Goal: Transaction & Acquisition: Purchase product/service

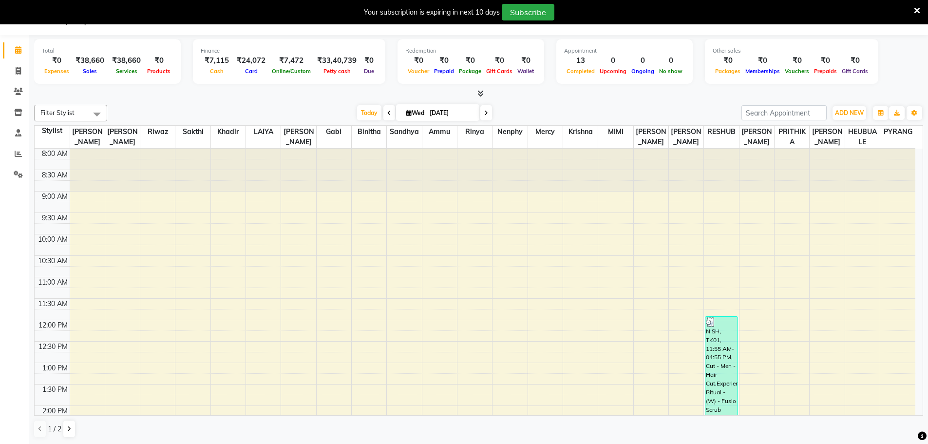
scroll to position [272, 0]
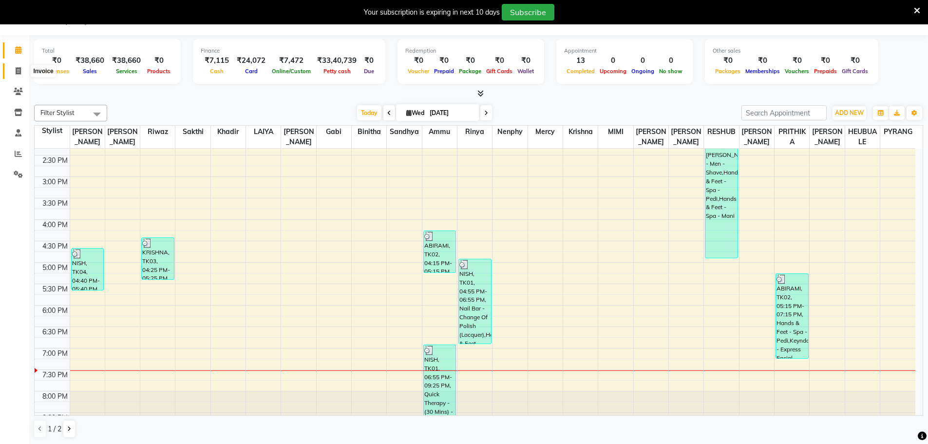
click at [16, 74] on icon at bounding box center [18, 70] width 5 height 7
select select "service"
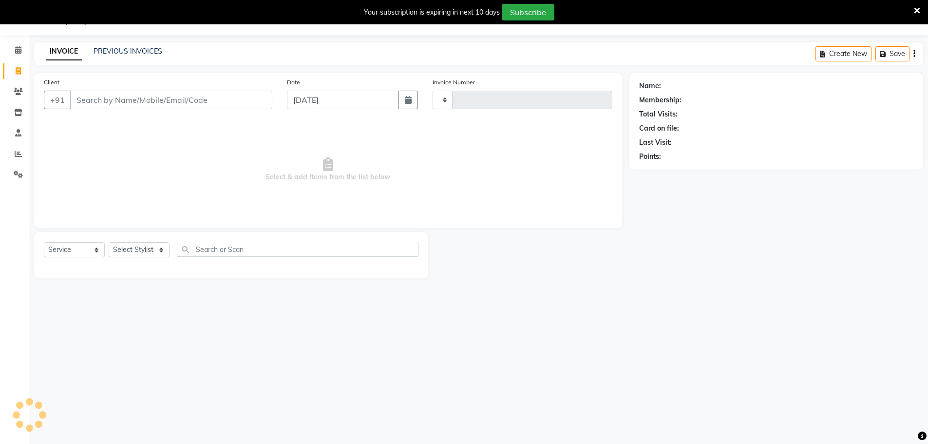
type input "1193"
select select "7359"
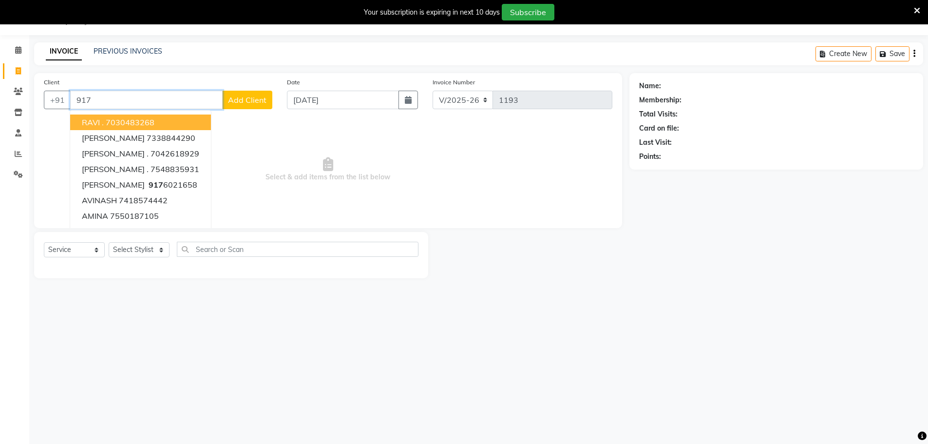
click at [104, 97] on input "917" at bounding box center [146, 100] width 152 height 19
type input "9"
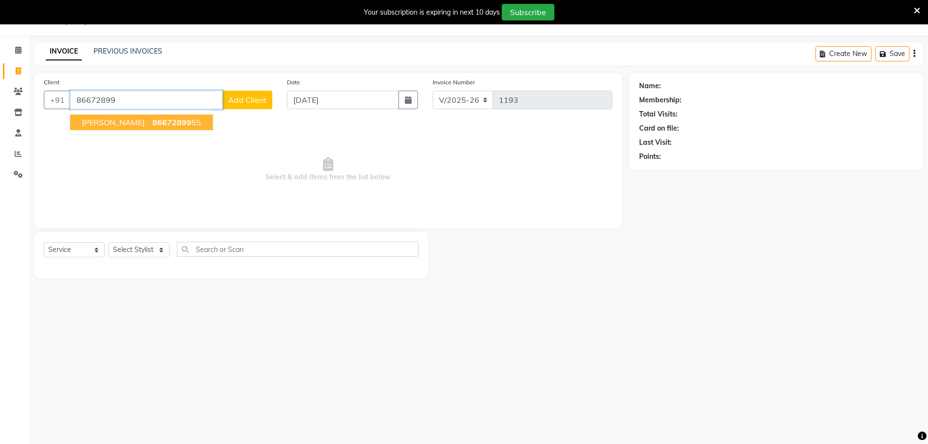
click at [152, 123] on span "86672899" at bounding box center [171, 122] width 39 height 10
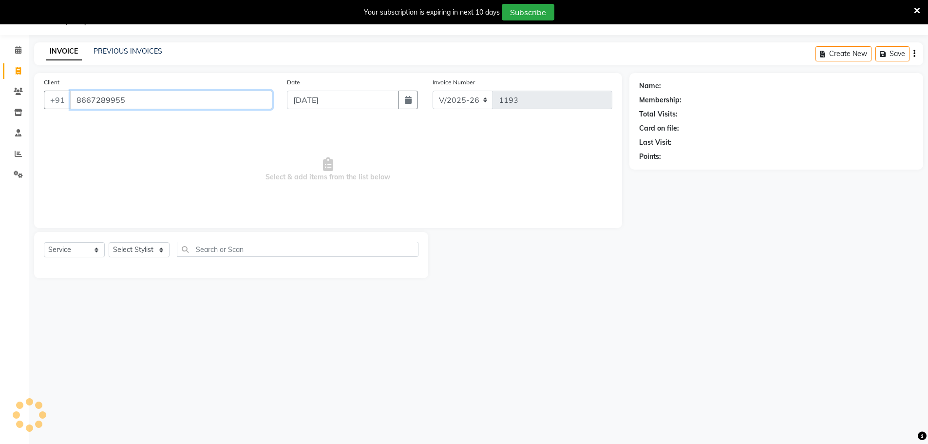
type input "8667289955"
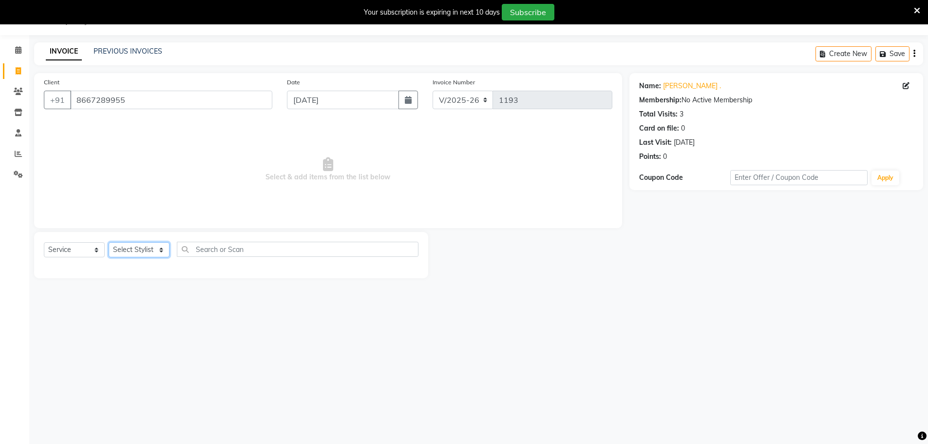
click at [156, 251] on select "Select Stylist [PERSON_NAME] [PERSON_NAME] [PERSON_NAME] [PERSON_NAME] krishna …" at bounding box center [139, 249] width 61 height 15
select select "63701"
click at [109, 242] on select "Select Stylist [PERSON_NAME] [PERSON_NAME] [PERSON_NAME] [PERSON_NAME] krishna …" at bounding box center [139, 249] width 61 height 15
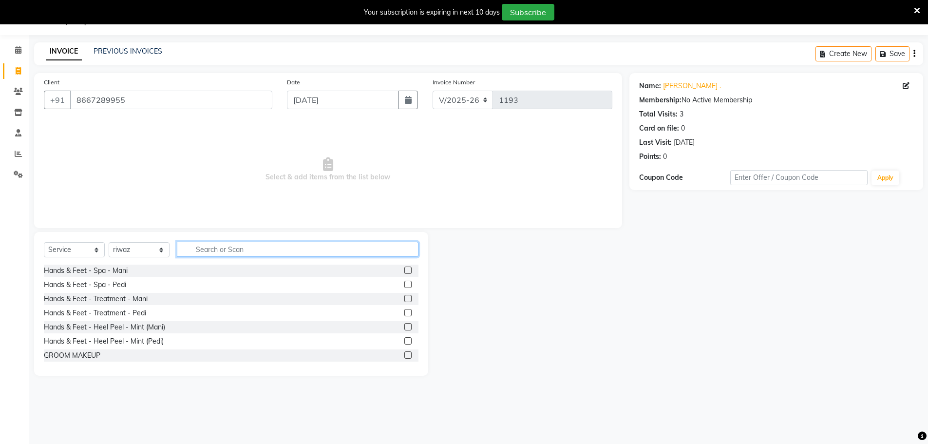
click at [221, 248] on input "text" at bounding box center [298, 249] width 242 height 15
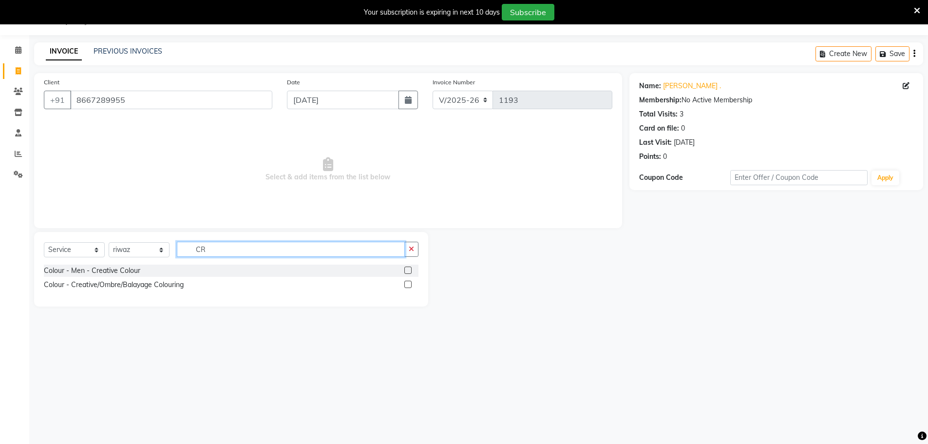
type input "C"
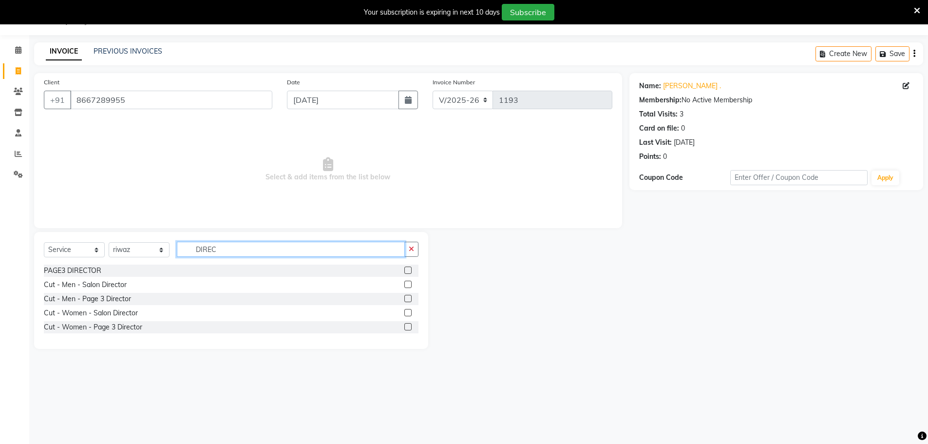
type input "DIREC"
click at [410, 284] on label at bounding box center [407, 283] width 7 height 7
click at [410, 284] on input "checkbox" at bounding box center [407, 284] width 6 height 6
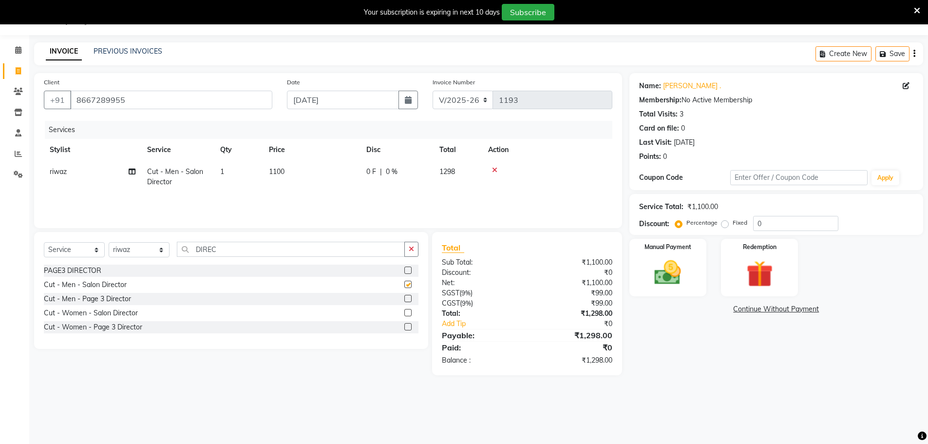
checkbox input "false"
click at [296, 170] on td "1100" at bounding box center [311, 177] width 97 height 32
select select "63701"
click at [349, 172] on input "1100" at bounding box center [358, 174] width 86 height 15
type input "1300"
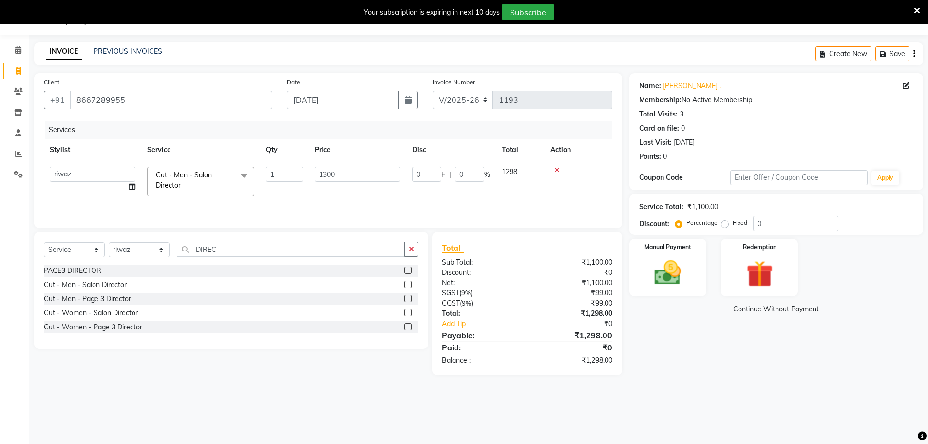
click at [697, 370] on div "Name: [PERSON_NAME] . Membership: No Active Membership Total Visits: 3 Card on …" at bounding box center [779, 224] width 301 height 302
click at [675, 276] on img at bounding box center [667, 273] width 45 height 32
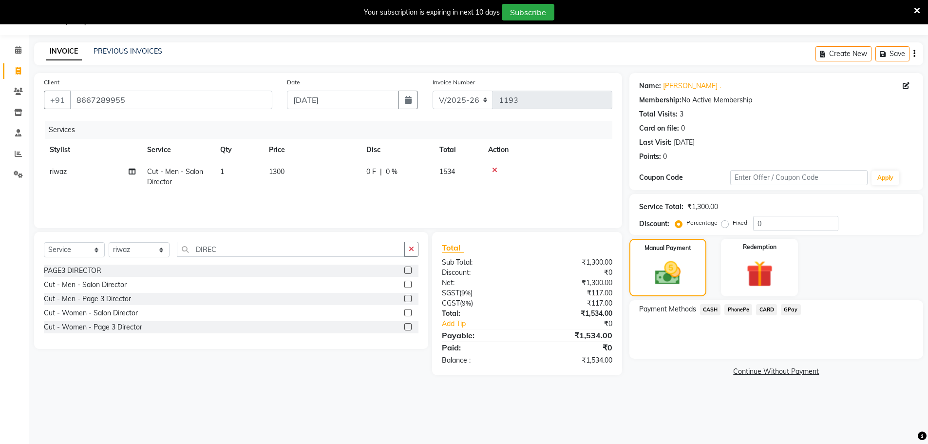
click at [793, 306] on span "GPay" at bounding box center [791, 309] width 20 height 11
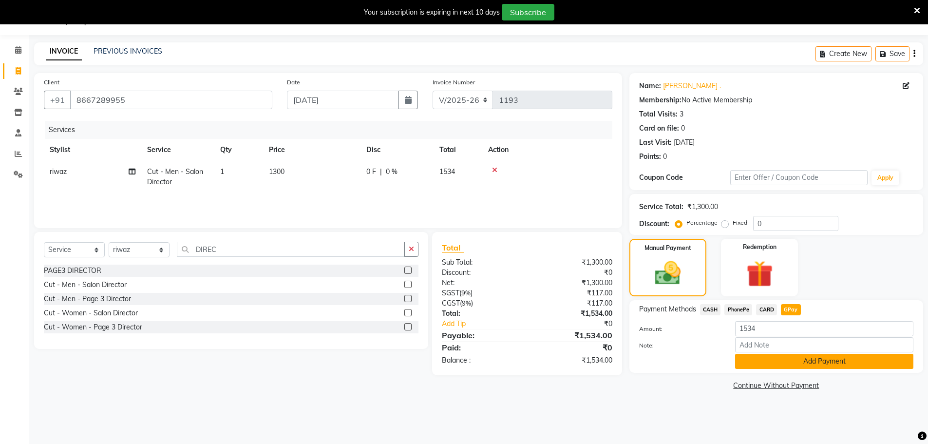
click at [781, 364] on button "Add Payment" at bounding box center [824, 361] width 178 height 15
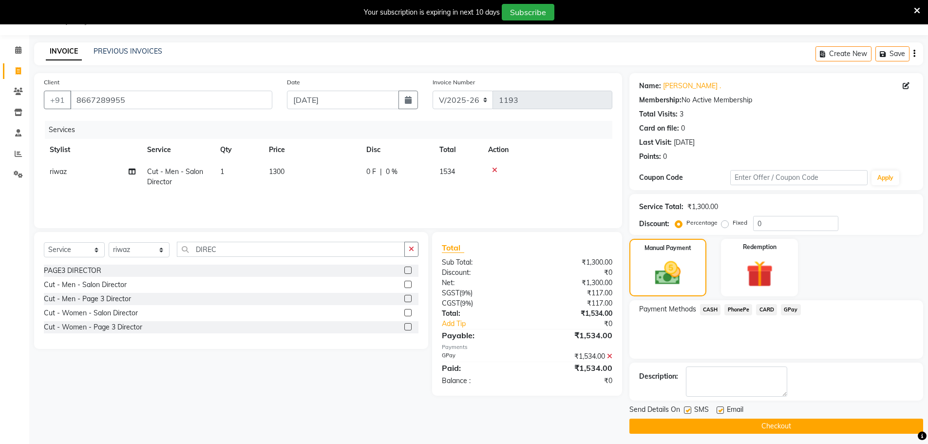
click at [756, 431] on button "Checkout" at bounding box center [776, 425] width 294 height 15
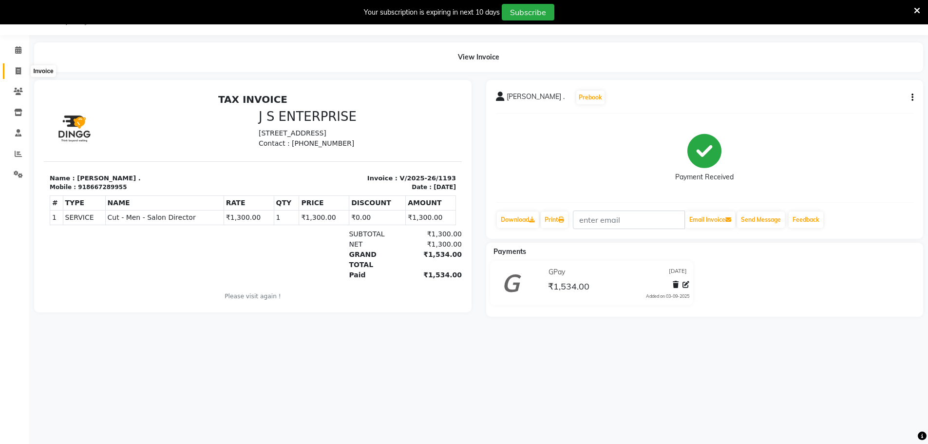
click at [19, 71] on icon at bounding box center [18, 70] width 5 height 7
select select "7359"
select select "service"
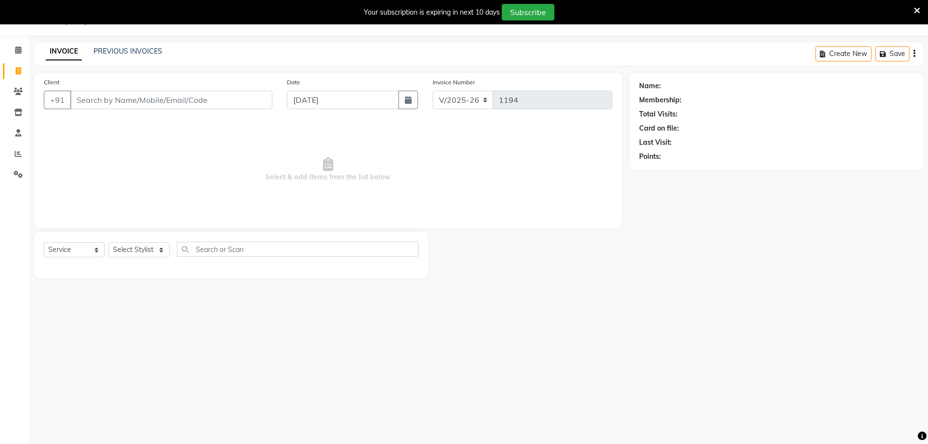
click at [130, 99] on input "Client" at bounding box center [171, 100] width 202 height 19
click at [124, 100] on input "Client" at bounding box center [171, 100] width 202 height 19
type input "9566019087"
click at [247, 96] on span "Add Client" at bounding box center [247, 100] width 38 height 10
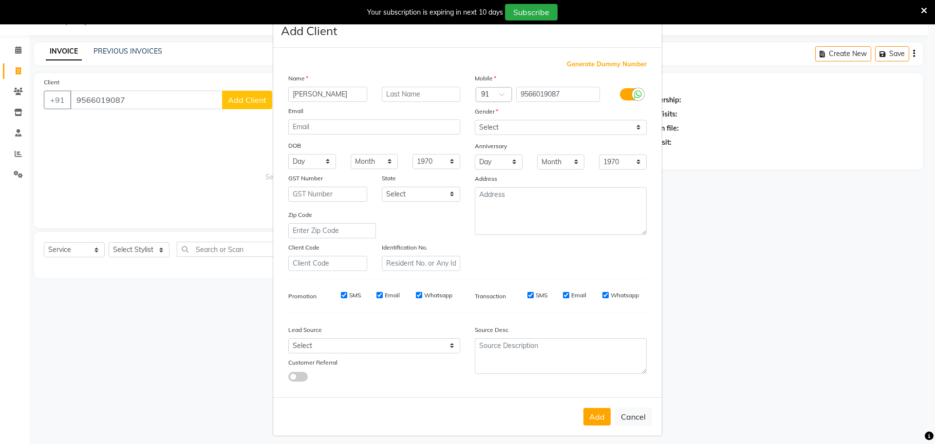
type input "[PERSON_NAME]"
click at [500, 127] on select "Select [DEMOGRAPHIC_DATA] [DEMOGRAPHIC_DATA] Other Prefer Not To Say" at bounding box center [561, 127] width 172 height 15
select select "[DEMOGRAPHIC_DATA]"
click at [475, 120] on select "Select [DEMOGRAPHIC_DATA] [DEMOGRAPHIC_DATA] Other Prefer Not To Say" at bounding box center [561, 127] width 172 height 15
drag, startPoint x: 591, startPoint y: 415, endPoint x: 337, endPoint y: 313, distance: 273.5
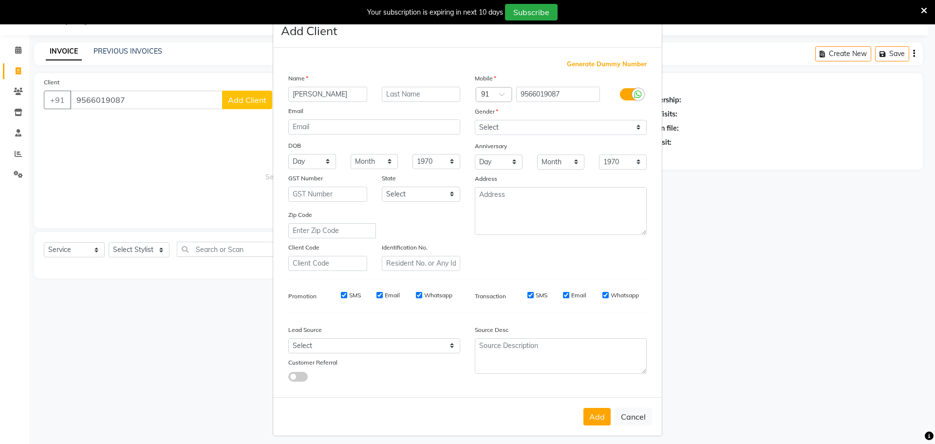
click at [579, 409] on div "Add Cancel" at bounding box center [467, 416] width 389 height 38
click at [159, 252] on ngb-modal-window "Add Client Generate Dummy Number Name [PERSON_NAME] Email DOB Day 01 02 03 04 0…" at bounding box center [467, 222] width 935 height 444
click at [596, 415] on button "Add" at bounding box center [596, 417] width 27 height 18
select select
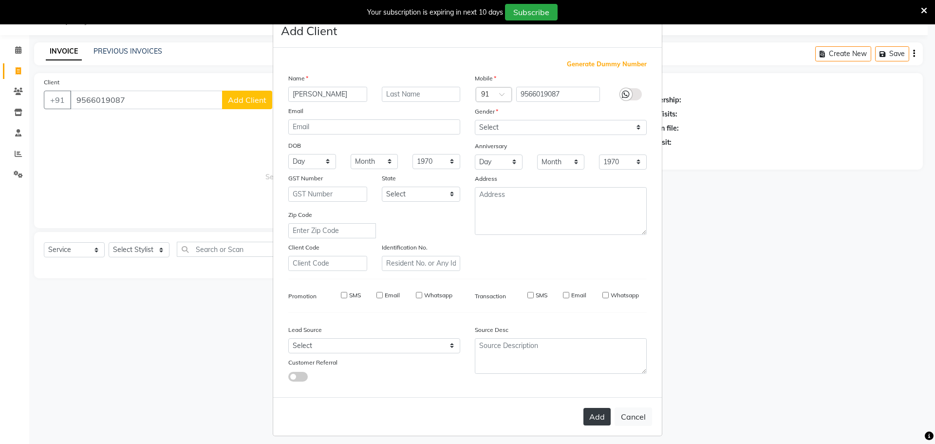
select select
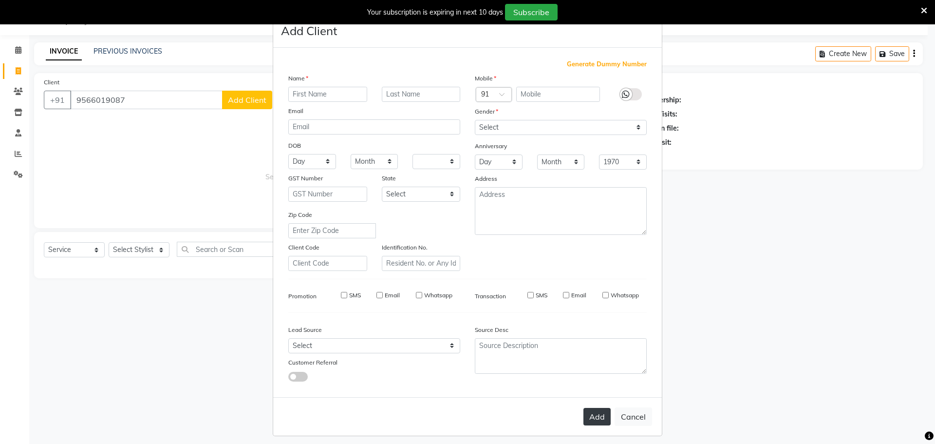
checkbox input "false"
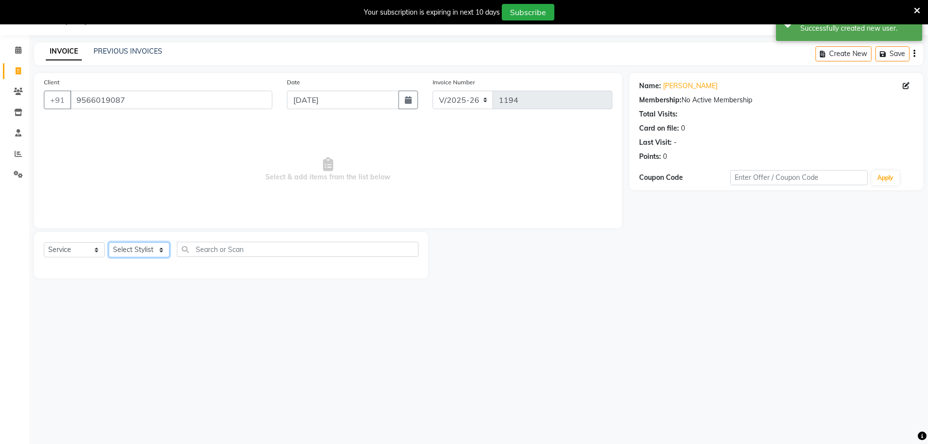
click at [152, 248] on select "Select Stylist [PERSON_NAME] [PERSON_NAME] [PERSON_NAME] [PERSON_NAME] krishna …" at bounding box center [139, 249] width 61 height 15
select select "63701"
click at [109, 242] on select "Select Stylist [PERSON_NAME] [PERSON_NAME] [PERSON_NAME] [PERSON_NAME] krishna …" at bounding box center [139, 249] width 61 height 15
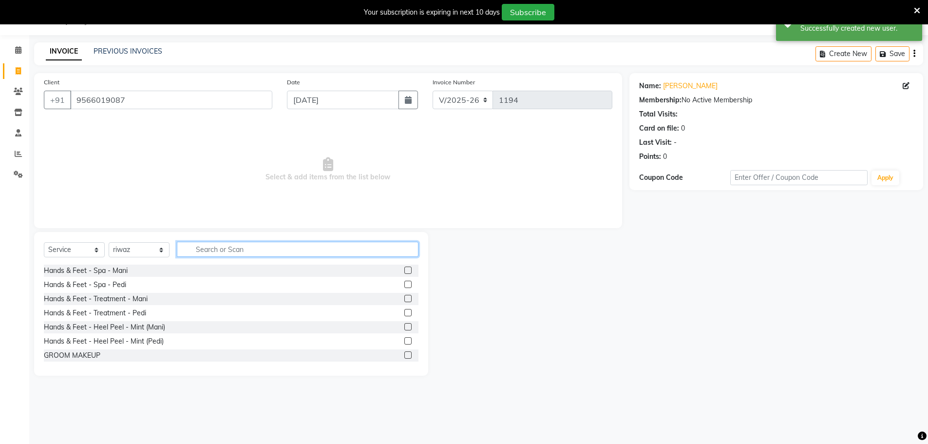
click at [210, 248] on input "text" at bounding box center [298, 249] width 242 height 15
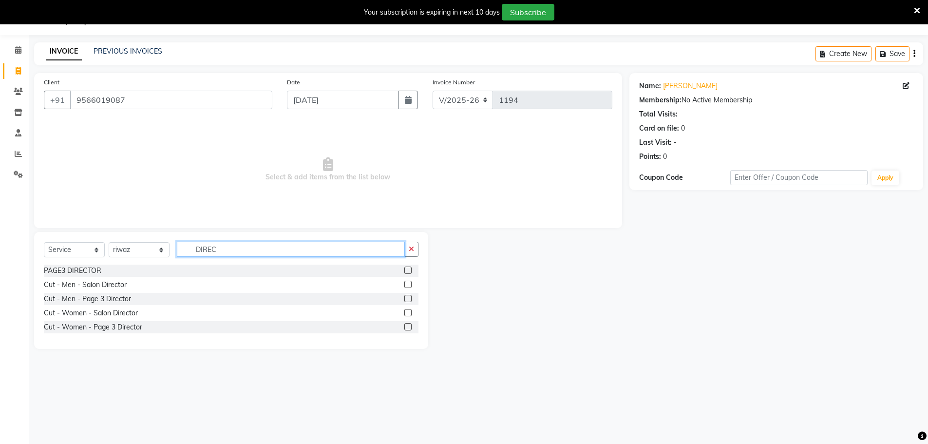
type input "DIREC"
click at [408, 312] on label at bounding box center [407, 312] width 7 height 7
click at [408, 312] on input "checkbox" at bounding box center [407, 313] width 6 height 6
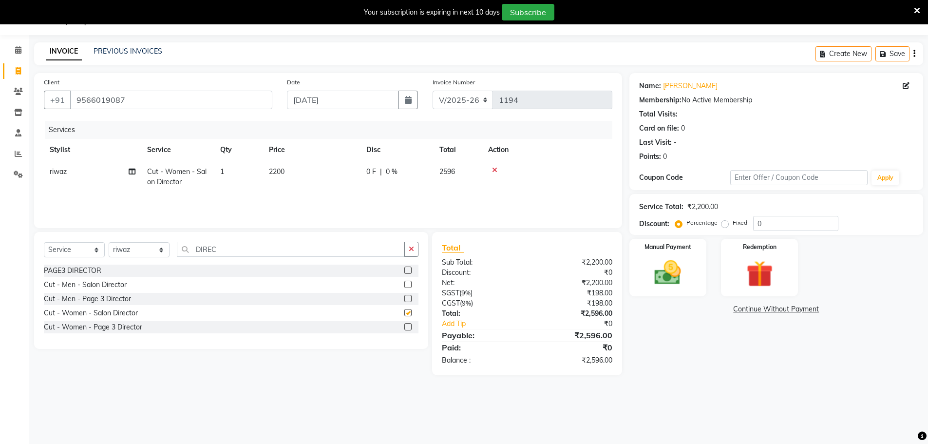
checkbox input "false"
click at [771, 221] on input "0" at bounding box center [795, 223] width 85 height 15
click at [663, 347] on div "Name: [PERSON_NAME] Membership: No Active Membership Total Visits: Card on file…" at bounding box center [779, 224] width 301 height 302
click at [660, 283] on img at bounding box center [667, 273] width 45 height 32
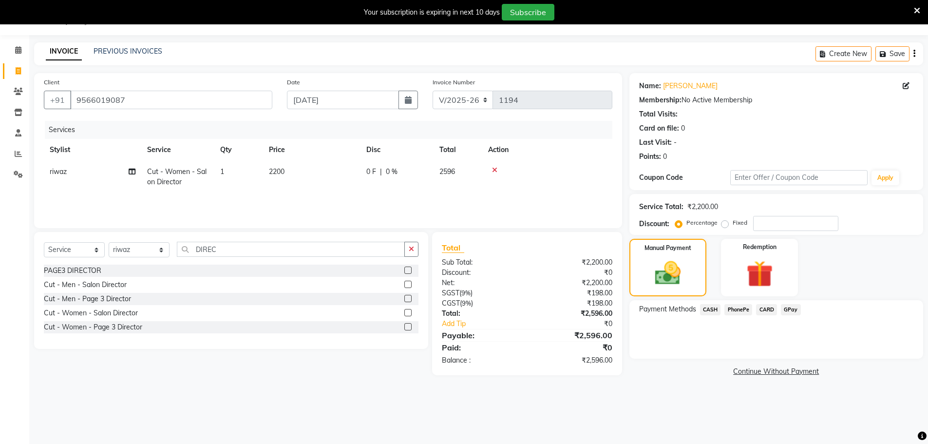
click at [783, 307] on span "GPay" at bounding box center [791, 309] width 20 height 11
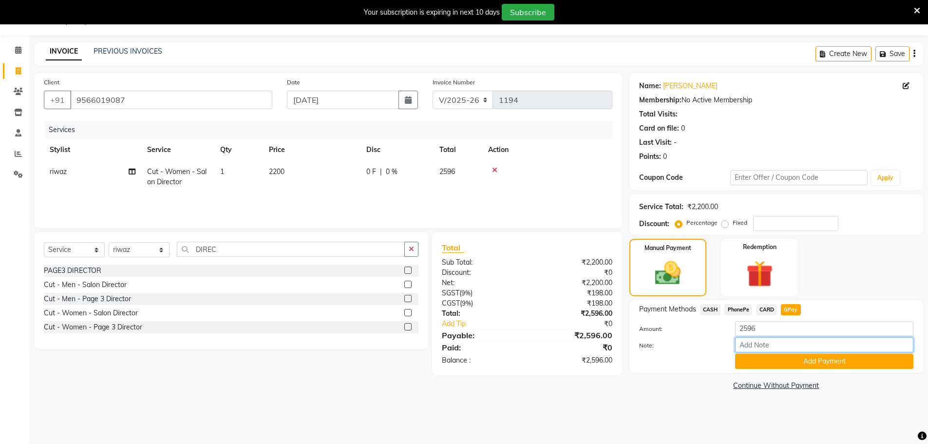
click at [758, 346] on input "Note:" at bounding box center [824, 344] width 178 height 15
type input "PRIYA GPY"
click at [769, 361] on button "Add Payment" at bounding box center [824, 361] width 178 height 15
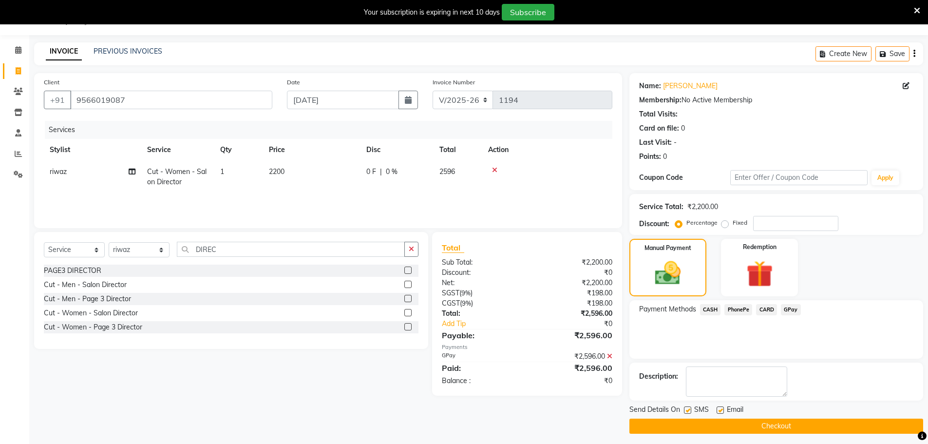
click at [739, 425] on button "Checkout" at bounding box center [776, 425] width 294 height 15
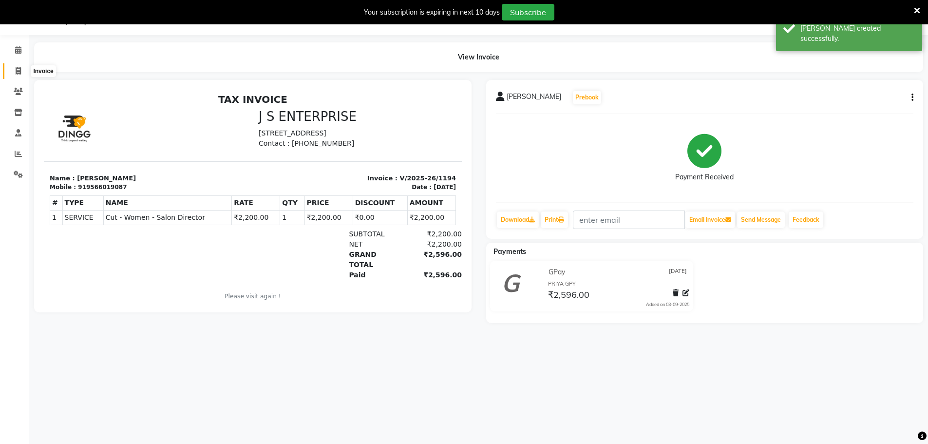
click at [19, 74] on icon at bounding box center [18, 70] width 5 height 7
select select "service"
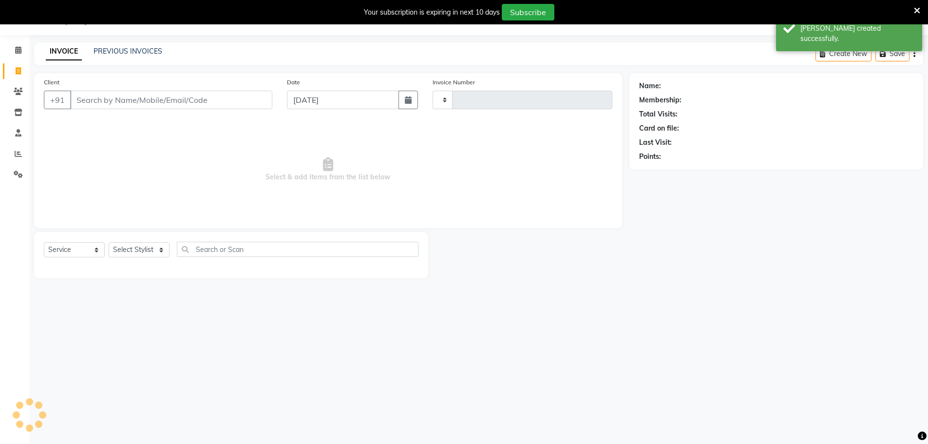
type input "1195"
select select "7359"
click at [98, 99] on input "Client" at bounding box center [171, 100] width 202 height 19
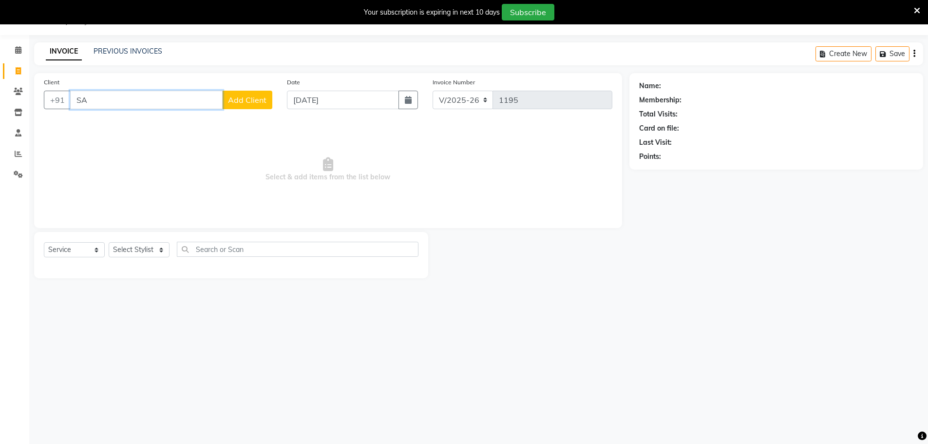
type input "S"
type input "9245176600"
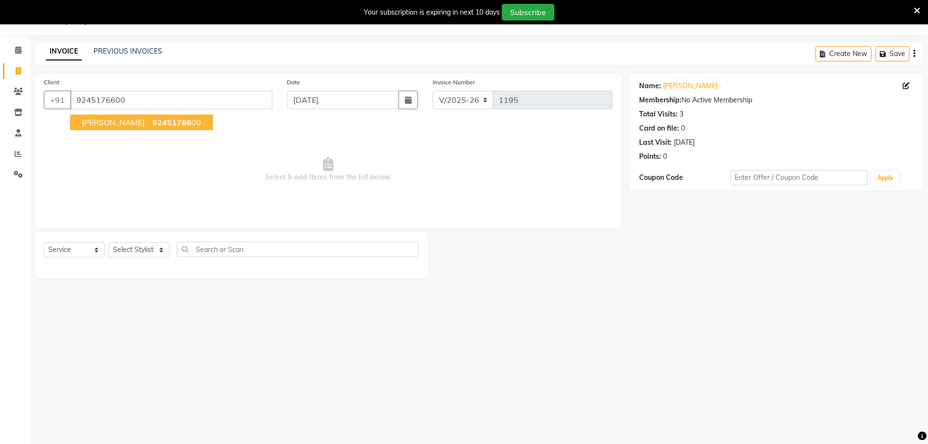
click at [95, 121] on span "[PERSON_NAME] ." at bounding box center [115, 122] width 67 height 10
click at [151, 250] on select "Select Stylist [PERSON_NAME] [PERSON_NAME] [PERSON_NAME] [PERSON_NAME] krishna …" at bounding box center [139, 249] width 61 height 15
click at [152, 244] on select "Select Stylist [PERSON_NAME] [PERSON_NAME] [PERSON_NAME] [PERSON_NAME] krishna …" at bounding box center [139, 249] width 61 height 15
select select "78672"
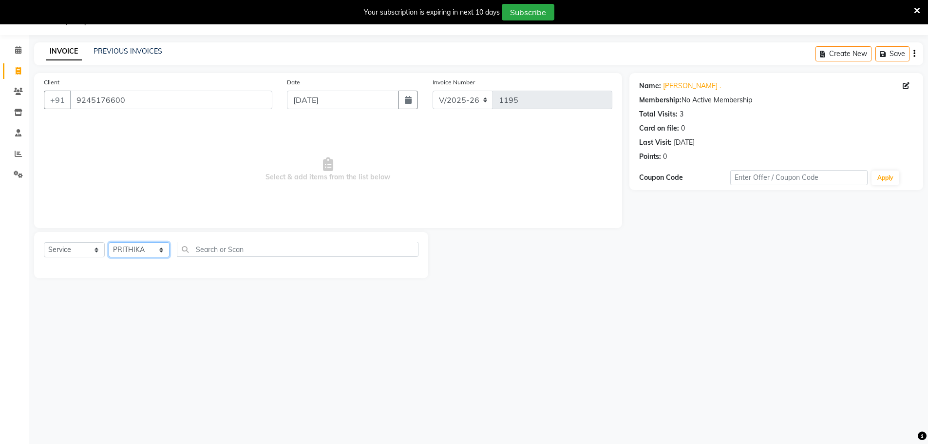
click at [109, 242] on select "Select Stylist [PERSON_NAME] [PERSON_NAME] [PERSON_NAME] [PERSON_NAME] krishna …" at bounding box center [139, 249] width 61 height 15
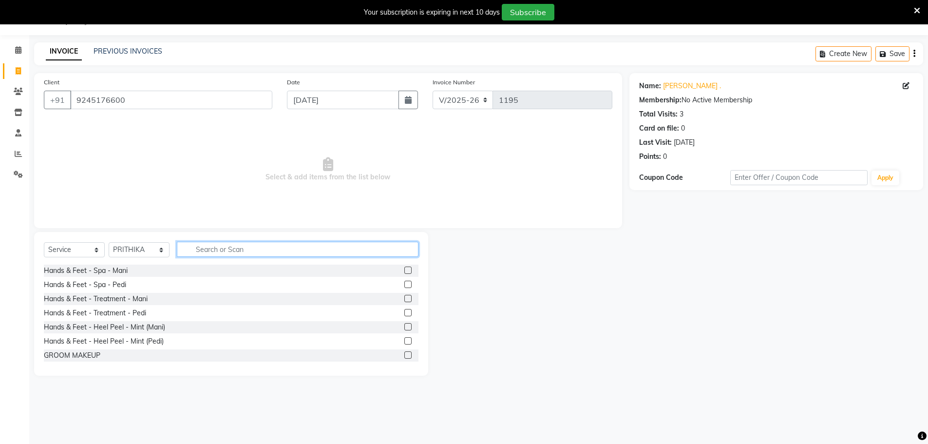
click at [200, 246] on input "text" at bounding box center [298, 249] width 242 height 15
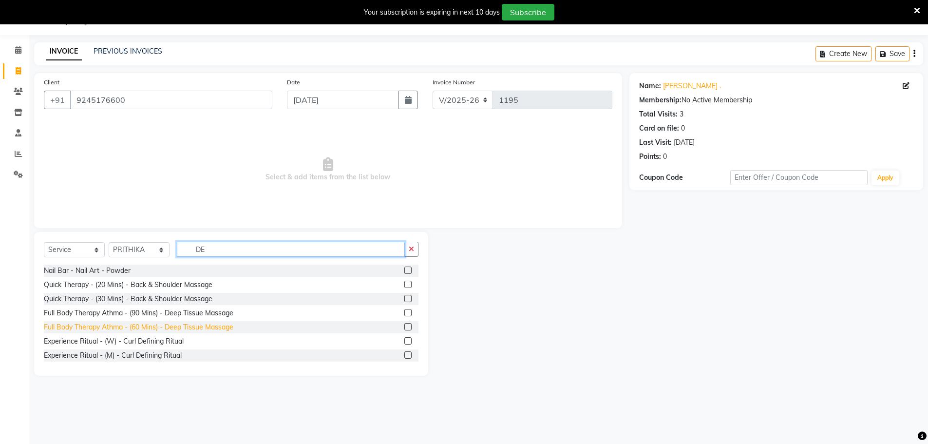
scroll to position [195, 0]
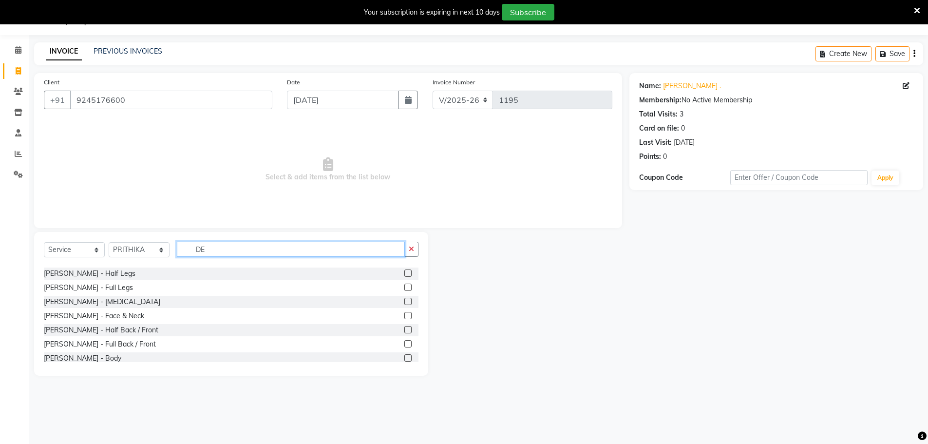
type input "DE"
click at [404, 315] on label at bounding box center [407, 315] width 7 height 7
click at [404, 315] on input "checkbox" at bounding box center [407, 316] width 6 height 6
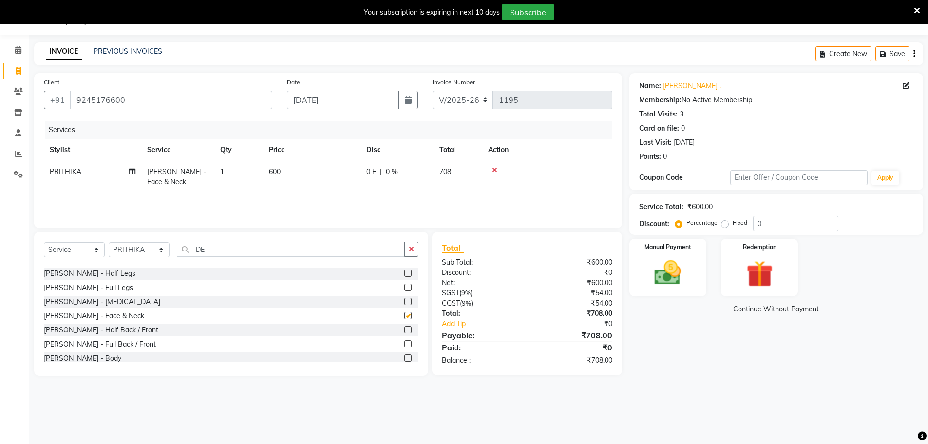
checkbox input "false"
click at [665, 276] on img at bounding box center [667, 273] width 45 height 32
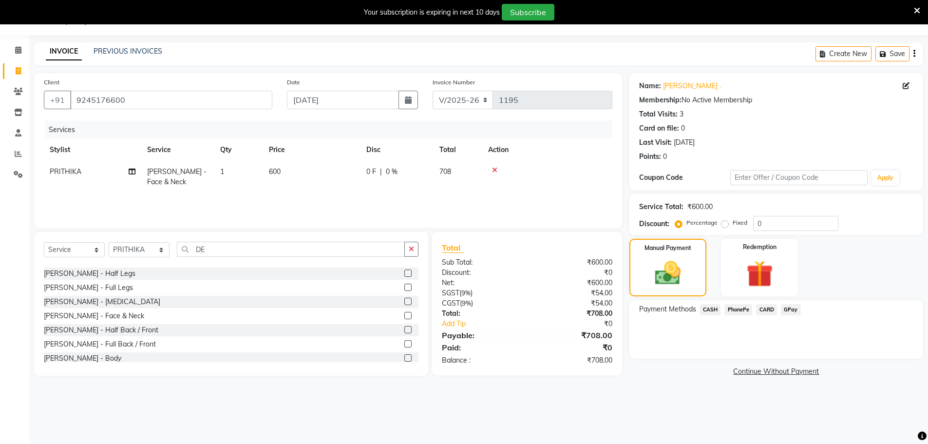
click at [709, 309] on span "CASH" at bounding box center [710, 309] width 21 height 11
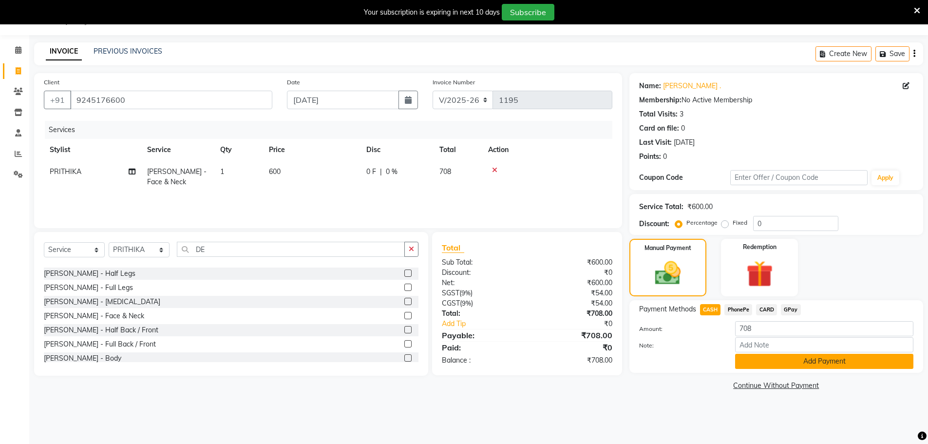
click at [756, 364] on button "Add Payment" at bounding box center [824, 361] width 178 height 15
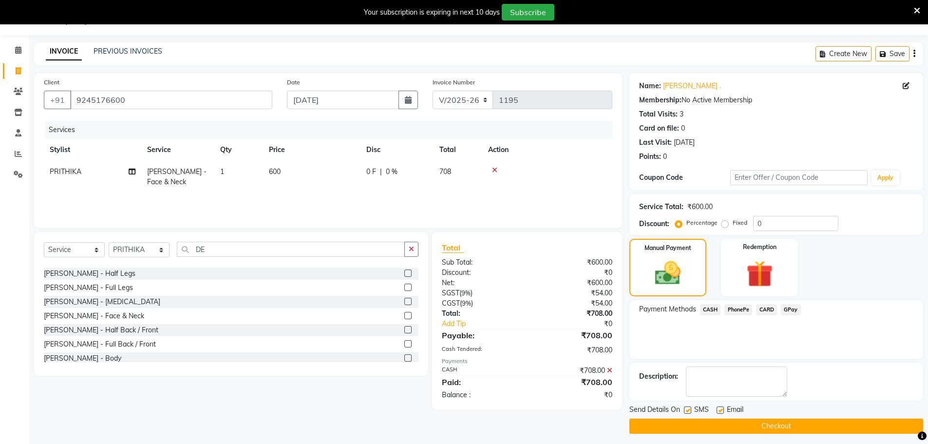
click at [744, 433] on button "Checkout" at bounding box center [776, 425] width 294 height 15
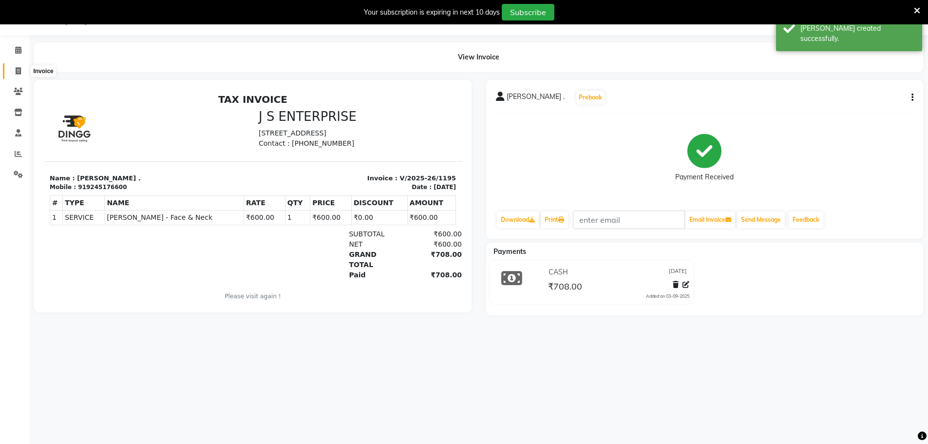
click at [20, 72] on icon at bounding box center [18, 70] width 5 height 7
select select "7359"
select select "service"
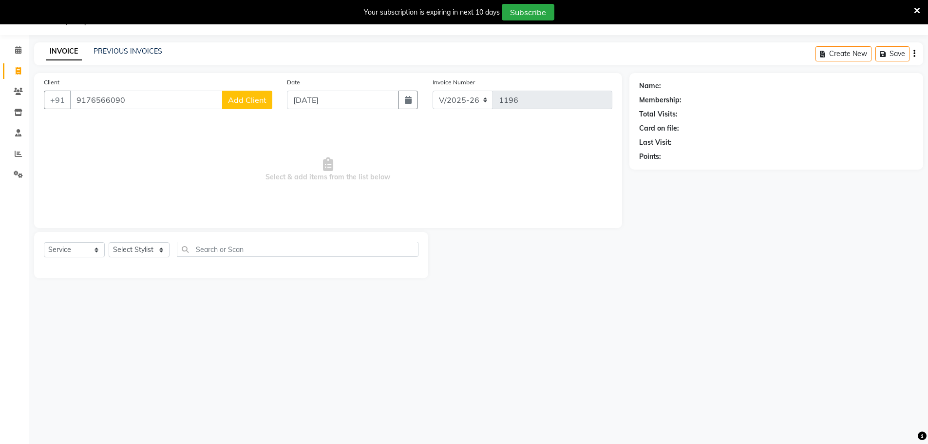
type input "9176566090"
click at [253, 103] on span "Add Client" at bounding box center [247, 100] width 38 height 10
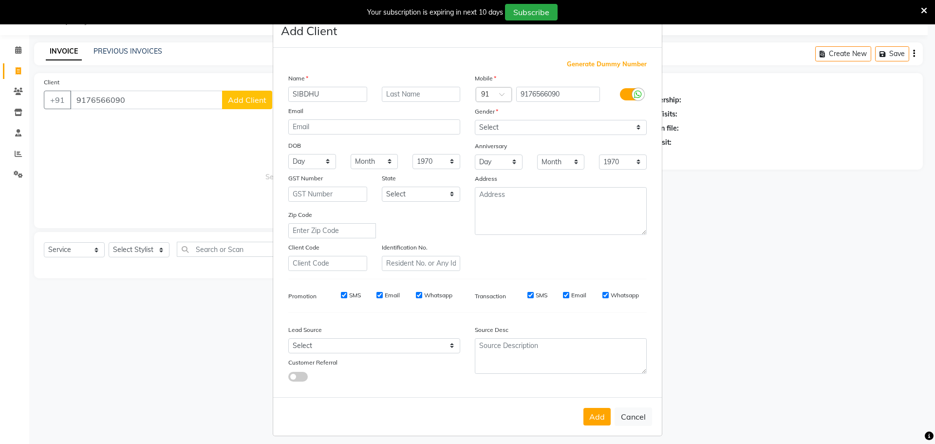
click at [298, 95] on input "SIBDHU" at bounding box center [327, 94] width 79 height 15
type input "SINDHU"
click at [493, 125] on select "Select [DEMOGRAPHIC_DATA] [DEMOGRAPHIC_DATA] Other Prefer Not To Say" at bounding box center [561, 127] width 172 height 15
select select "[DEMOGRAPHIC_DATA]"
click at [475, 120] on select "Select [DEMOGRAPHIC_DATA] [DEMOGRAPHIC_DATA] Other Prefer Not To Say" at bounding box center [561, 127] width 172 height 15
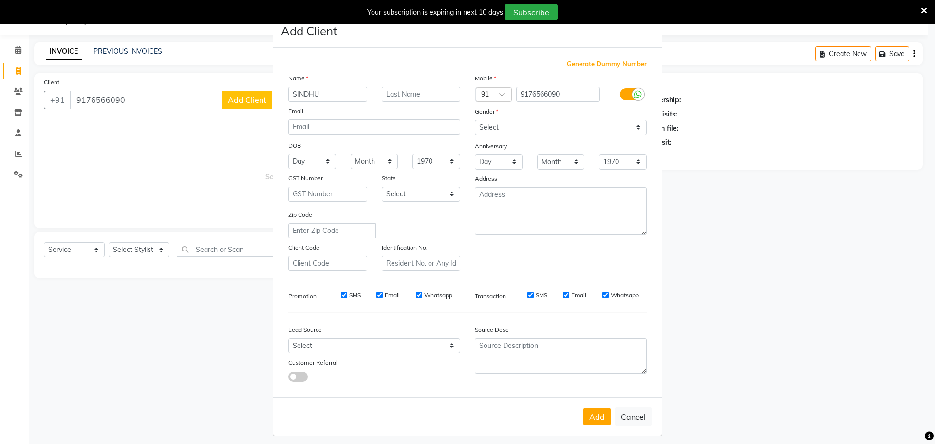
drag, startPoint x: 594, startPoint y: 416, endPoint x: 540, endPoint y: 399, distance: 56.8
click at [586, 411] on button "Add" at bounding box center [596, 417] width 27 height 18
select select
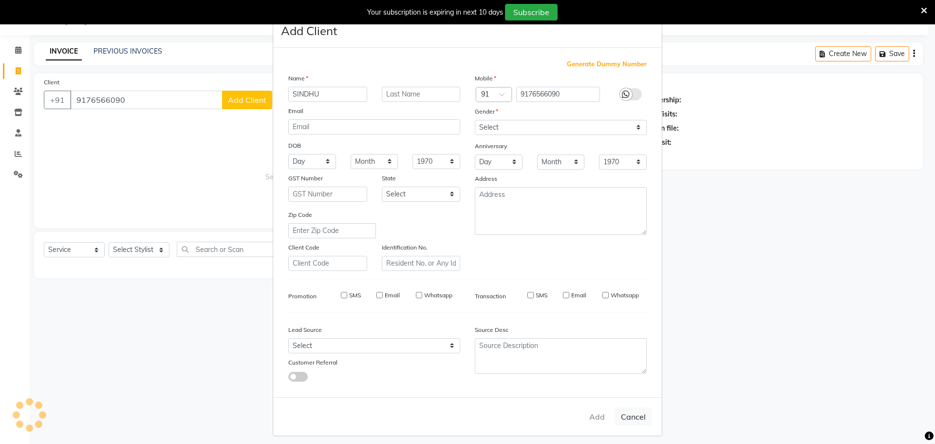
select select
checkbox input "false"
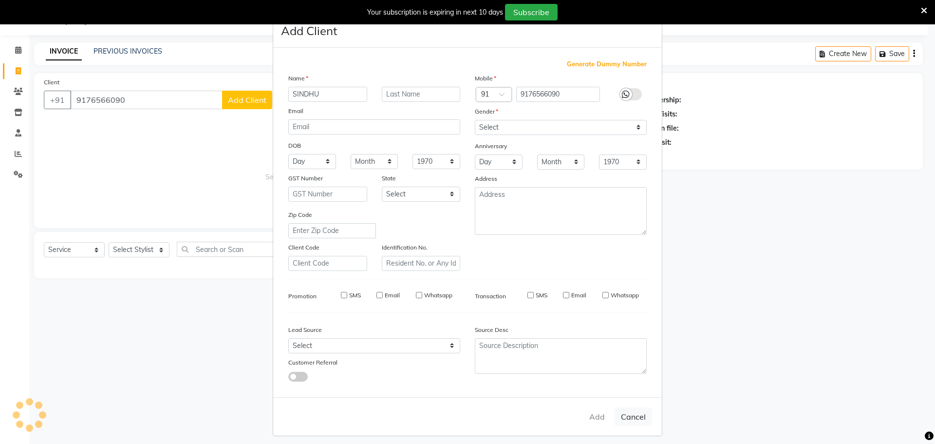
checkbox input "false"
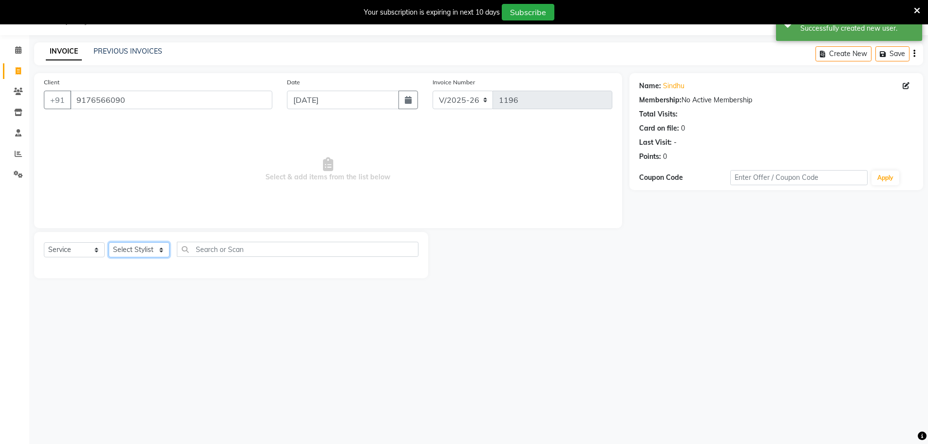
click at [156, 253] on select "Select Stylist [PERSON_NAME] [PERSON_NAME] [PERSON_NAME] [PERSON_NAME] krishna …" at bounding box center [139, 249] width 61 height 15
select select "63612"
click at [109, 242] on select "Select Stylist [PERSON_NAME] [PERSON_NAME] [PERSON_NAME] [PERSON_NAME] krishna …" at bounding box center [139, 249] width 61 height 15
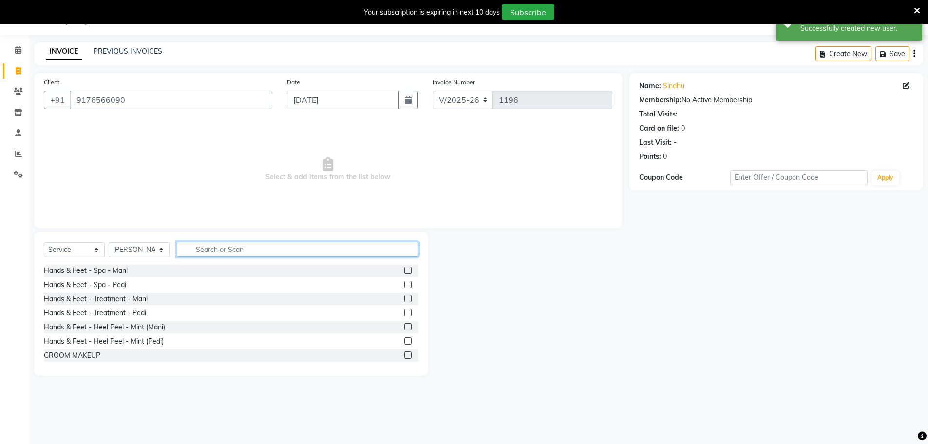
click at [215, 243] on input "text" at bounding box center [298, 249] width 242 height 15
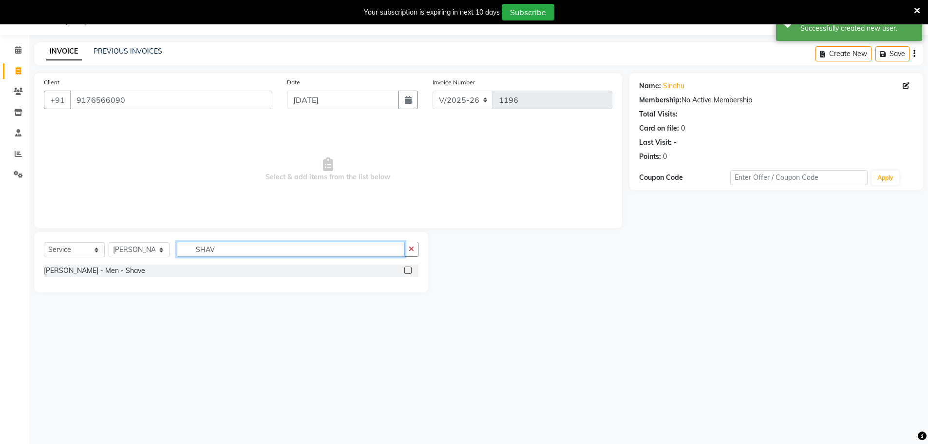
type input "SHAV"
click at [411, 273] on div at bounding box center [411, 270] width 14 height 12
click at [405, 270] on label at bounding box center [407, 269] width 7 height 7
click at [405, 270] on input "checkbox" at bounding box center [407, 270] width 6 height 6
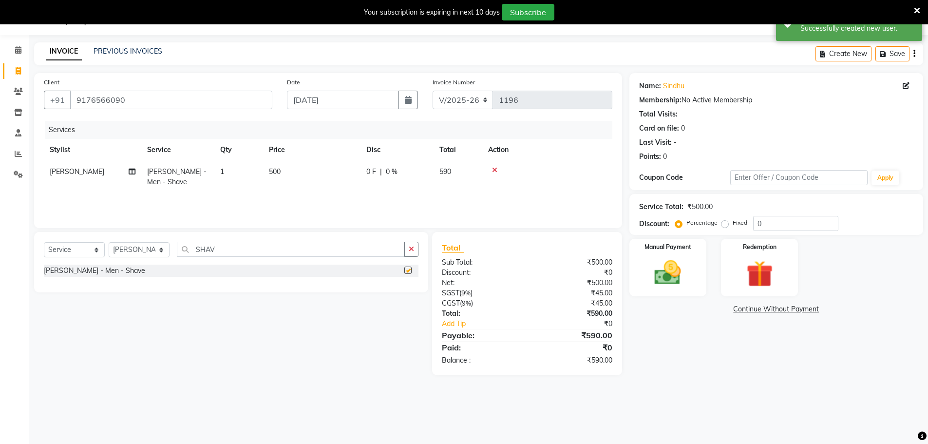
checkbox input "false"
click at [667, 273] on img at bounding box center [667, 273] width 45 height 32
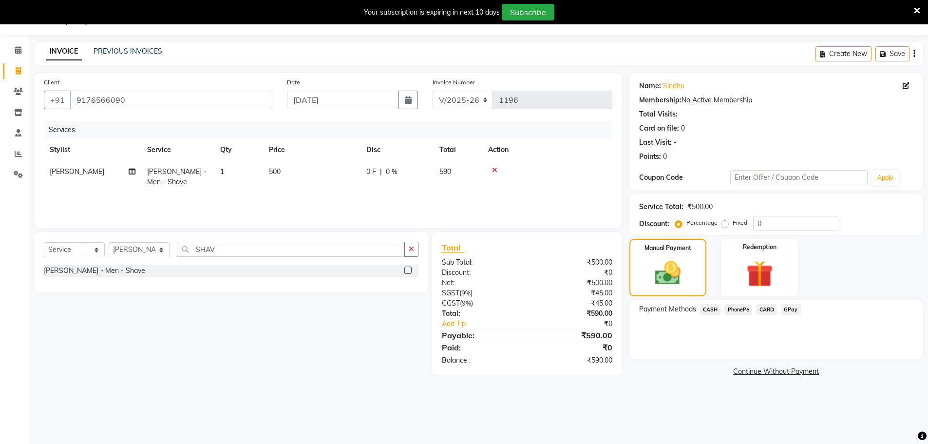
click at [713, 313] on span "CASH" at bounding box center [710, 309] width 21 height 11
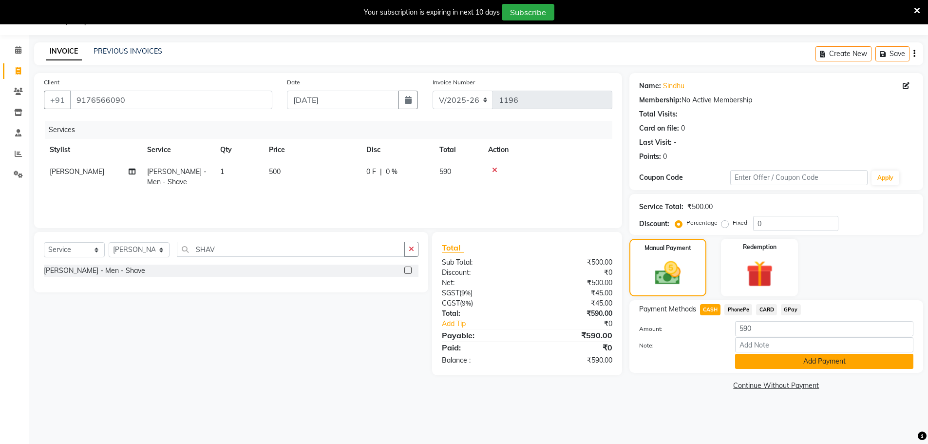
click at [747, 364] on button "Add Payment" at bounding box center [824, 361] width 178 height 15
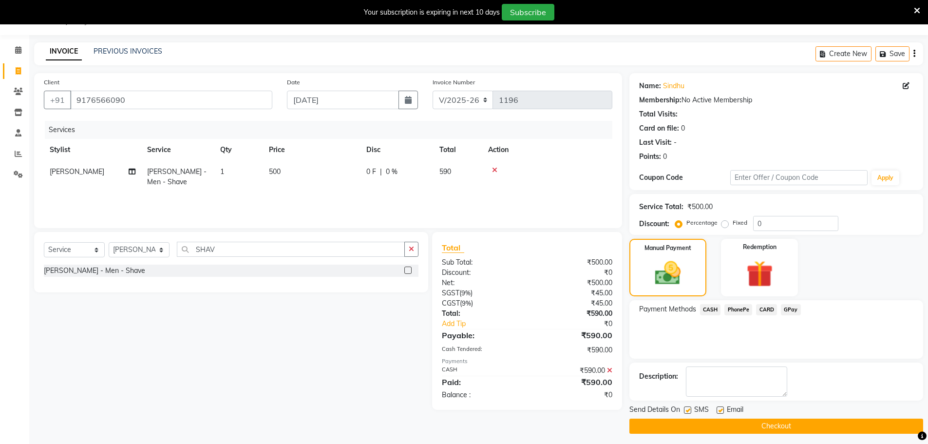
click at [740, 430] on button "Checkout" at bounding box center [776, 425] width 294 height 15
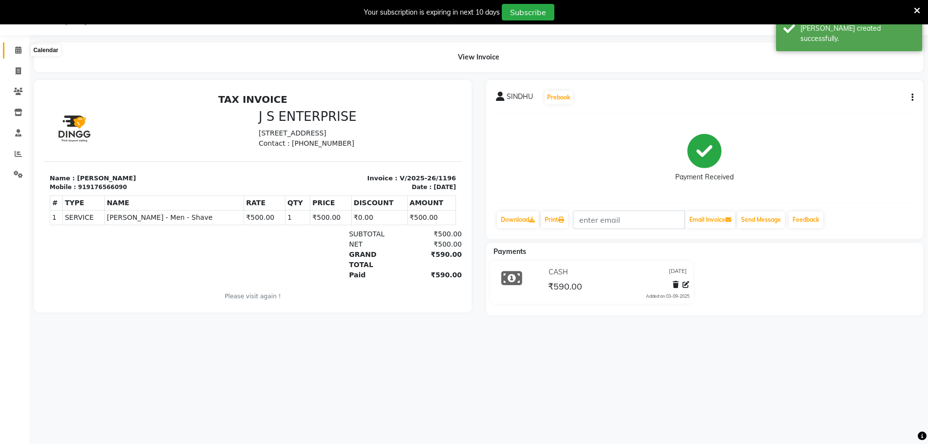
click at [20, 47] on icon at bounding box center [18, 49] width 6 height 7
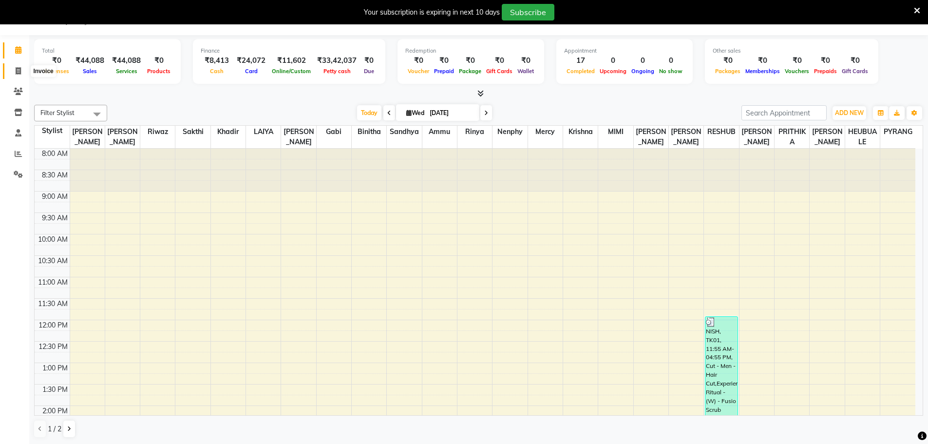
drag, startPoint x: 19, startPoint y: 70, endPoint x: 23, endPoint y: 83, distance: 13.4
click at [19, 70] on icon at bounding box center [18, 70] width 5 height 7
select select "service"
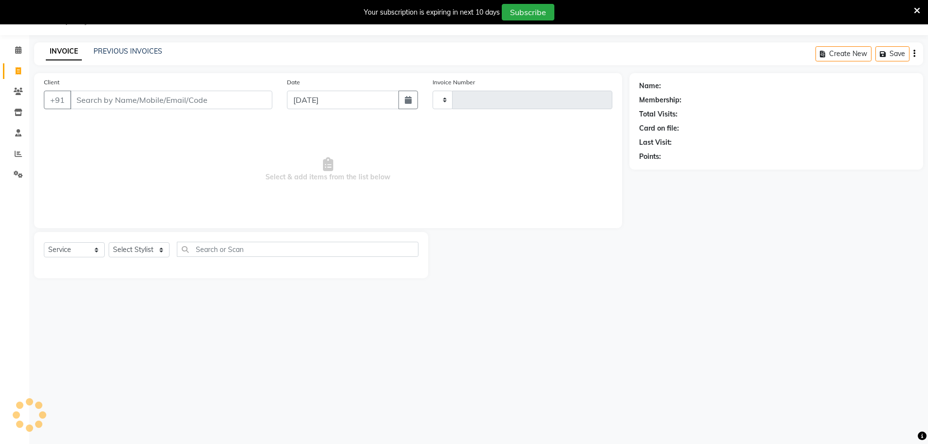
type input "1197"
select select "7359"
click at [118, 95] on input "Client" at bounding box center [171, 100] width 202 height 19
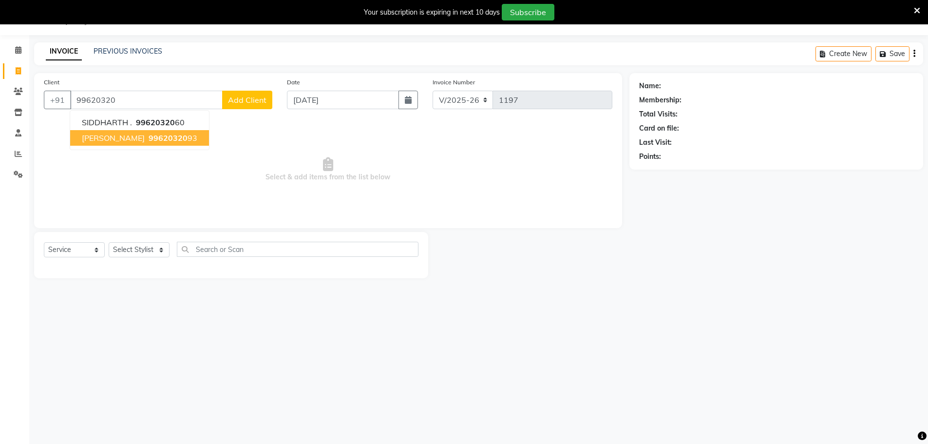
click at [166, 139] on ngb-highlight "99620320 93" at bounding box center [172, 138] width 51 height 10
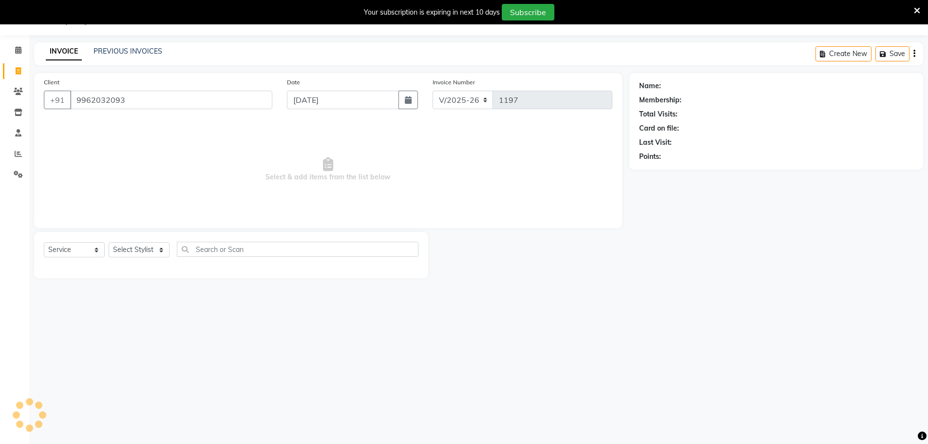
type input "9962032093"
click at [905, 85] on icon at bounding box center [905, 85] width 7 height 7
select select "[DEMOGRAPHIC_DATA]"
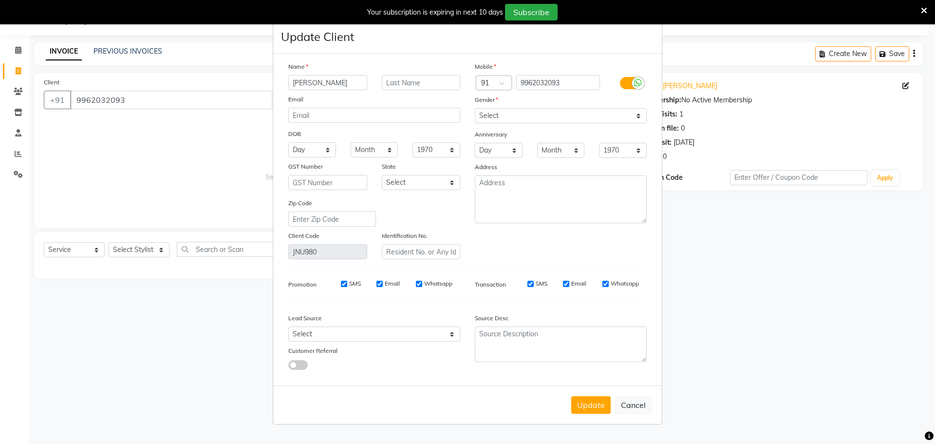
click at [325, 79] on input "[PERSON_NAME]" at bounding box center [327, 82] width 79 height 15
click at [305, 82] on input "SIDTANT" at bounding box center [327, 82] width 79 height 15
click at [308, 82] on input "SIDTANT" at bounding box center [327, 82] width 79 height 15
type input "SIDTHANT"
click at [518, 116] on select "Select [DEMOGRAPHIC_DATA] [DEMOGRAPHIC_DATA] Other Prefer Not To Say" at bounding box center [561, 115] width 172 height 15
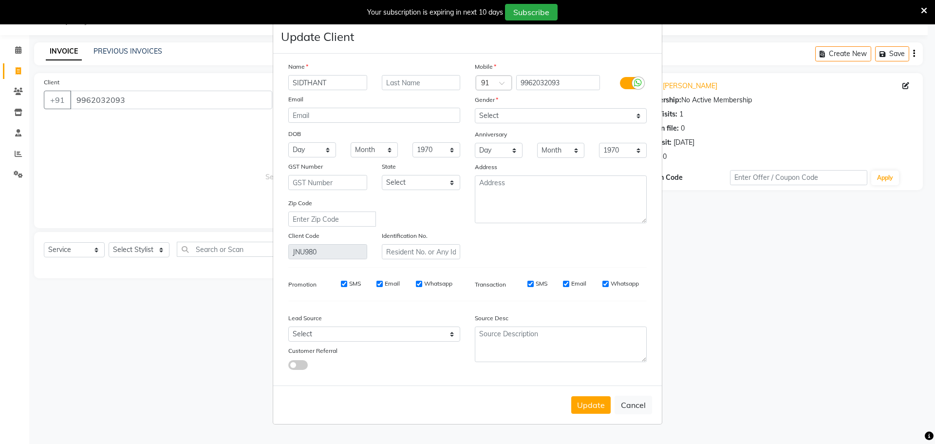
click at [596, 407] on button "Update" at bounding box center [590, 405] width 39 height 18
select select
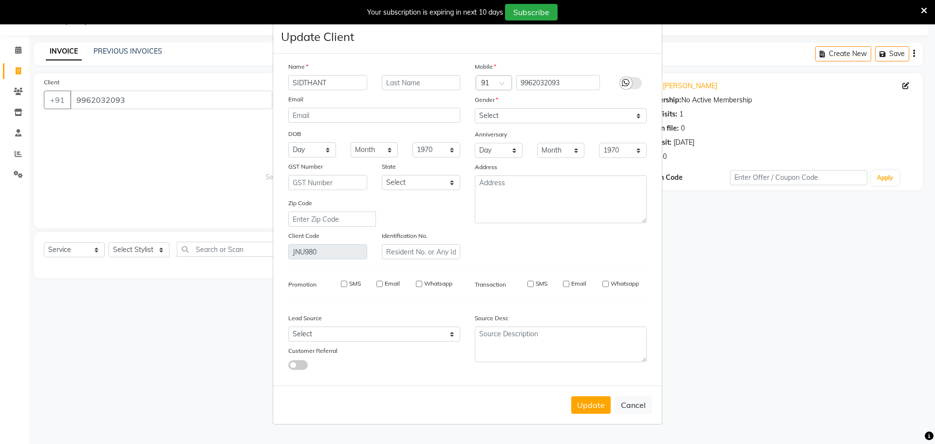
select select
checkbox input "false"
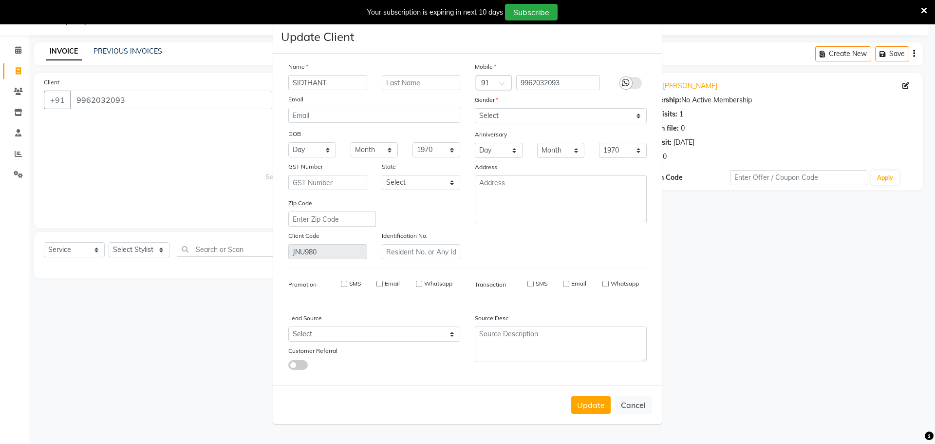
checkbox input "false"
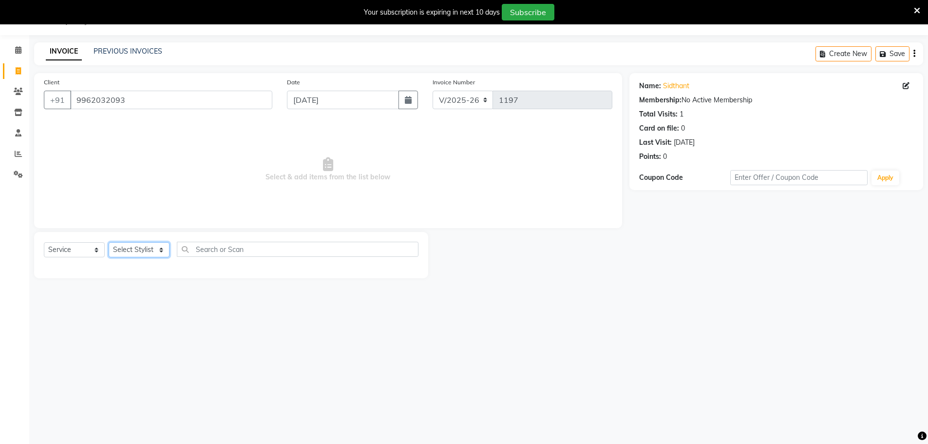
click at [156, 247] on select "Select Stylist [PERSON_NAME] [PERSON_NAME] [PERSON_NAME] [PERSON_NAME] krishna …" at bounding box center [139, 249] width 61 height 15
select select "74542"
click at [109, 242] on select "Select Stylist [PERSON_NAME] [PERSON_NAME] [PERSON_NAME] [PERSON_NAME] krishna …" at bounding box center [139, 249] width 61 height 15
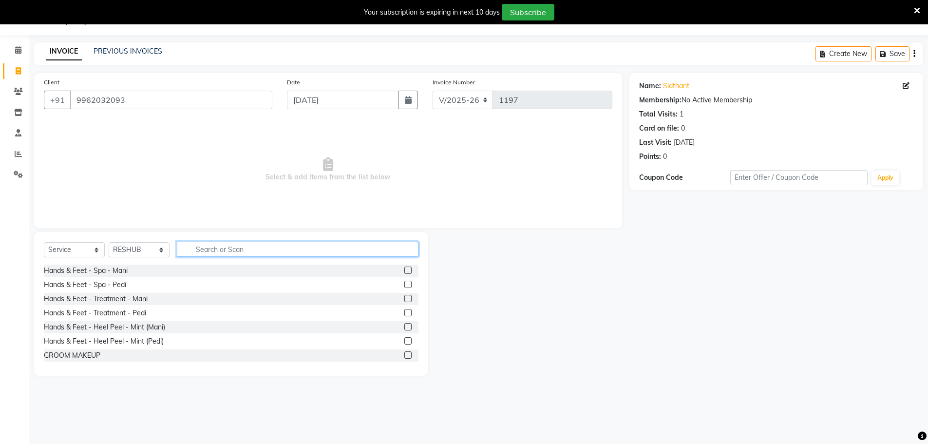
click at [226, 253] on input "text" at bounding box center [298, 249] width 242 height 15
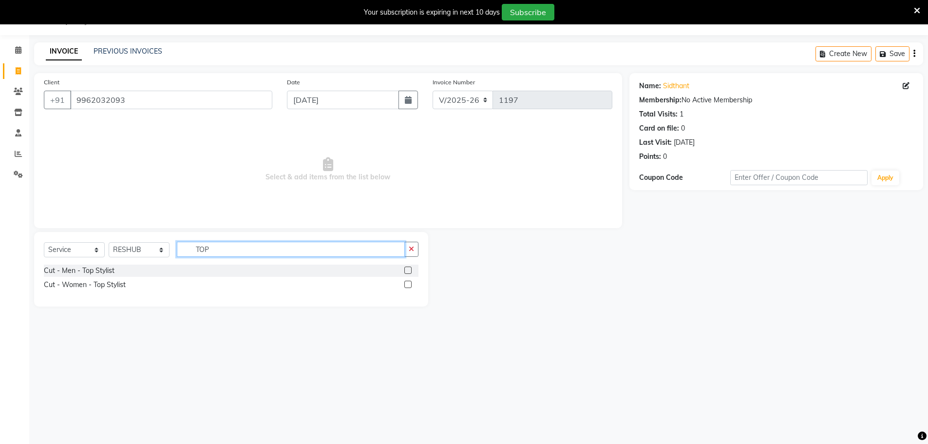
type input "TOP"
click at [409, 269] on label at bounding box center [407, 269] width 7 height 7
click at [409, 269] on input "checkbox" at bounding box center [407, 270] width 6 height 6
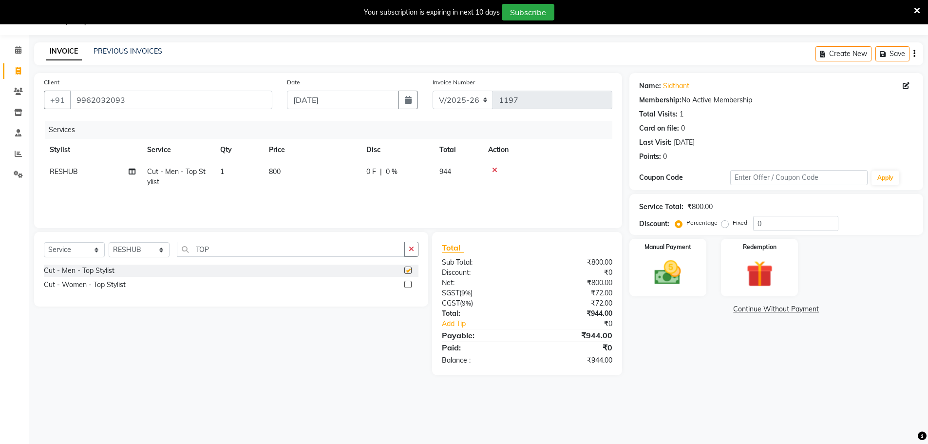
checkbox input "false"
click at [300, 176] on td "800" at bounding box center [311, 177] width 97 height 32
select select "74542"
click at [345, 172] on input "800" at bounding box center [358, 174] width 86 height 15
type input "8"
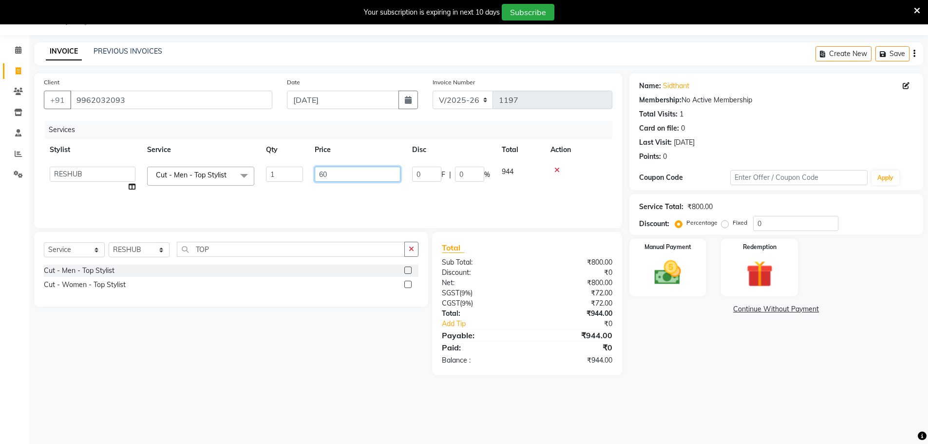
type input "600"
click at [624, 342] on div "Total Sub Total: ₹800.00 Discount: ₹0 Net: ₹800.00 SGST ( 9% ) ₹72.00 CGST ( 9%…" at bounding box center [528, 303] width 201 height 143
click at [687, 380] on main "INVOICE PREVIOUS INVOICES Create New Save Client [PHONE_NUMBER] Date [DATE] Inv…" at bounding box center [478, 215] width 898 height 347
click at [666, 277] on img at bounding box center [667, 273] width 45 height 32
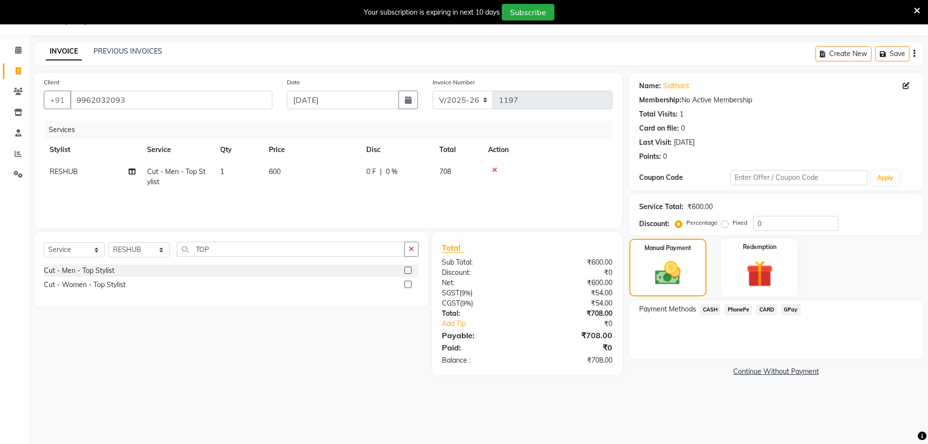
click at [765, 308] on span "CARD" at bounding box center [766, 309] width 21 height 11
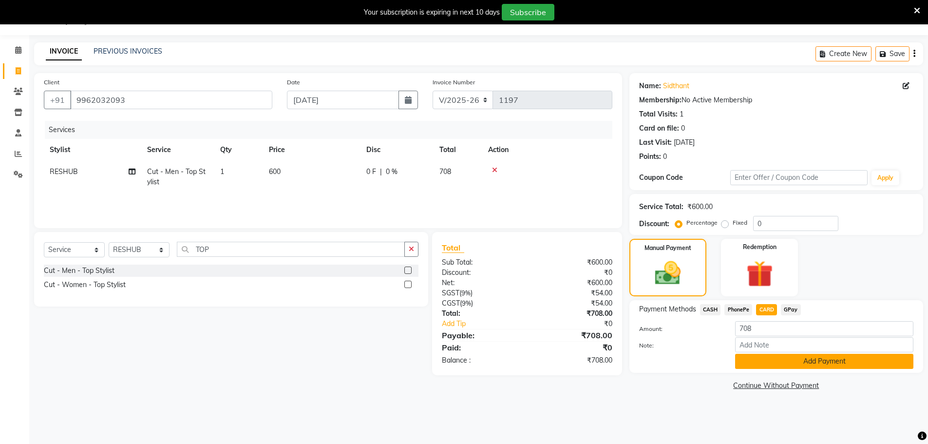
click at [763, 364] on button "Add Payment" at bounding box center [824, 361] width 178 height 15
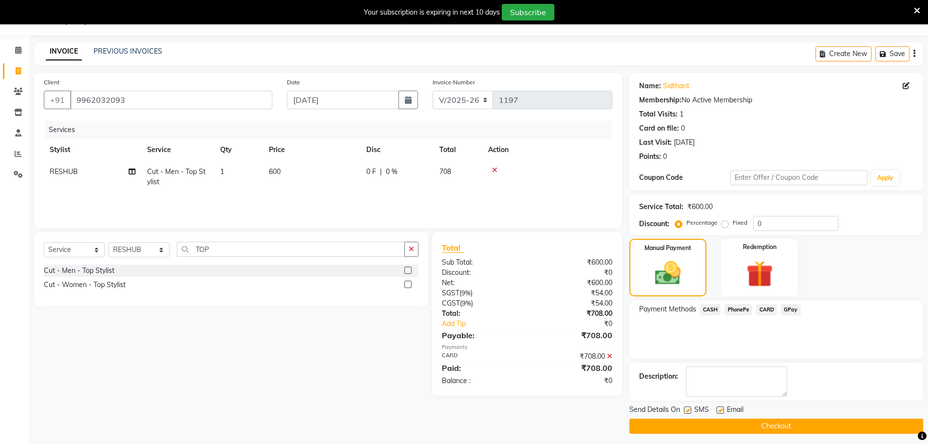
click at [776, 429] on button "Checkout" at bounding box center [776, 425] width 294 height 15
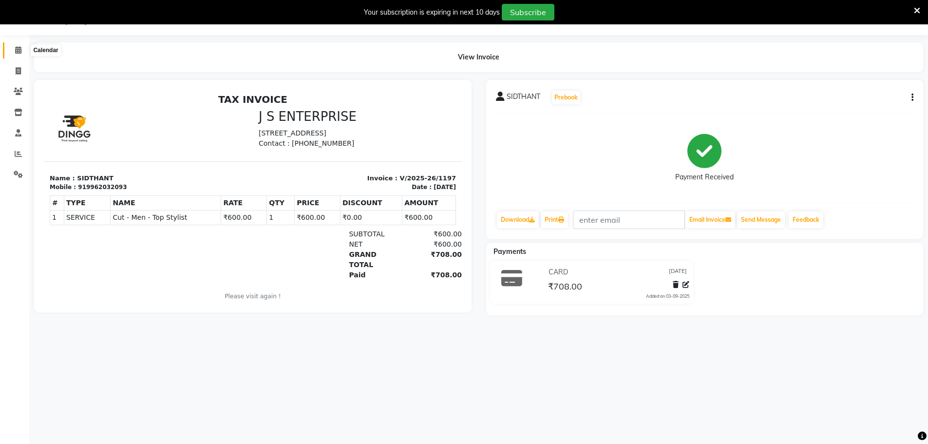
click at [19, 54] on span at bounding box center [18, 50] width 17 height 11
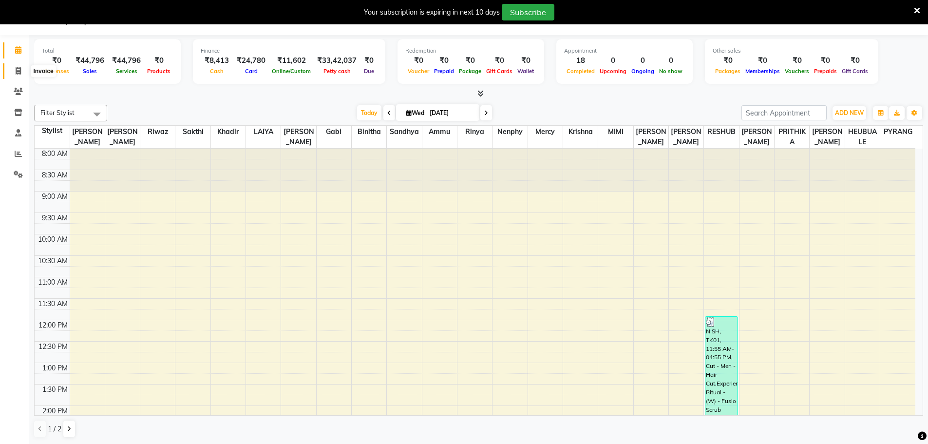
click at [22, 75] on span at bounding box center [18, 71] width 17 height 11
select select "7359"
select select "service"
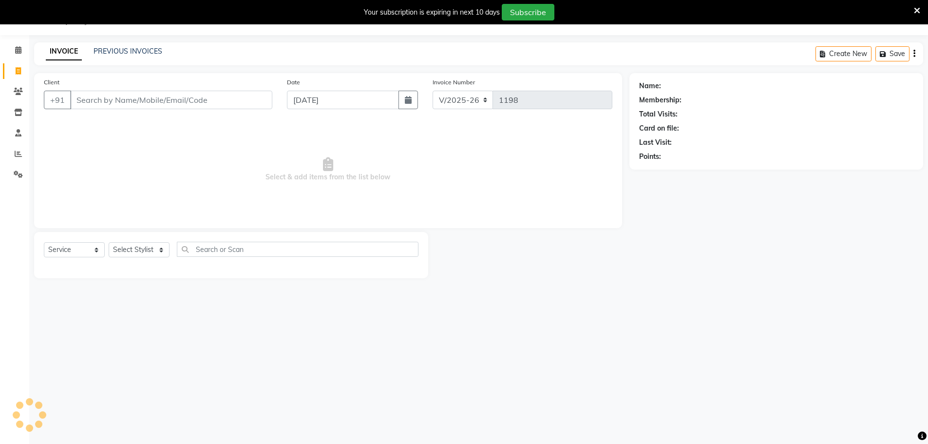
click at [105, 100] on input "Client" at bounding box center [171, 100] width 202 height 19
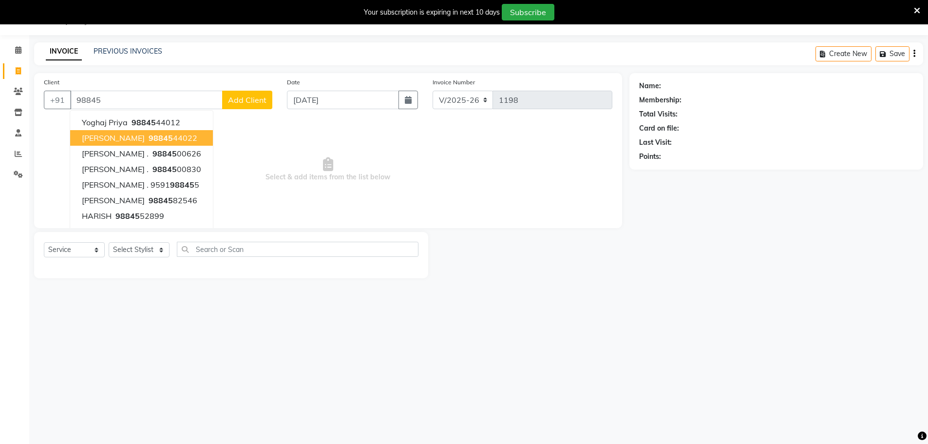
click at [149, 138] on span "98845" at bounding box center [161, 138] width 24 height 10
type input "9884544022"
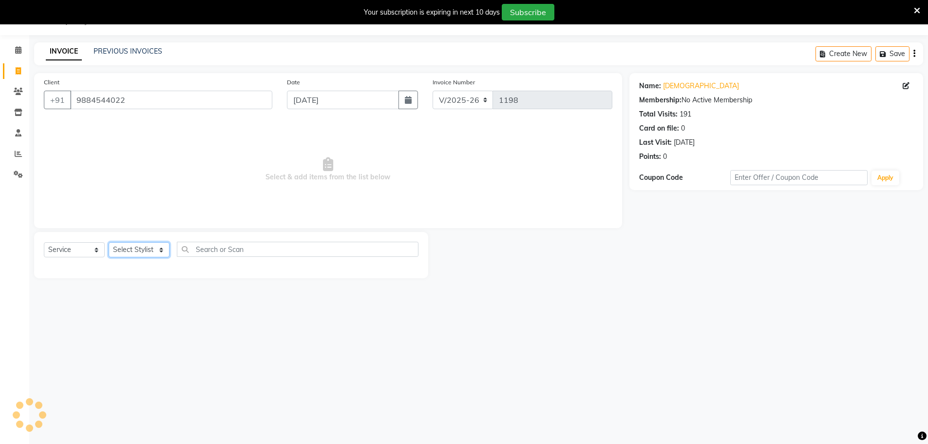
click at [158, 244] on select "Select Stylist [PERSON_NAME] [PERSON_NAME] [PERSON_NAME] [PERSON_NAME] krishna …" at bounding box center [139, 249] width 61 height 15
select select "63701"
click at [109, 242] on select "Select Stylist [PERSON_NAME] [PERSON_NAME] [PERSON_NAME] [PERSON_NAME] krishna …" at bounding box center [139, 249] width 61 height 15
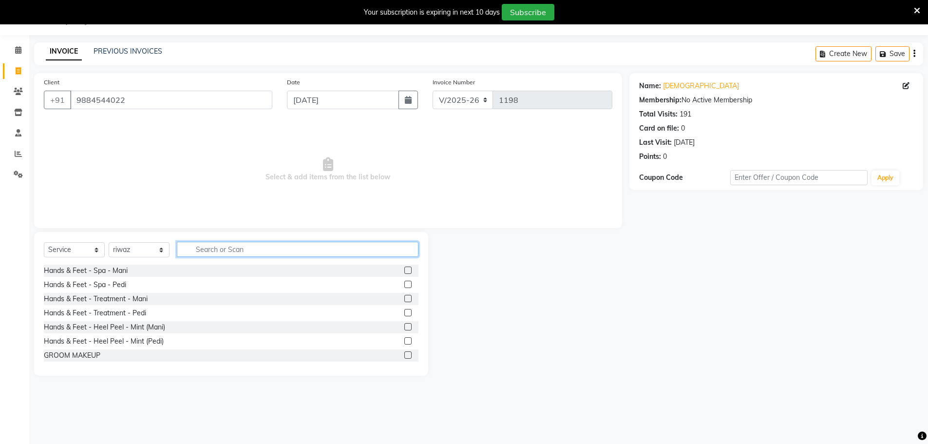
click at [260, 246] on input "text" at bounding box center [298, 249] width 242 height 15
type input "DIRE"
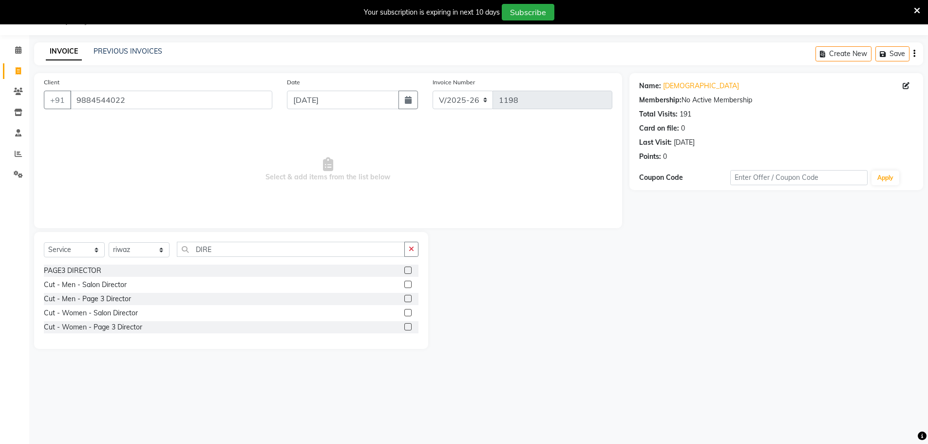
click at [406, 282] on label at bounding box center [407, 283] width 7 height 7
click at [406, 282] on input "checkbox" at bounding box center [407, 284] width 6 height 6
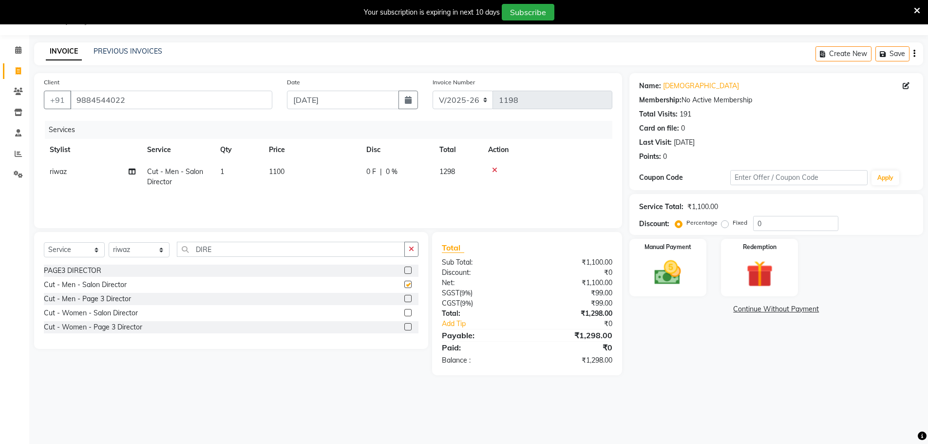
checkbox input "false"
click at [297, 170] on td "1100" at bounding box center [311, 177] width 97 height 32
select select "63701"
click at [354, 177] on input "1100" at bounding box center [358, 174] width 86 height 15
type input "1300"
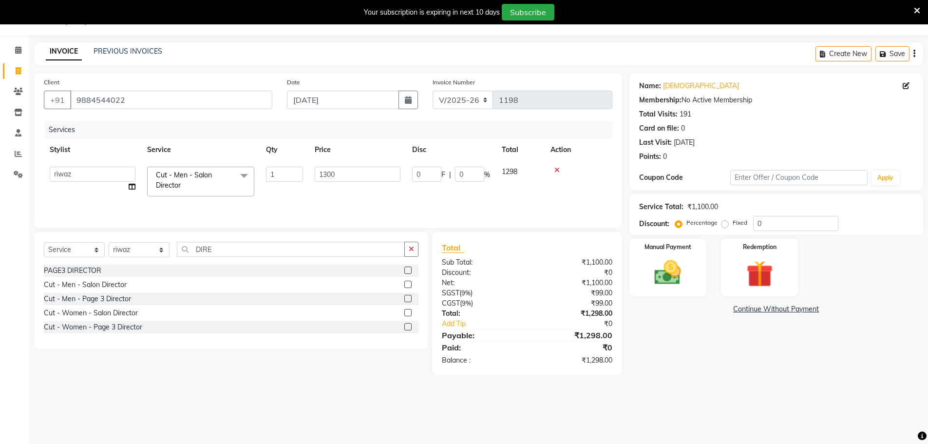
click at [733, 382] on main "INVOICE PREVIOUS INVOICES Create New Save Client [PHONE_NUMBER] Date [DATE] Inv…" at bounding box center [478, 215] width 898 height 347
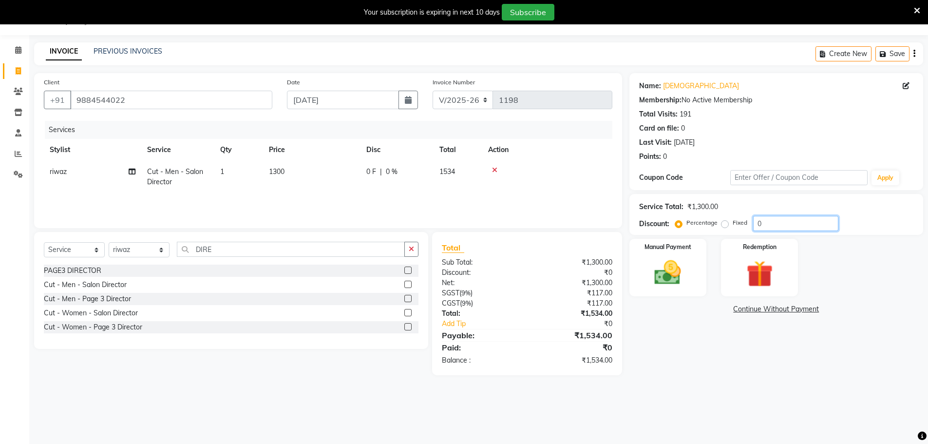
click at [767, 220] on input "0" at bounding box center [795, 223] width 85 height 15
type input "20"
drag, startPoint x: 747, startPoint y: 319, endPoint x: 685, endPoint y: 279, distance: 73.8
click at [747, 319] on div "Name: Krishna Membership: No Active Membership Total Visits: 191 Card on file: …" at bounding box center [779, 224] width 301 height 302
click at [681, 270] on img at bounding box center [667, 273] width 45 height 32
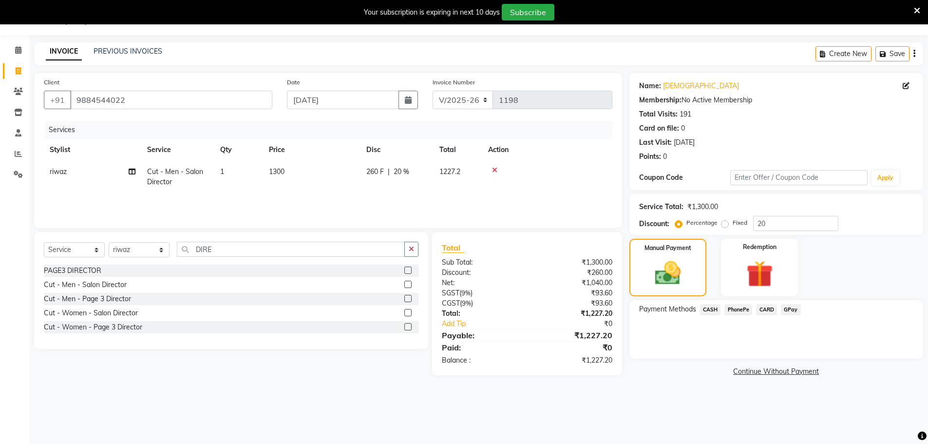
click at [713, 309] on span "CASH" at bounding box center [710, 309] width 21 height 11
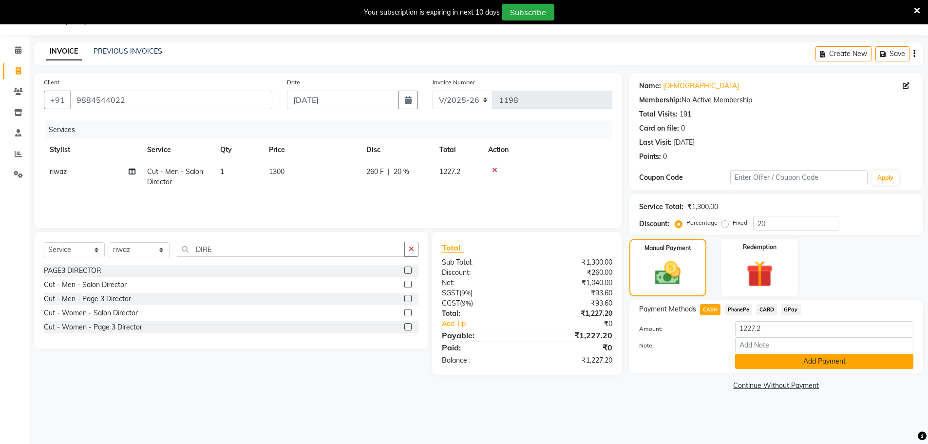
click at [752, 357] on button "Add Payment" at bounding box center [824, 361] width 178 height 15
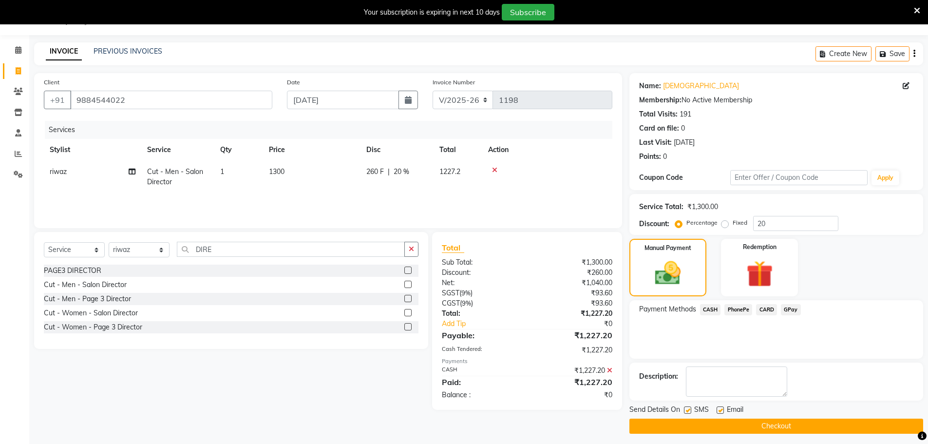
drag, startPoint x: 744, startPoint y: 428, endPoint x: 734, endPoint y: 424, distance: 10.9
click at [744, 427] on button "Checkout" at bounding box center [776, 425] width 294 height 15
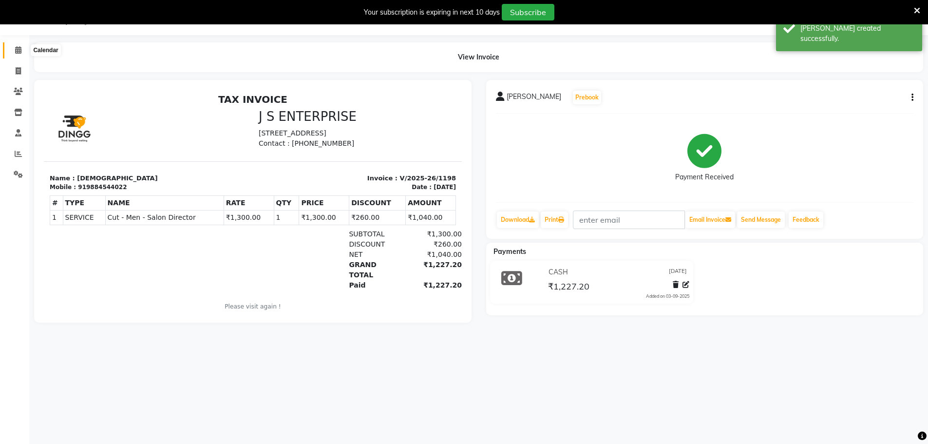
click at [18, 50] on icon at bounding box center [18, 49] width 6 height 7
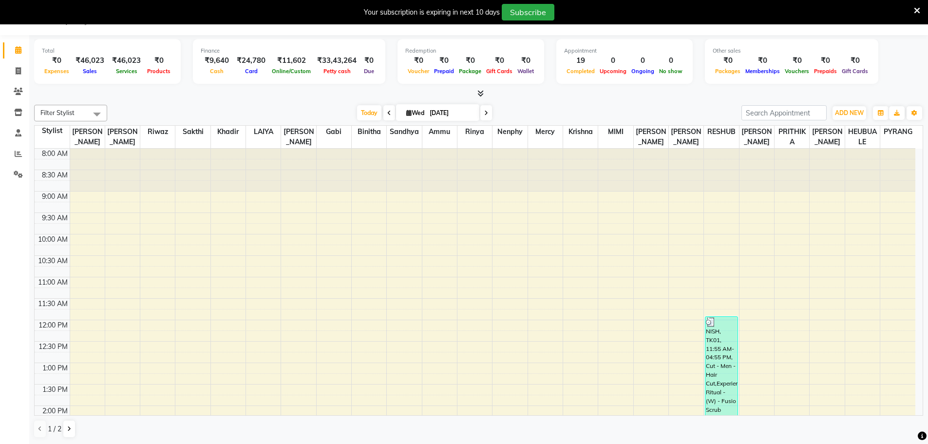
click at [243, 107] on div "[DATE] [DATE]" at bounding box center [424, 113] width 624 height 15
click at [18, 156] on icon at bounding box center [18, 153] width 7 height 7
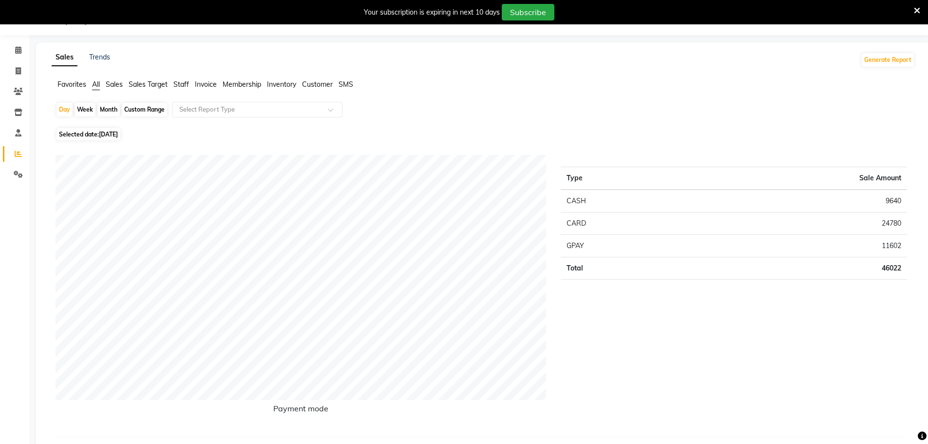
click at [107, 131] on span "[DATE]" at bounding box center [108, 133] width 19 height 7
select select "9"
select select "2025"
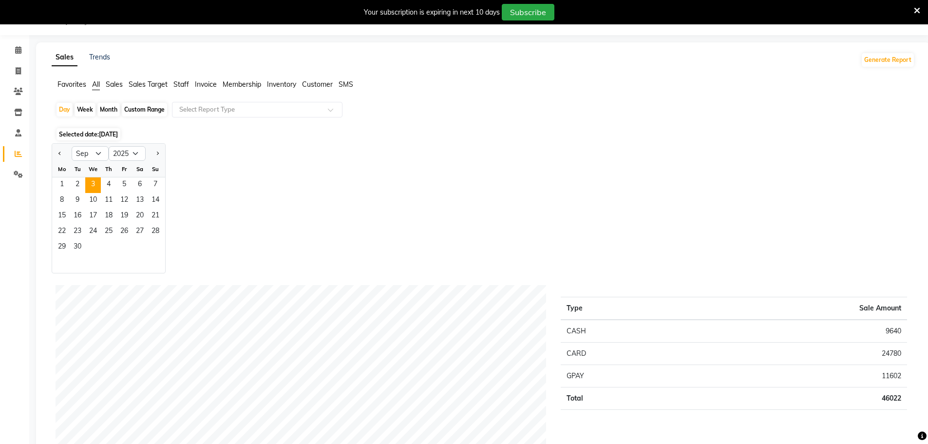
click at [221, 151] on div "Jan Feb Mar Apr May Jun [DATE] Aug Sep Oct Nov [DATE] 2016 2017 2018 2019 2020 …" at bounding box center [483, 208] width 863 height 130
click at [182, 85] on span "Staff" at bounding box center [181, 84] width 16 height 9
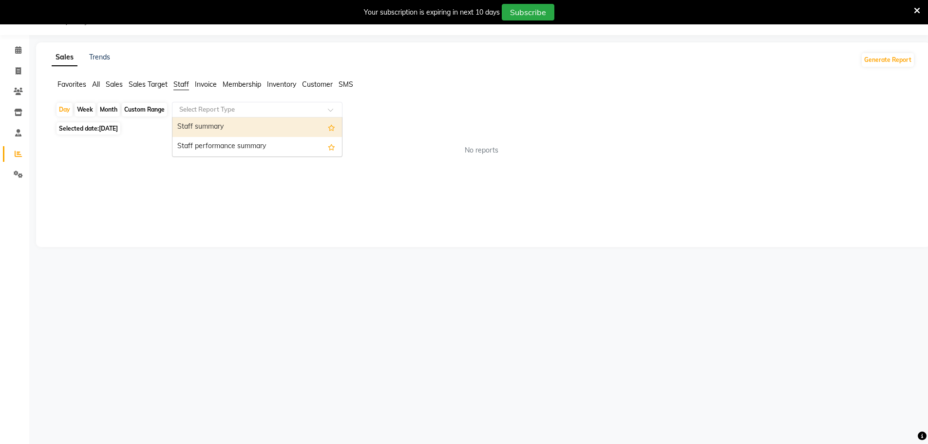
click at [195, 106] on input "text" at bounding box center [247, 110] width 140 height 10
click at [196, 126] on div "Staff summary" at bounding box center [256, 126] width 169 height 19
select select "csv"
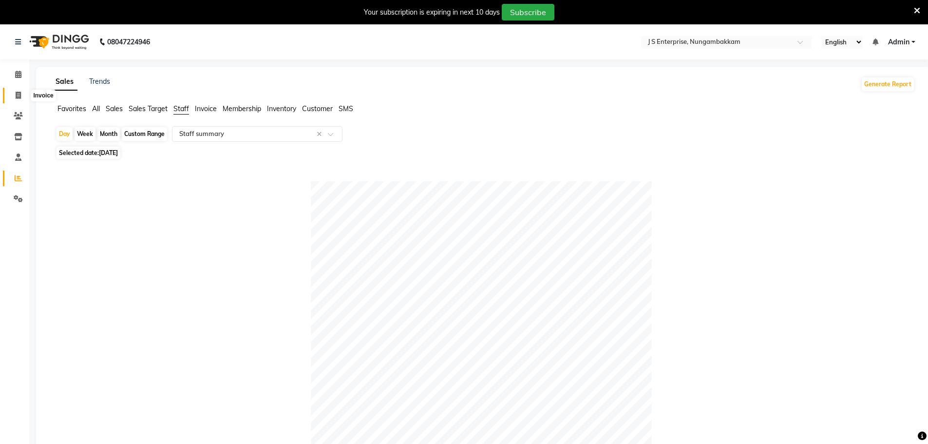
click at [25, 96] on span at bounding box center [18, 95] width 17 height 11
select select "7359"
select select "service"
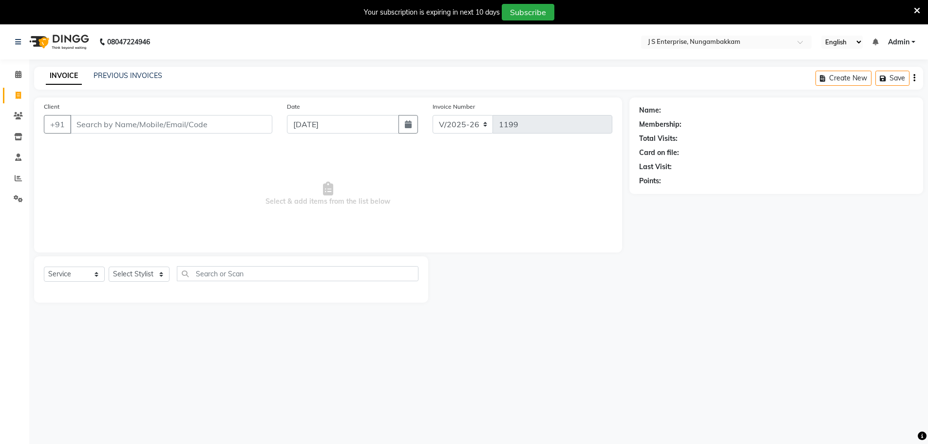
click at [127, 120] on input "Client" at bounding box center [171, 124] width 202 height 19
type input "9940014117"
click at [263, 126] on span "Add Client" at bounding box center [247, 124] width 38 height 10
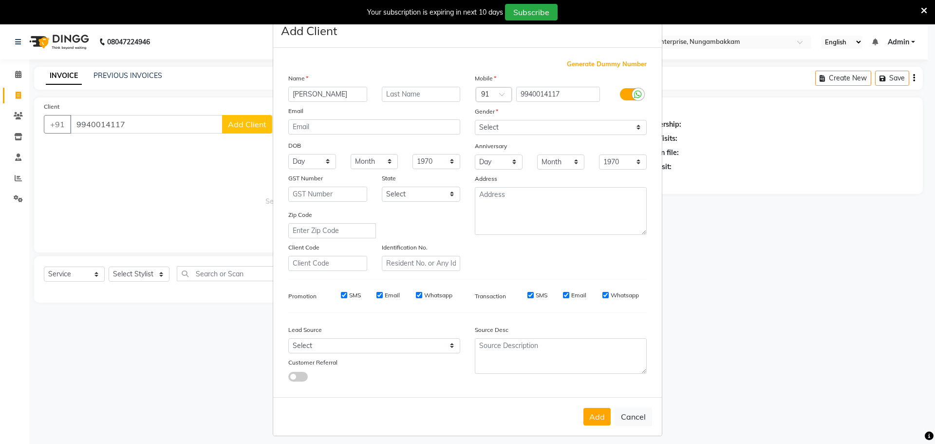
type input "[PERSON_NAME]"
click at [493, 129] on select "Select [DEMOGRAPHIC_DATA] [DEMOGRAPHIC_DATA] Other Prefer Not To Say" at bounding box center [561, 127] width 172 height 15
select select "[DEMOGRAPHIC_DATA]"
click at [475, 120] on select "Select [DEMOGRAPHIC_DATA] [DEMOGRAPHIC_DATA] Other Prefer Not To Say" at bounding box center [561, 127] width 172 height 15
click at [598, 419] on button "Add" at bounding box center [596, 417] width 27 height 18
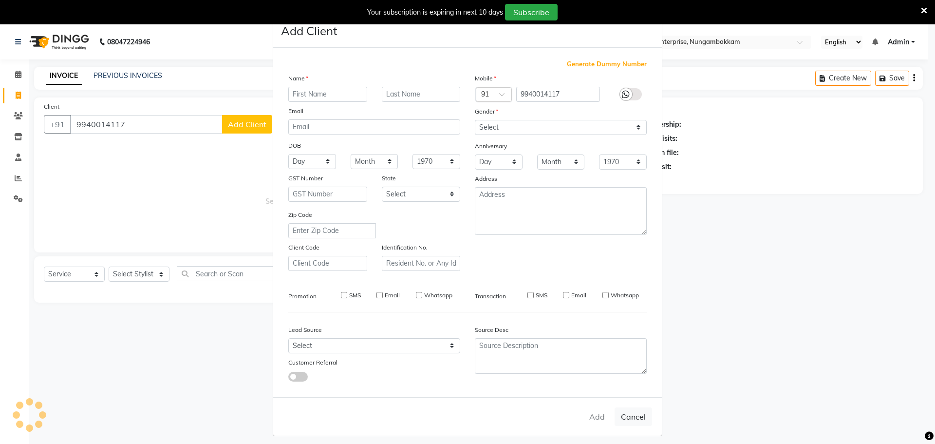
select select
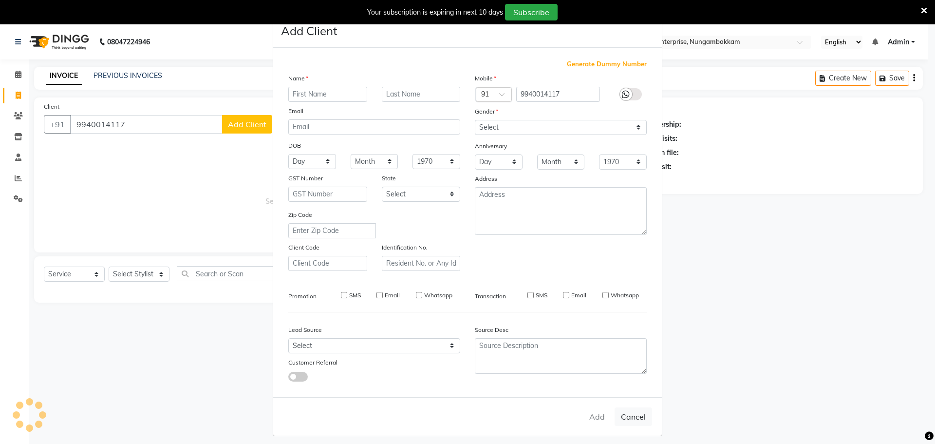
select select
checkbox input "false"
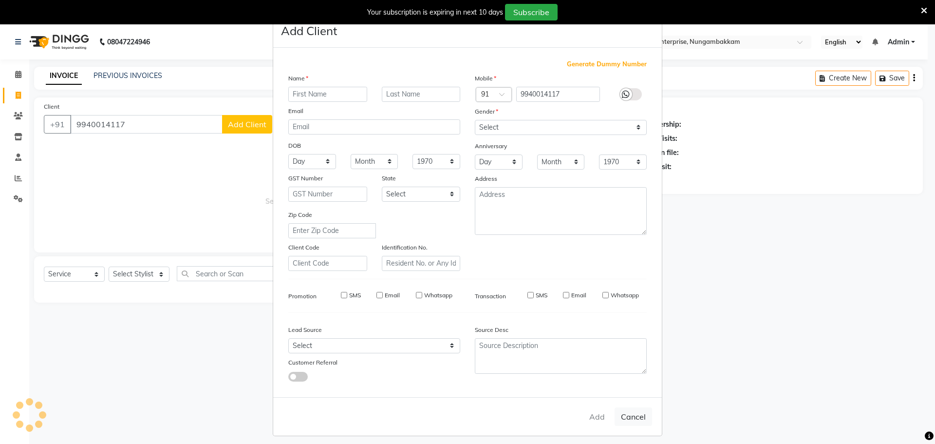
checkbox input "false"
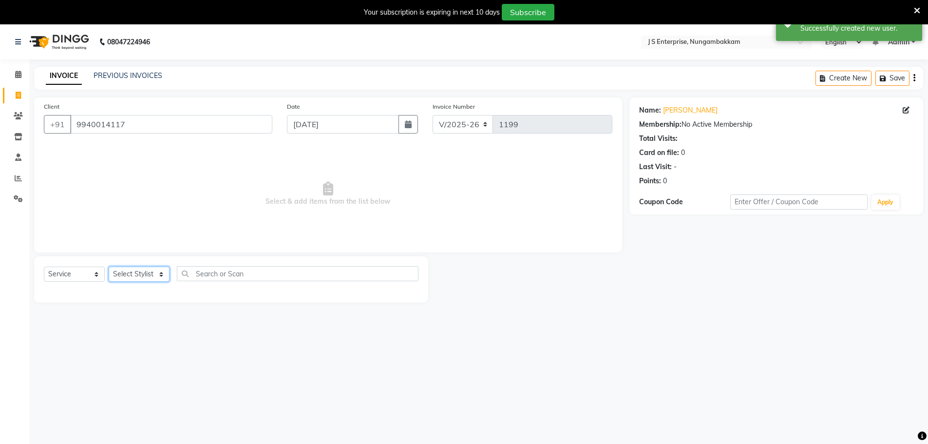
click at [158, 278] on select "Select Stylist [PERSON_NAME] [PERSON_NAME] [PERSON_NAME] [PERSON_NAME] krishna …" at bounding box center [139, 273] width 61 height 15
select select "63765"
click at [109, 266] on select "Select Stylist [PERSON_NAME] [PERSON_NAME] [PERSON_NAME] [PERSON_NAME] krishna …" at bounding box center [139, 273] width 61 height 15
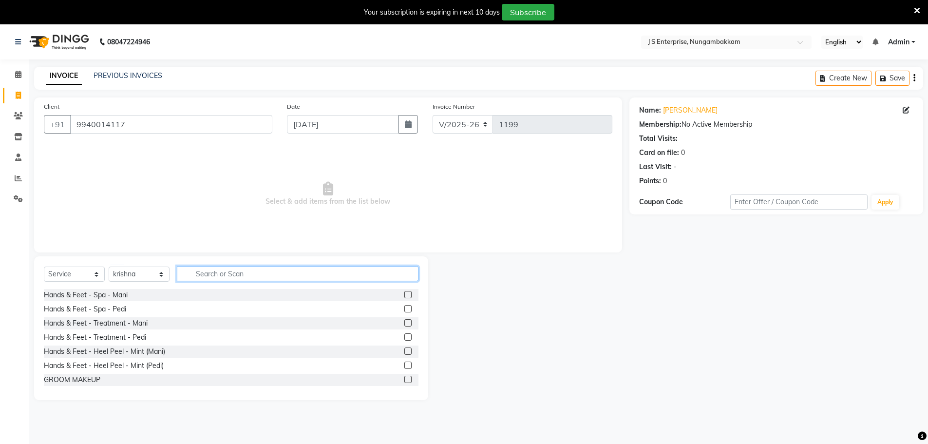
click at [205, 279] on input "text" at bounding box center [298, 273] width 242 height 15
type input "DIRECT"
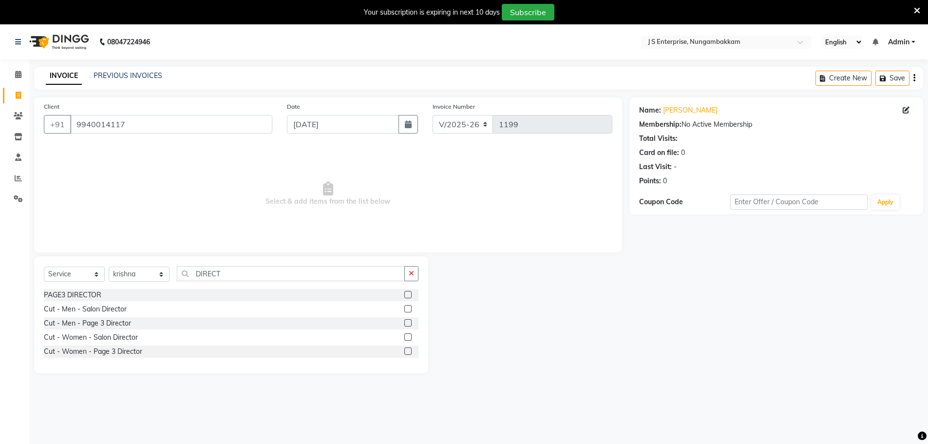
click at [407, 309] on label at bounding box center [407, 308] width 7 height 7
click at [407, 309] on input "checkbox" at bounding box center [407, 309] width 6 height 6
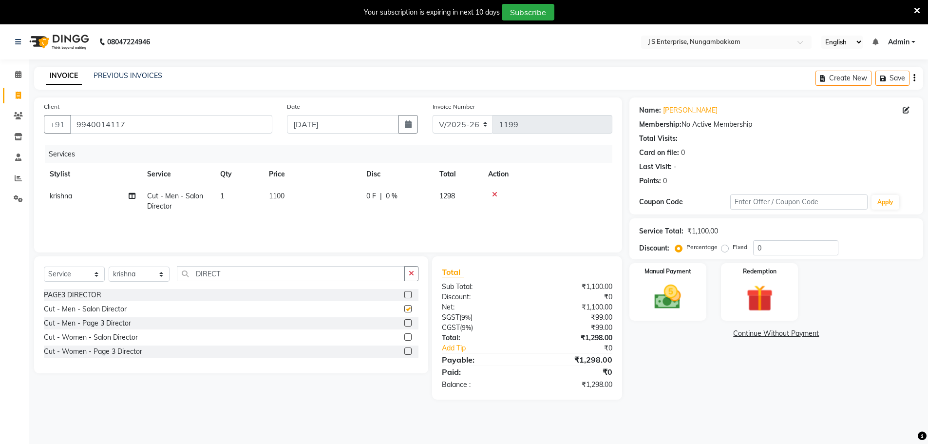
checkbox input "false"
click at [412, 273] on icon "button" at bounding box center [411, 273] width 5 height 7
type input "DIREC"
click at [408, 295] on label at bounding box center [407, 294] width 7 height 7
click at [408, 295] on input "checkbox" at bounding box center [407, 295] width 6 height 6
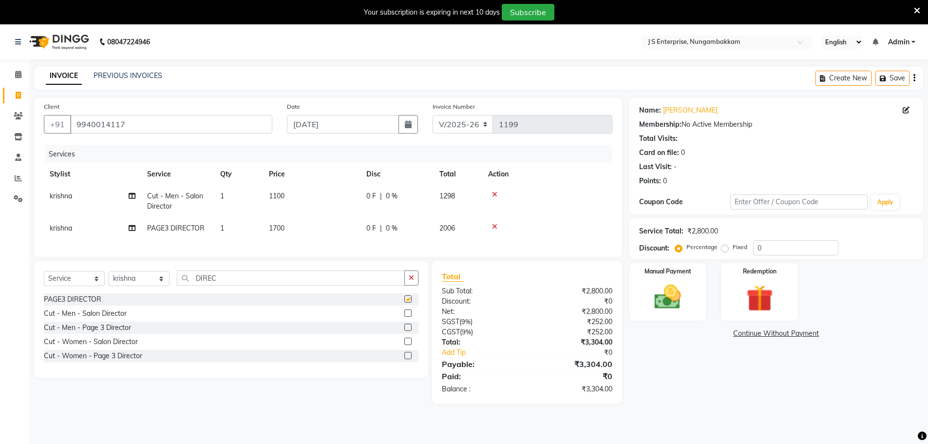
checkbox input "false"
click at [495, 194] on icon at bounding box center [494, 194] width 5 height 7
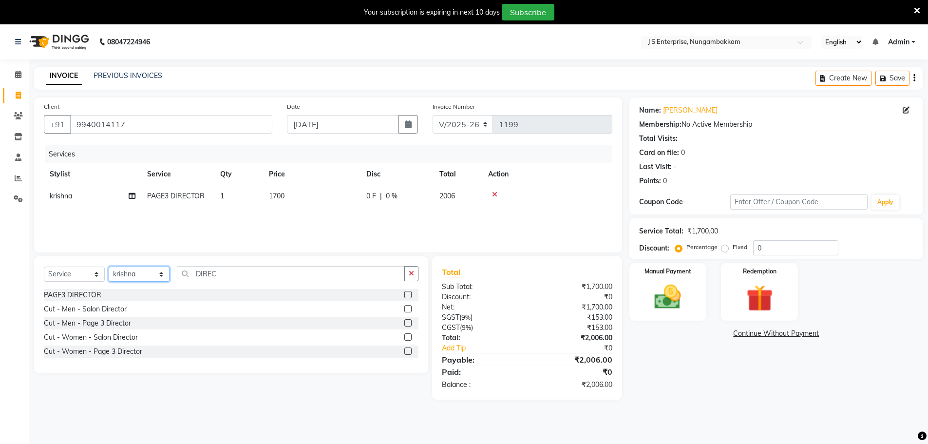
click at [160, 279] on select "Select Stylist [PERSON_NAME] [PERSON_NAME] [PERSON_NAME] [PERSON_NAME] krishna …" at bounding box center [139, 273] width 61 height 15
select select "82675"
click at [109, 266] on select "Select Stylist [PERSON_NAME] [PERSON_NAME] [PERSON_NAME] [PERSON_NAME] krishna …" at bounding box center [139, 273] width 61 height 15
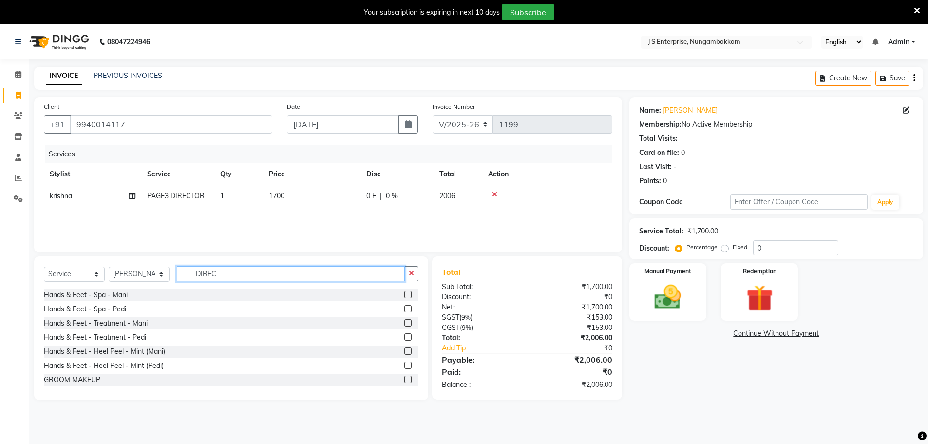
click at [243, 273] on input "DIREC" at bounding box center [291, 273] width 228 height 15
type input "D"
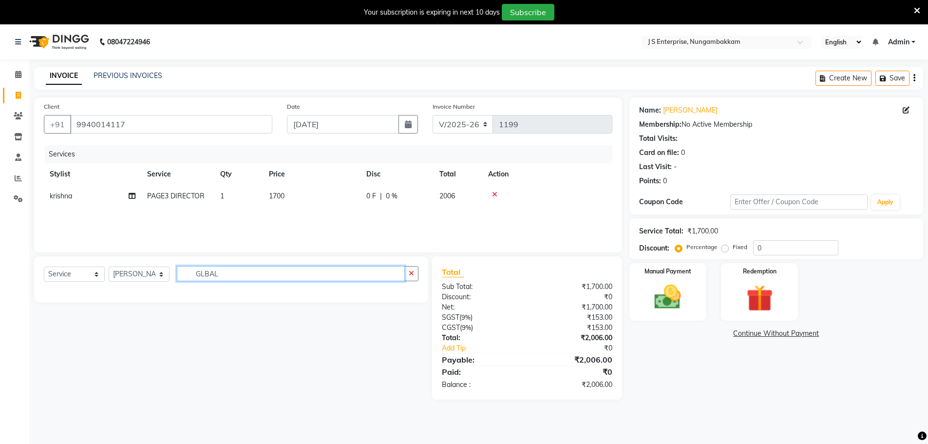
click at [203, 271] on input "GLBAL" at bounding box center [291, 273] width 228 height 15
click at [255, 274] on input "GLOBAL" at bounding box center [291, 273] width 228 height 15
type input "GLOBAL"
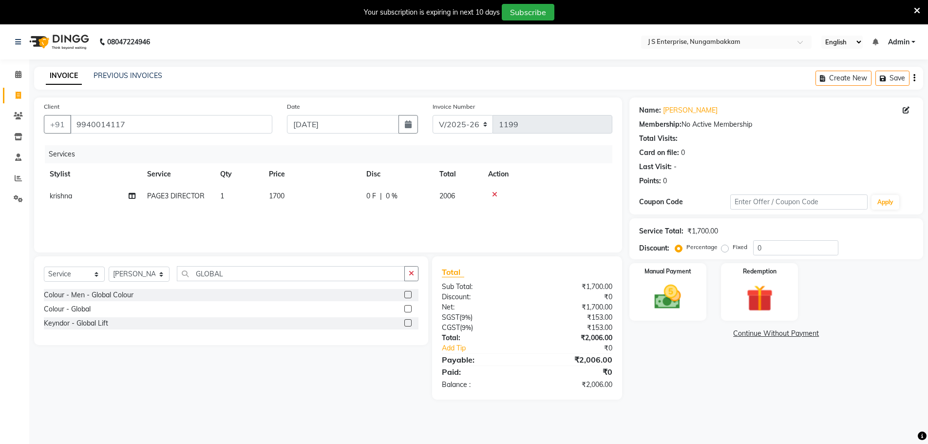
click at [407, 292] on label at bounding box center [407, 294] width 7 height 7
click at [407, 292] on input "checkbox" at bounding box center [407, 295] width 6 height 6
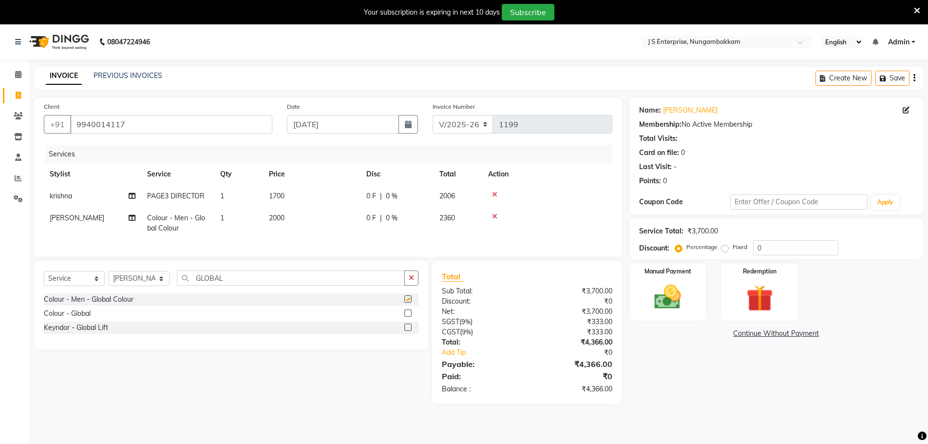
checkbox input "false"
click at [158, 286] on select "Select Stylist [PERSON_NAME] [PERSON_NAME] [PERSON_NAME] [PERSON_NAME] krishna …" at bounding box center [139, 278] width 61 height 15
select select "63765"
click at [109, 278] on select "Select Stylist [PERSON_NAME] [PERSON_NAME] [PERSON_NAME] [PERSON_NAME] krishna …" at bounding box center [139, 278] width 61 height 15
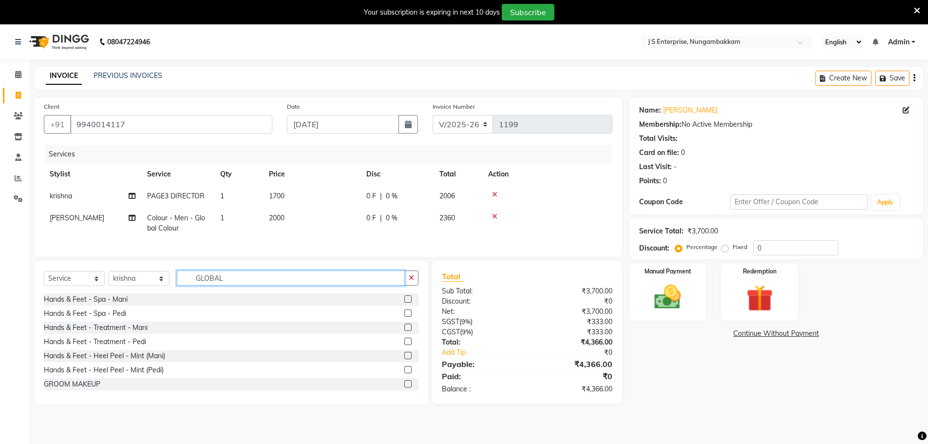
click at [225, 283] on input "GLOBAL" at bounding box center [291, 277] width 228 height 15
type input "G"
type input "DIRE"
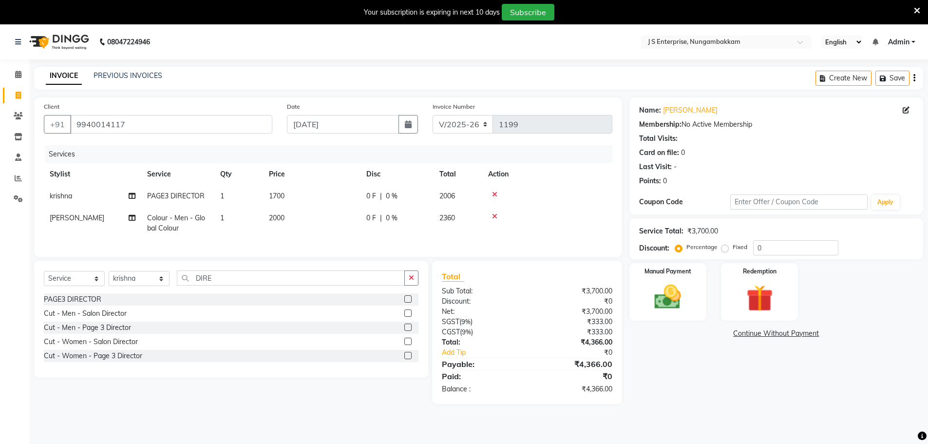
click at [407, 359] on label at bounding box center [407, 355] width 7 height 7
click at [407, 359] on input "checkbox" at bounding box center [407, 356] width 6 height 6
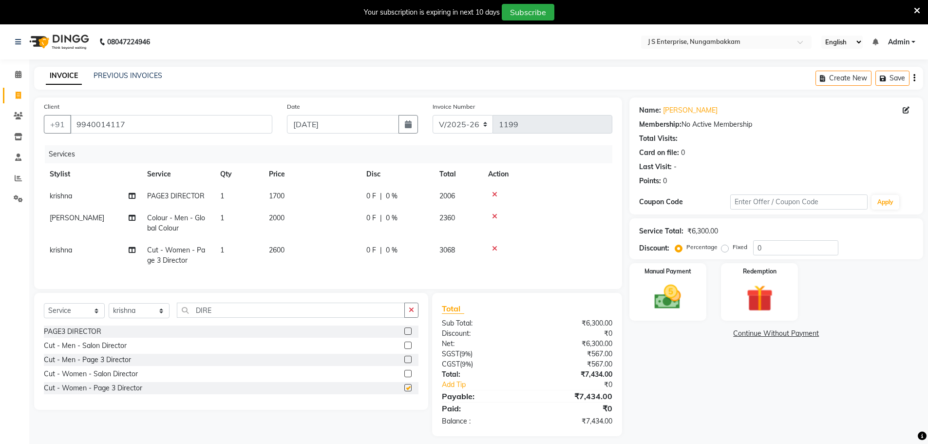
checkbox input "false"
click at [297, 249] on td "2600" at bounding box center [311, 255] width 97 height 32
select select "63765"
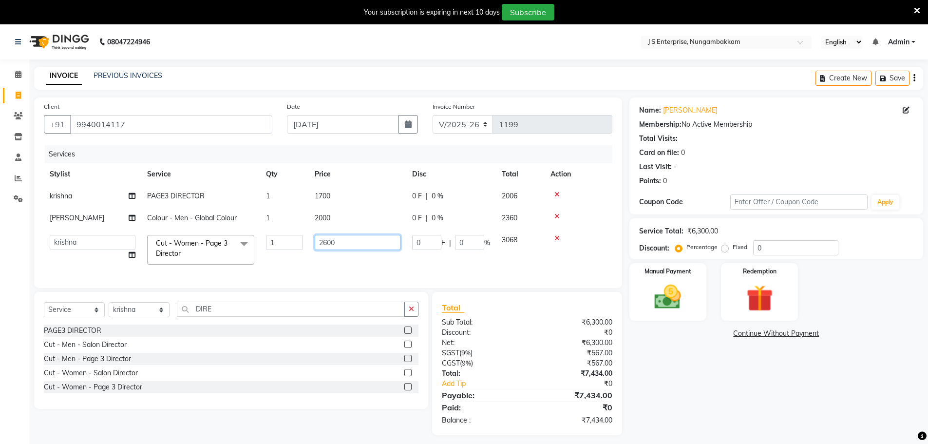
click at [340, 241] on input "2600" at bounding box center [358, 242] width 86 height 15
type input "2"
type input "3000"
click at [713, 392] on div "Name: [PERSON_NAME] Membership: No Active Membership Total Visits: Card on file…" at bounding box center [779, 265] width 301 height 337
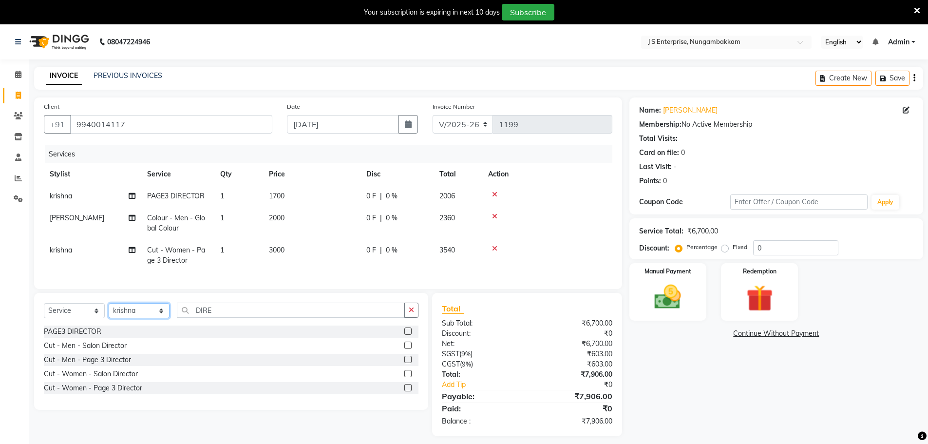
click at [160, 317] on select "Select Stylist [PERSON_NAME] [PERSON_NAME] [PERSON_NAME] [PERSON_NAME] krishna …" at bounding box center [139, 310] width 61 height 15
select select "82675"
click at [109, 310] on select "Select Stylist [PERSON_NAME] [PERSON_NAME] [PERSON_NAME] [PERSON_NAME] krishna …" at bounding box center [139, 310] width 61 height 15
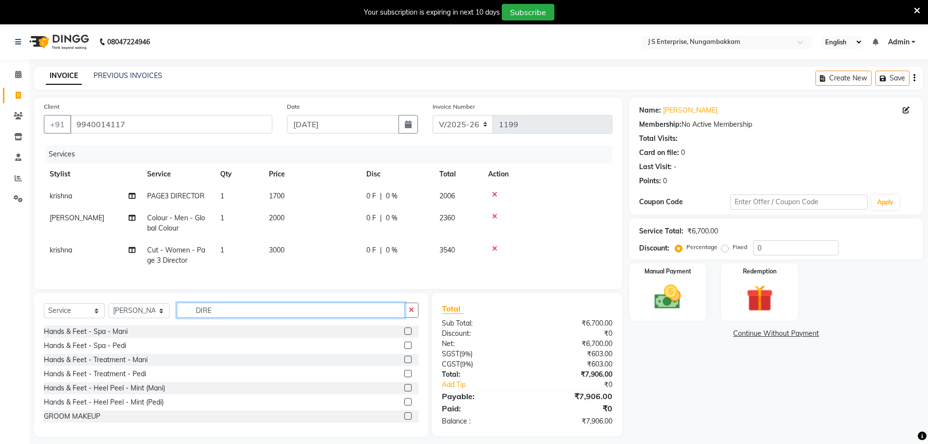
click at [216, 317] on input "DIRE" at bounding box center [291, 309] width 228 height 15
type input "D"
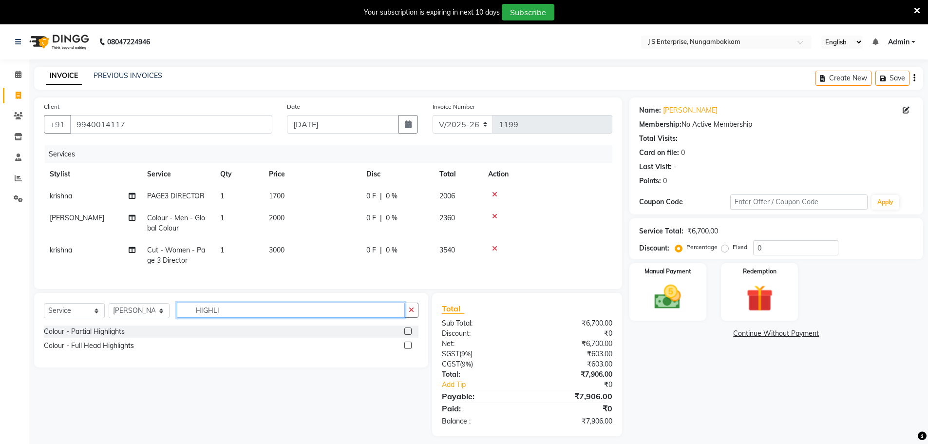
type input "HIGHLI"
click at [407, 349] on label at bounding box center [407, 344] width 7 height 7
click at [407, 349] on input "checkbox" at bounding box center [407, 345] width 6 height 6
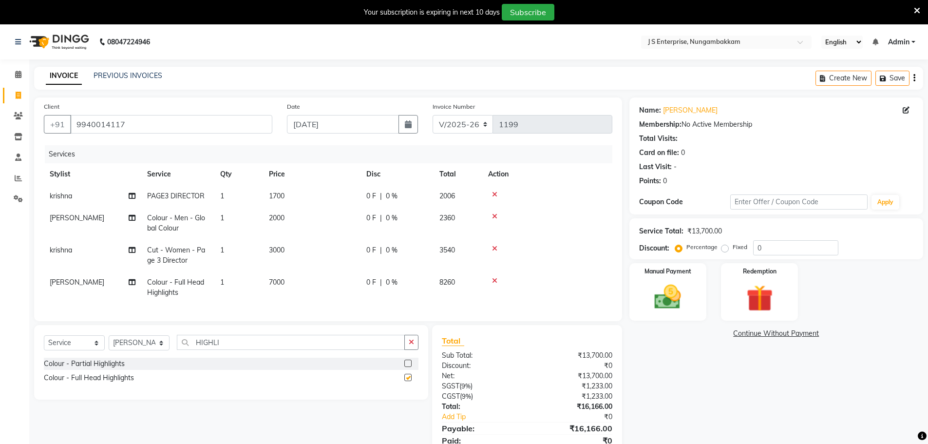
checkbox input "false"
click at [296, 280] on td "7000" at bounding box center [311, 287] width 97 height 32
select select "82675"
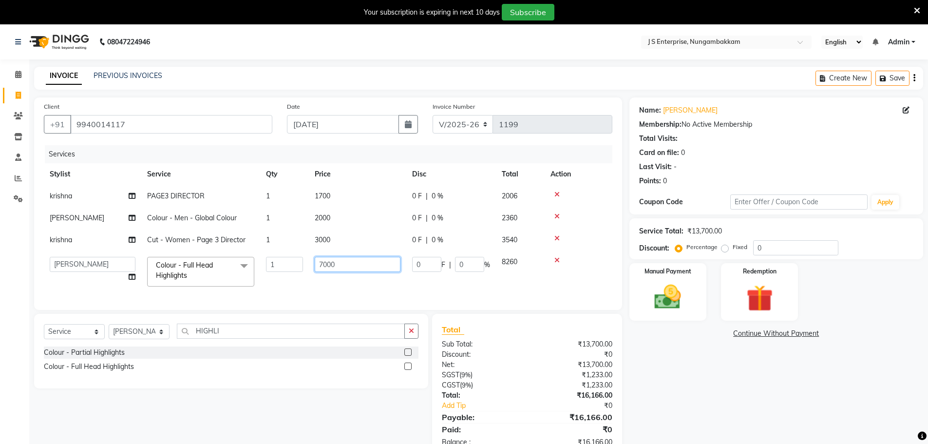
click at [355, 259] on input "7000" at bounding box center [358, 264] width 86 height 15
type input "7"
type input "5000"
click at [671, 360] on div "Name: [PERSON_NAME] Membership: No Active Membership Total Visits: Card on file…" at bounding box center [779, 276] width 301 height 359
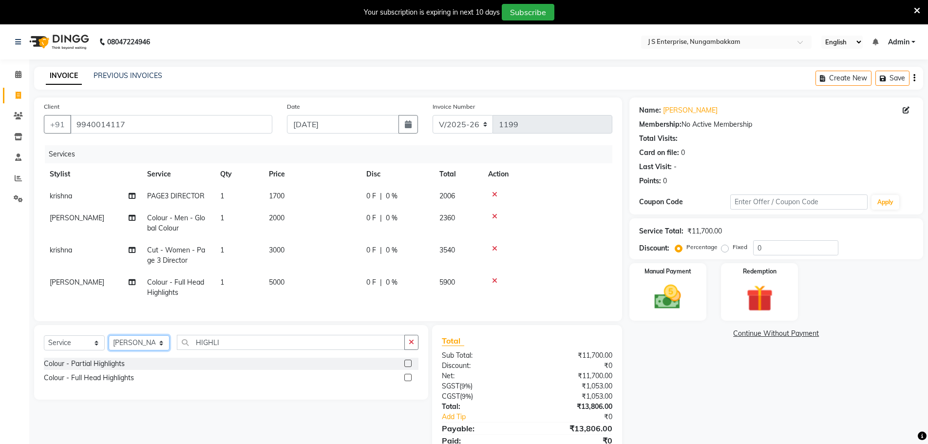
click at [156, 350] on select "Select Stylist [PERSON_NAME] [PERSON_NAME] [PERSON_NAME] [PERSON_NAME] krishna …" at bounding box center [139, 342] width 61 height 15
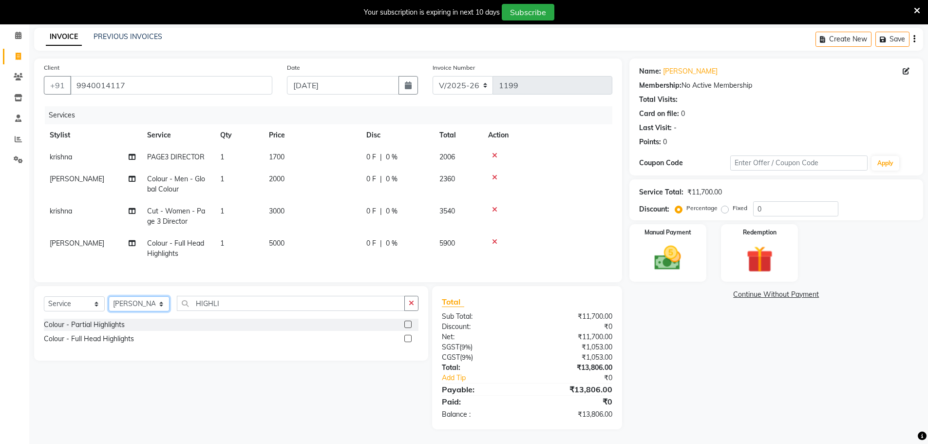
click at [156, 298] on select "Select Stylist [PERSON_NAME] [PERSON_NAME] [PERSON_NAME] [PERSON_NAME] krishna …" at bounding box center [139, 303] width 61 height 15
select select "63706"
click at [109, 296] on select "Select Stylist [PERSON_NAME] [PERSON_NAME] [PERSON_NAME] [PERSON_NAME] krishna …" at bounding box center [139, 303] width 61 height 15
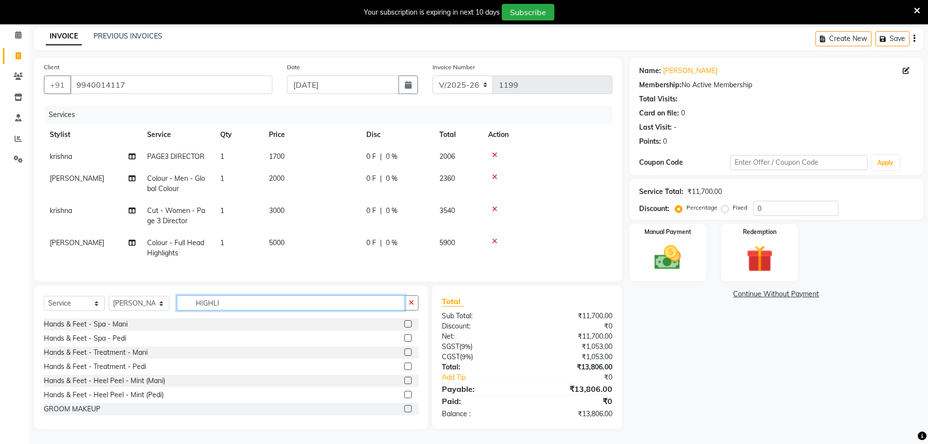
click at [223, 299] on input "HIGHLI" at bounding box center [291, 302] width 228 height 15
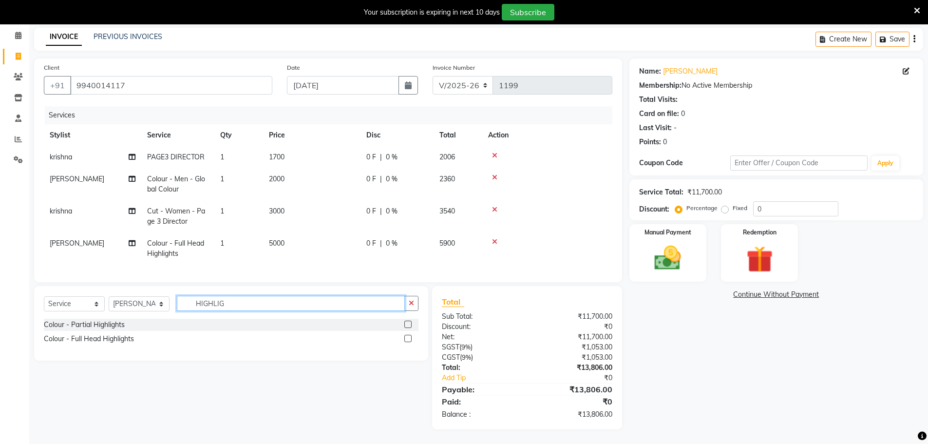
type input "HIGHLIG"
click at [409, 338] on label at bounding box center [407, 338] width 7 height 7
click at [409, 338] on input "checkbox" at bounding box center [407, 338] width 6 height 6
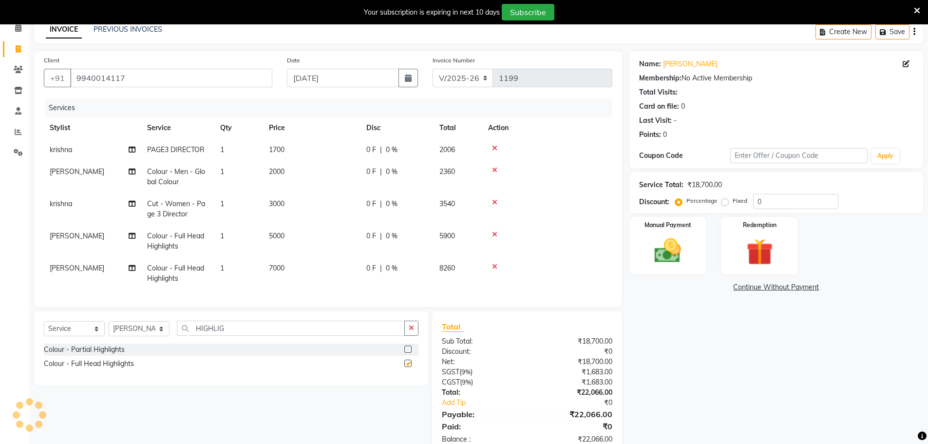
checkbox input "false"
click at [298, 270] on td "7000" at bounding box center [311, 273] width 97 height 32
select select "63706"
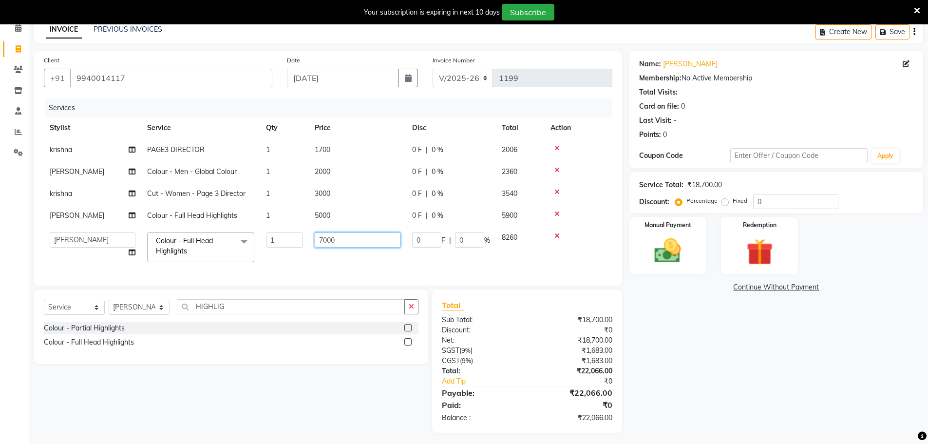
click at [348, 240] on input "7000" at bounding box center [358, 239] width 86 height 15
type input "7"
type input "5000"
click at [737, 338] on div "Name: [PERSON_NAME] Membership: No Active Membership Total Visits: Card on file…" at bounding box center [779, 241] width 301 height 381
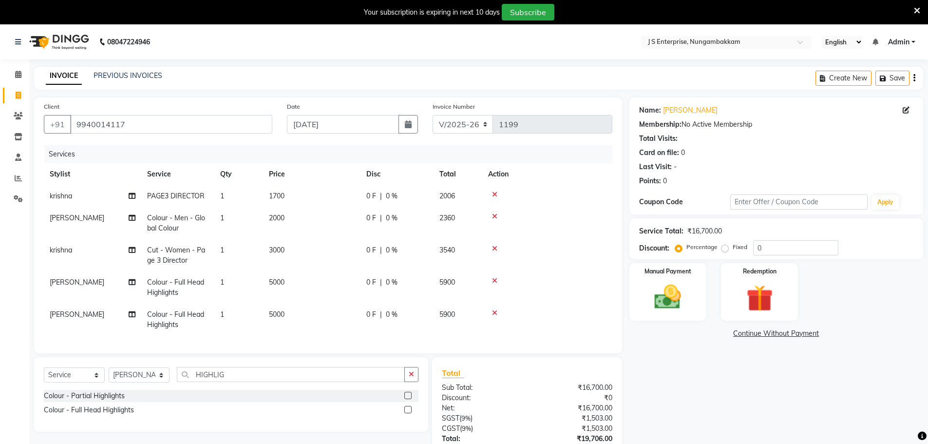
scroll to position [78, 0]
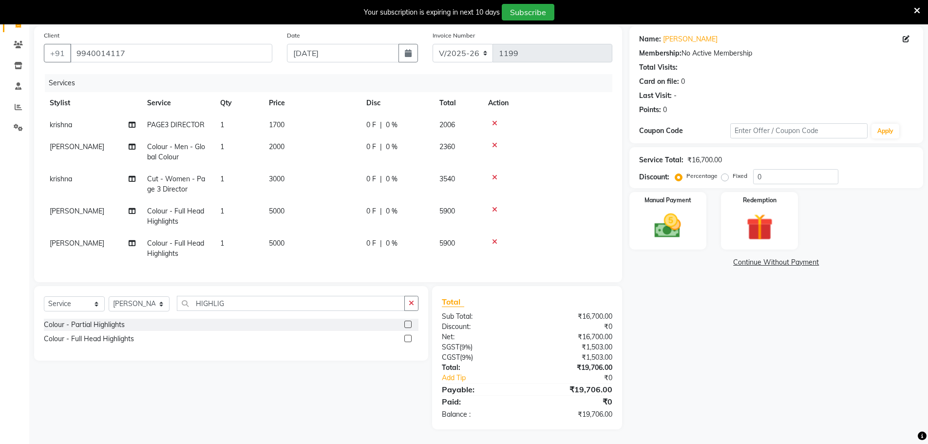
click at [402, 120] on div "0 F | 0 %" at bounding box center [396, 125] width 61 height 10
select select "63765"
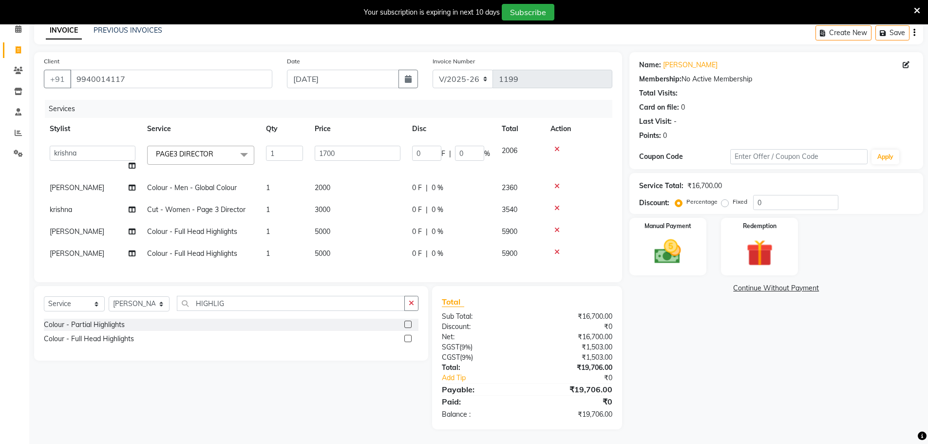
scroll to position [53, 0]
click at [795, 201] on input "0" at bounding box center [795, 202] width 85 height 15
type input "5"
type input "85"
type input "5"
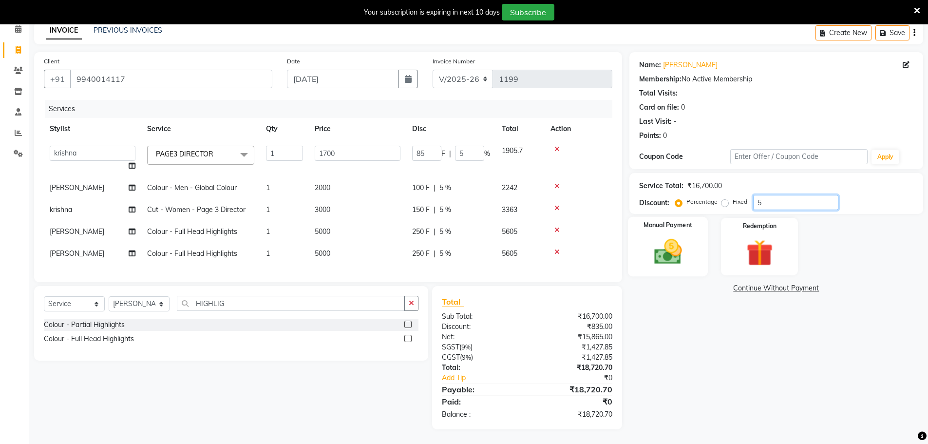
type input "5"
click at [671, 249] on img at bounding box center [667, 252] width 45 height 32
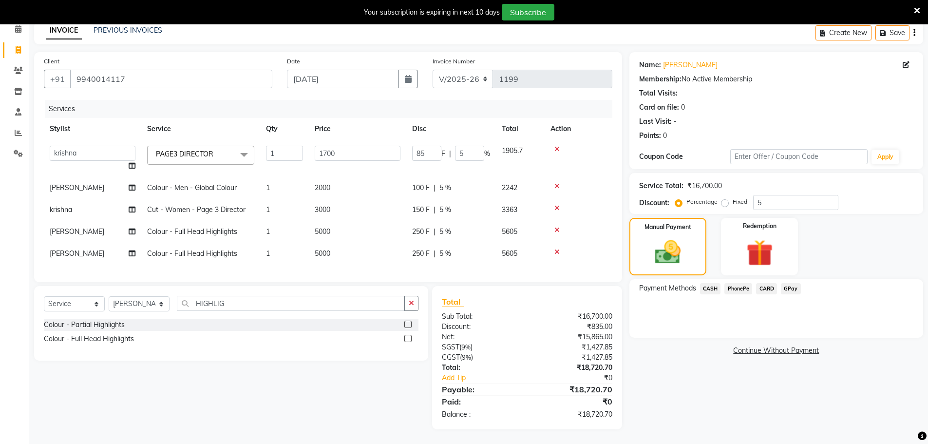
click at [766, 283] on span "CARD" at bounding box center [766, 288] width 21 height 11
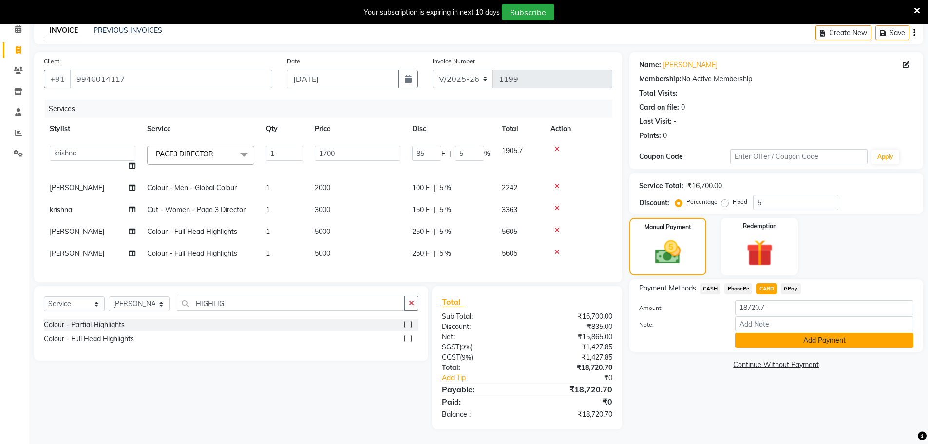
click at [763, 335] on button "Add Payment" at bounding box center [824, 340] width 178 height 15
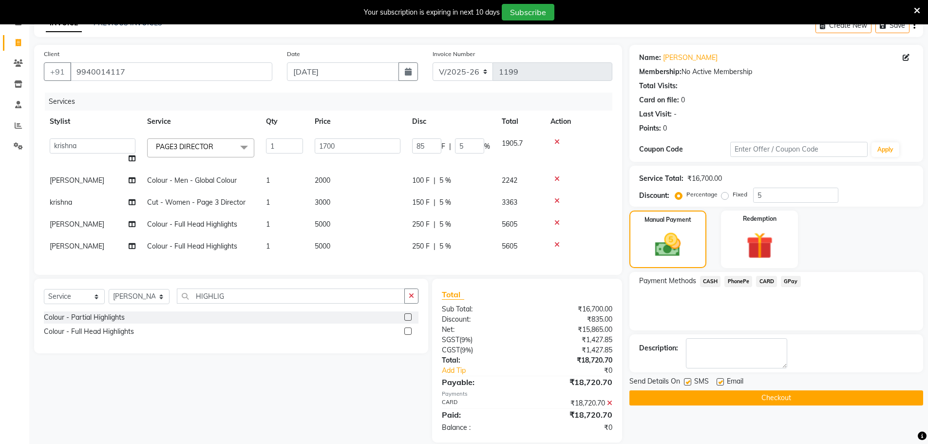
click at [741, 397] on button "Checkout" at bounding box center [776, 397] width 294 height 15
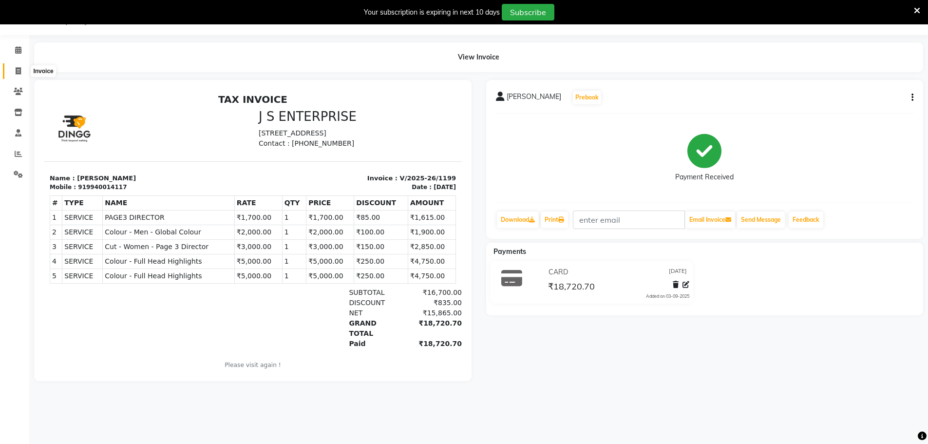
click at [18, 71] on icon at bounding box center [18, 70] width 5 height 7
select select "7359"
select select "service"
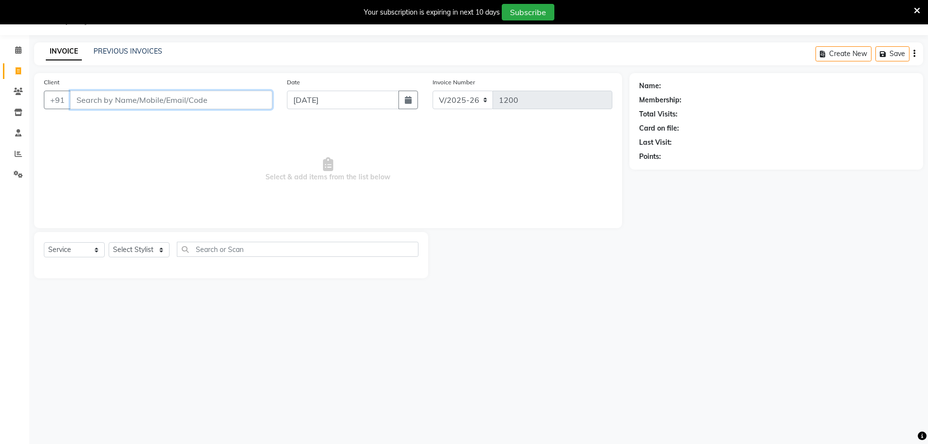
click at [101, 100] on input "Client" at bounding box center [171, 100] width 202 height 19
paste input "9655772181"
type input "9655772181"
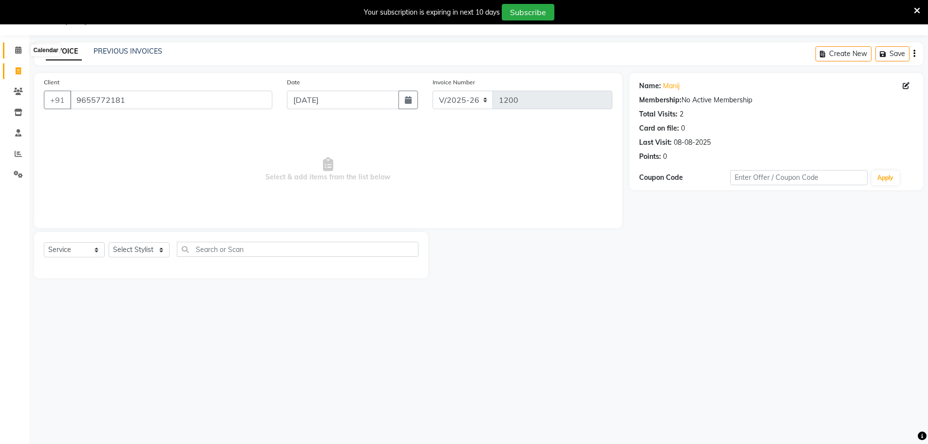
click at [18, 49] on icon at bounding box center [18, 49] width 6 height 7
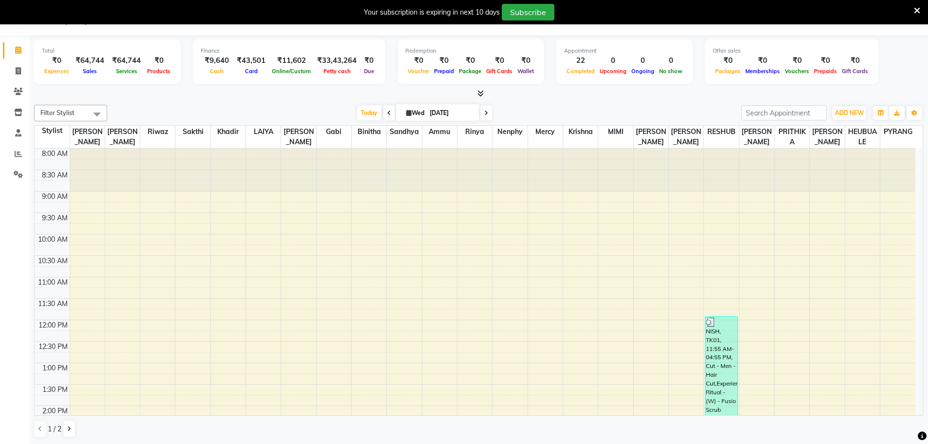
click at [183, 101] on div "Filter Stylist Select All [PERSON_NAME] [PERSON_NAME] [PERSON_NAME] [PERSON_NAM…" at bounding box center [478, 271] width 889 height 341
click at [19, 73] on icon at bounding box center [18, 70] width 5 height 7
select select "service"
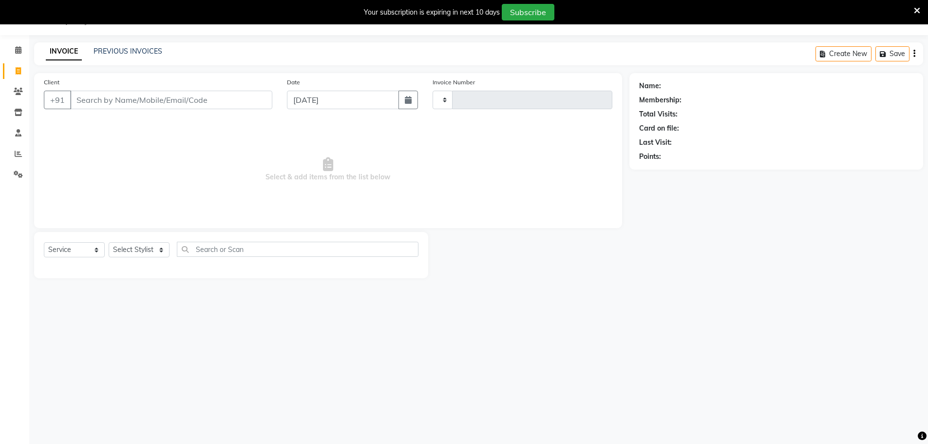
type input "1200"
select select "7359"
click at [144, 102] on input "Client" at bounding box center [171, 100] width 202 height 19
type input "9655772181"
click at [140, 250] on select "Select Stylist [PERSON_NAME] [PERSON_NAME] [PERSON_NAME] [PERSON_NAME] krishna …" at bounding box center [139, 249] width 61 height 15
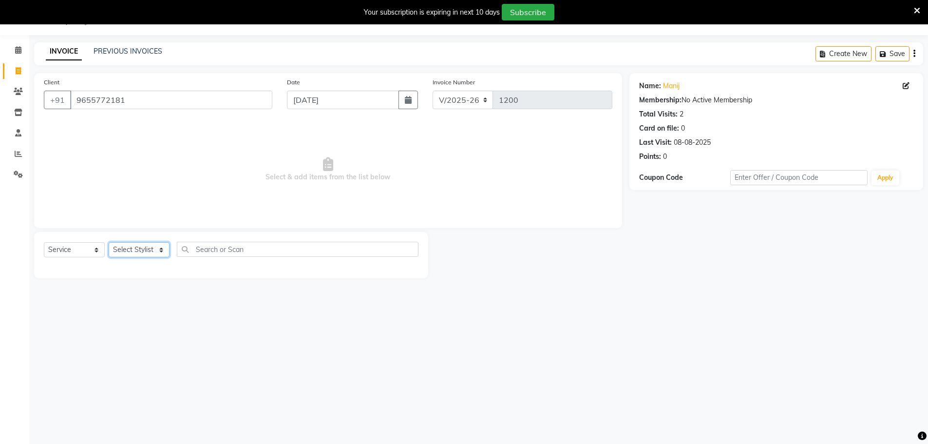
select select "63713"
click at [109, 242] on select "Select Stylist [PERSON_NAME] [PERSON_NAME] [PERSON_NAME] [PERSON_NAME] krishna …" at bounding box center [139, 249] width 61 height 15
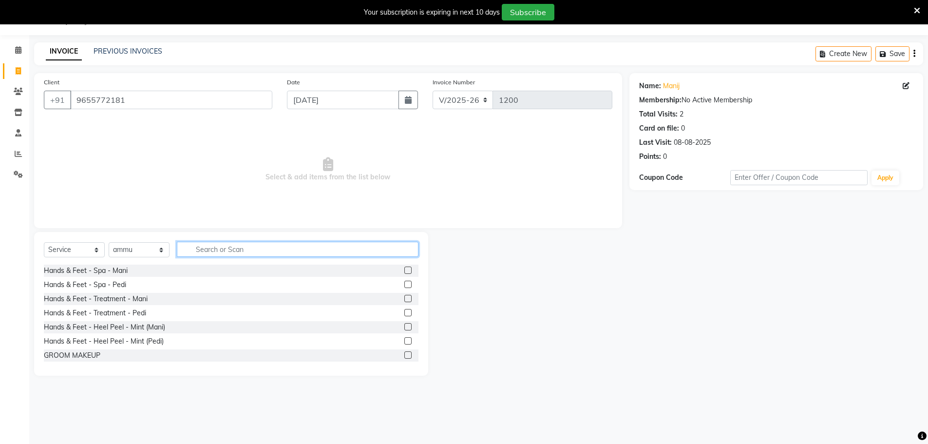
click at [206, 242] on input "text" at bounding box center [298, 249] width 242 height 15
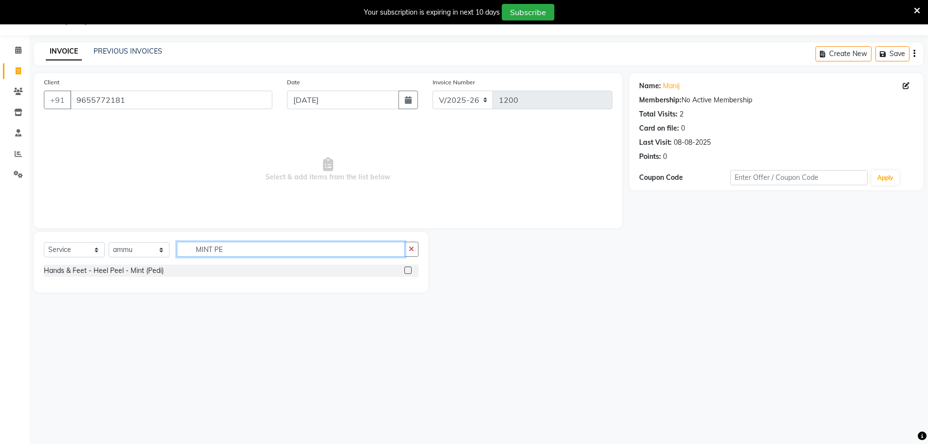
type input "MINT PE"
click at [409, 268] on label at bounding box center [407, 269] width 7 height 7
click at [409, 268] on input "checkbox" at bounding box center [407, 270] width 6 height 6
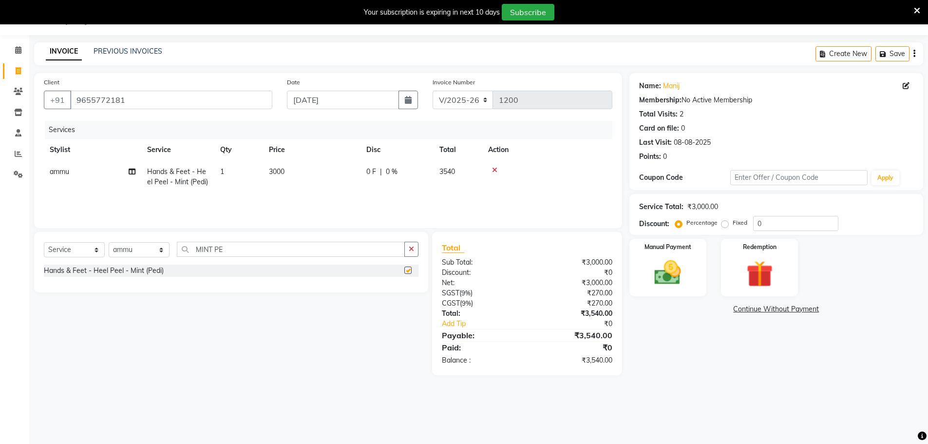
checkbox input "false"
click at [237, 249] on input "MINT PE" at bounding box center [291, 249] width 228 height 15
type input "MINT"
click at [409, 269] on label at bounding box center [407, 269] width 7 height 7
click at [409, 269] on input "checkbox" at bounding box center [407, 270] width 6 height 6
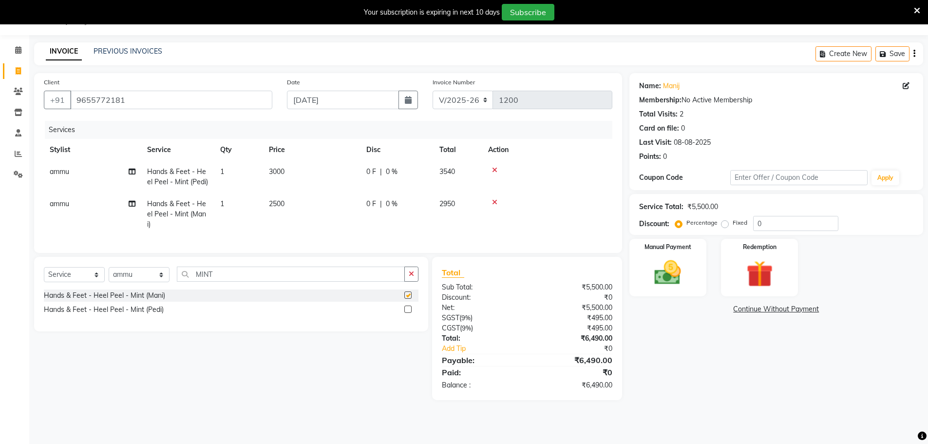
checkbox input "false"
click at [221, 279] on input "MINT" at bounding box center [291, 273] width 228 height 15
type input "M"
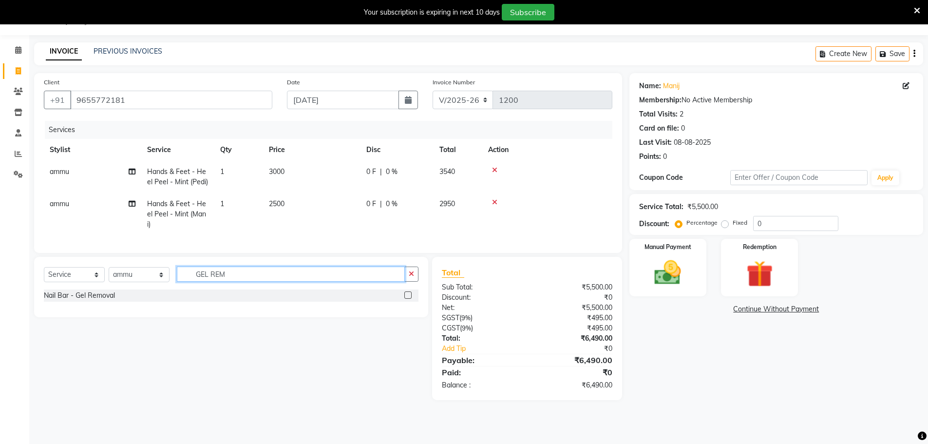
type input "GEL REM"
click at [407, 298] on label at bounding box center [407, 294] width 7 height 7
click at [407, 298] on input "checkbox" at bounding box center [407, 295] width 6 height 6
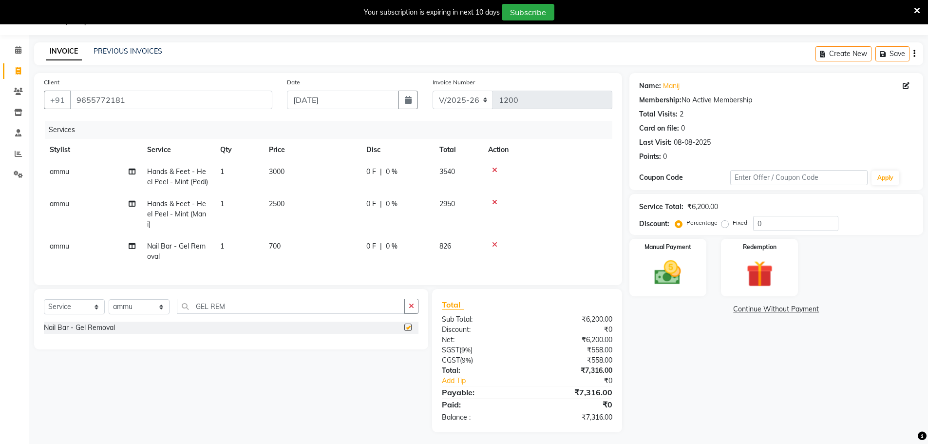
checkbox input "false"
click at [160, 314] on select "Select Stylist [PERSON_NAME] [PERSON_NAME] [PERSON_NAME] [PERSON_NAME] krishna …" at bounding box center [139, 306] width 61 height 15
select select "63714"
click at [109, 306] on select "Select Stylist [PERSON_NAME] [PERSON_NAME] [PERSON_NAME] [PERSON_NAME] krishna …" at bounding box center [139, 306] width 61 height 15
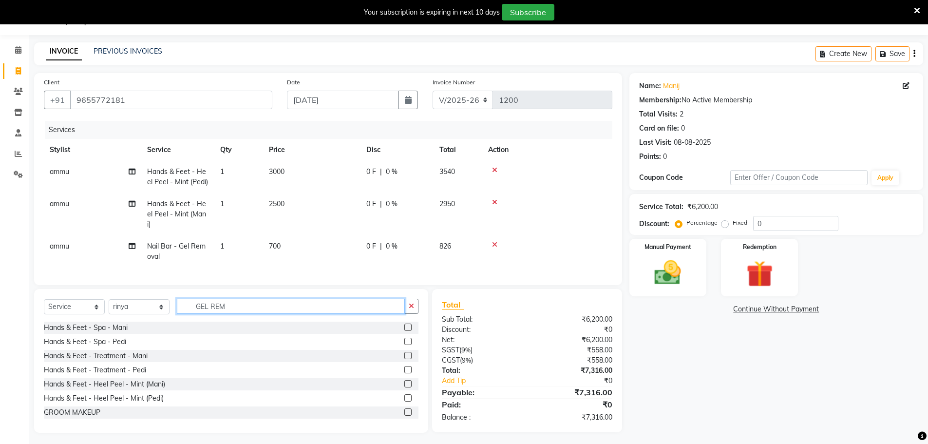
click at [242, 313] on input "GEL REM" at bounding box center [291, 305] width 228 height 15
type input "G"
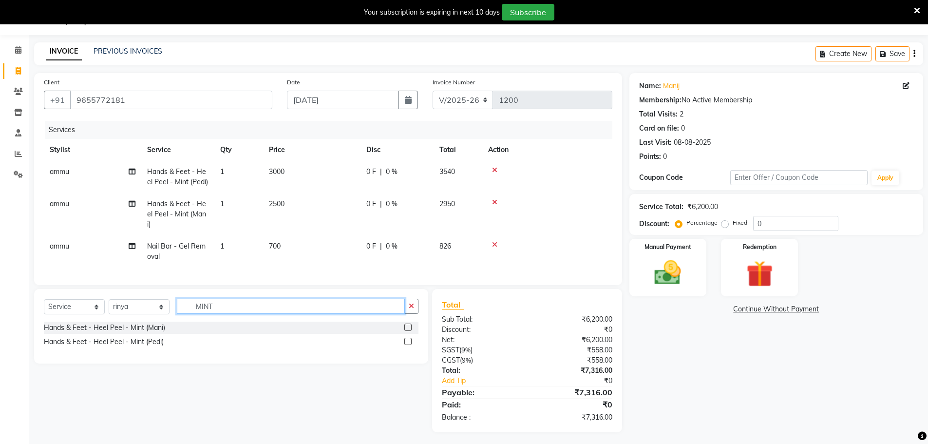
type input "MINT"
click at [410, 331] on label at bounding box center [407, 326] width 7 height 7
click at [410, 331] on input "checkbox" at bounding box center [407, 327] width 6 height 6
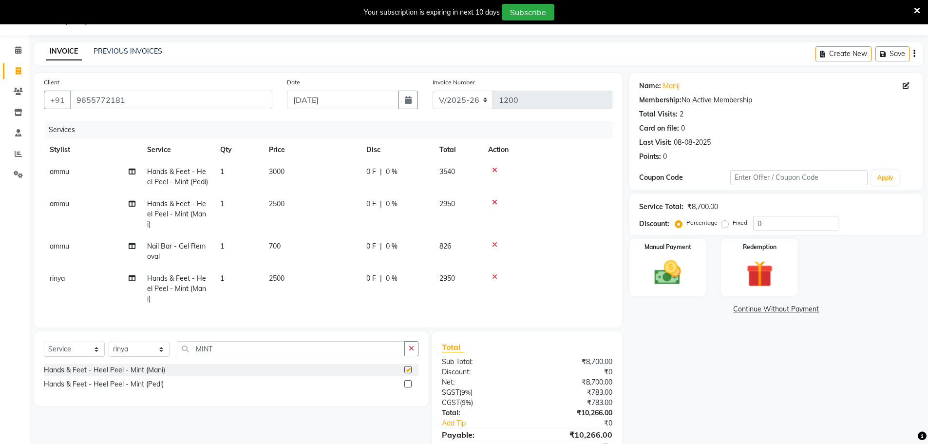
checkbox input "false"
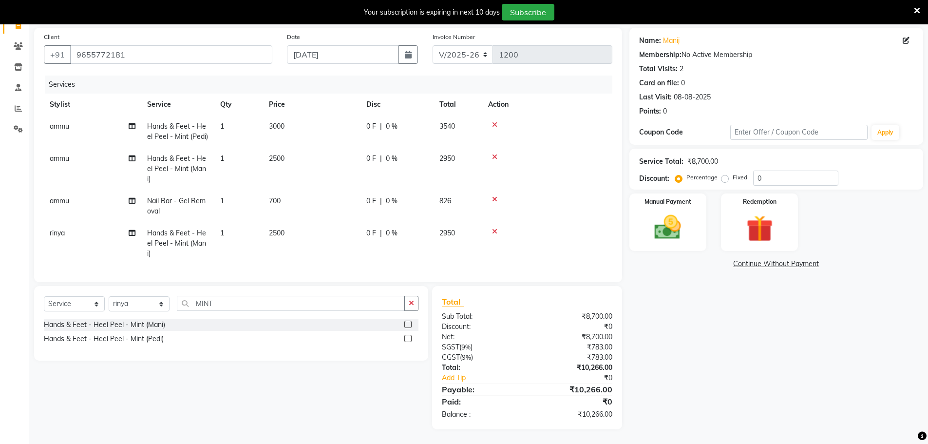
click at [408, 337] on label at bounding box center [407, 338] width 7 height 7
click at [408, 337] on input "checkbox" at bounding box center [407, 338] width 6 height 6
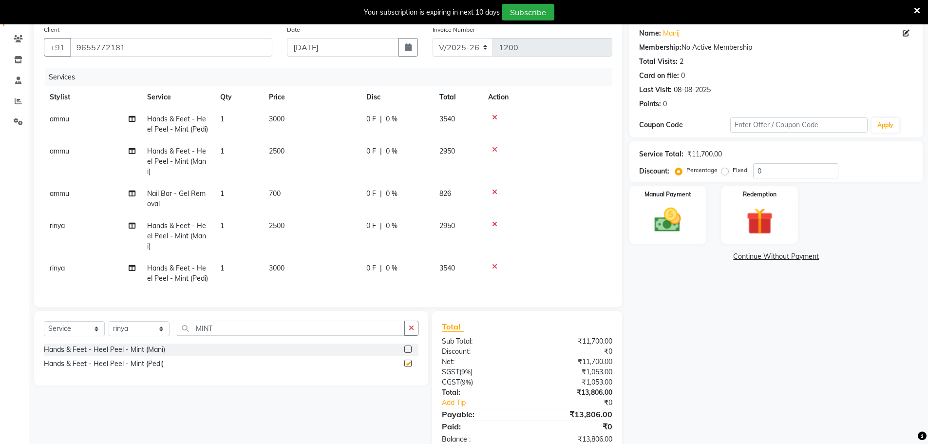
checkbox input "false"
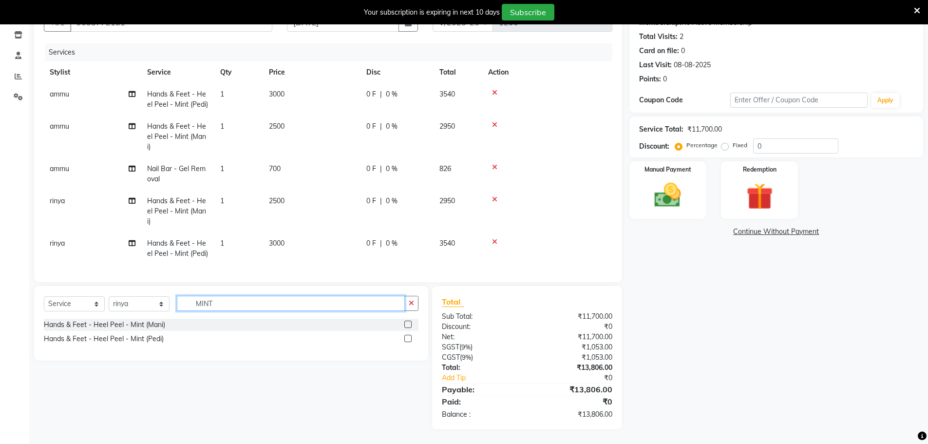
click at [242, 305] on input "MINT" at bounding box center [291, 303] width 228 height 15
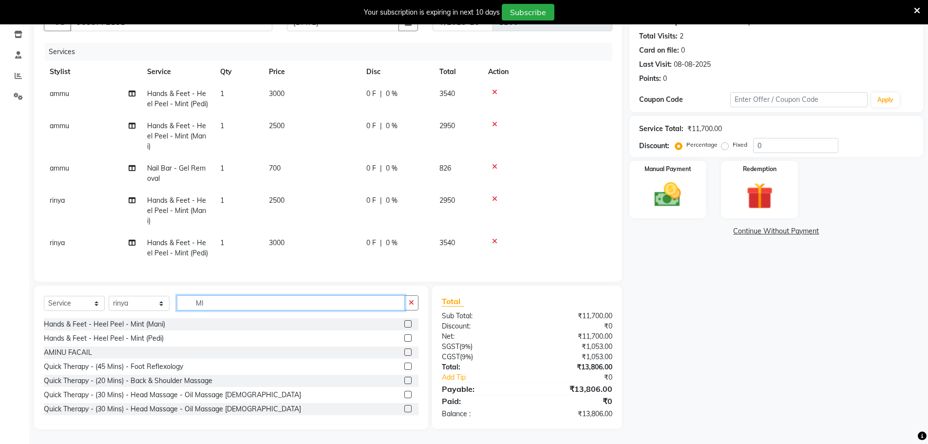
type input "M"
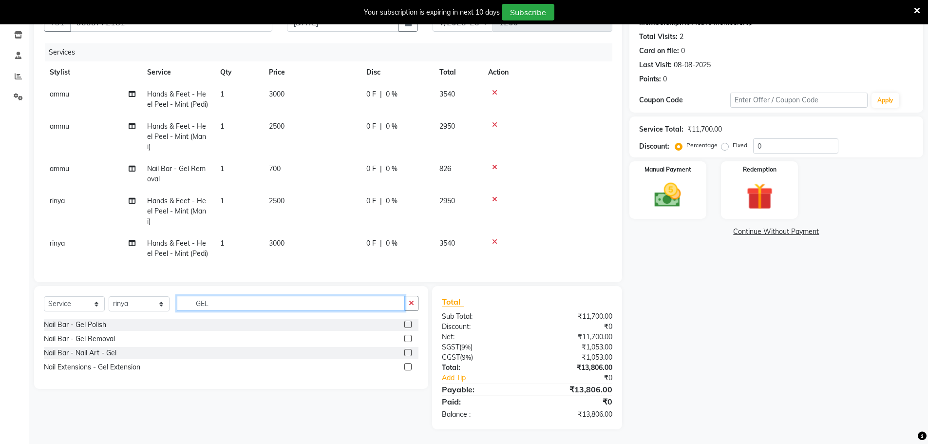
type input "GEL"
click at [407, 323] on label at bounding box center [407, 323] width 7 height 7
click at [407, 323] on input "checkbox" at bounding box center [407, 324] width 6 height 6
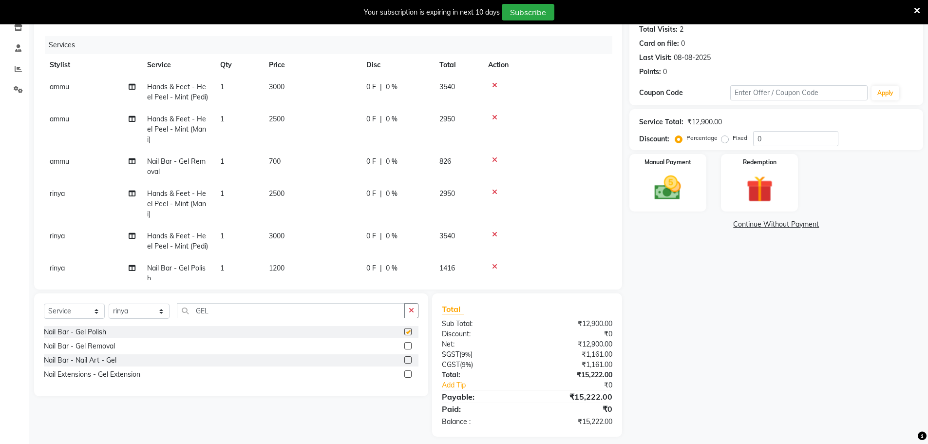
checkbox input "false"
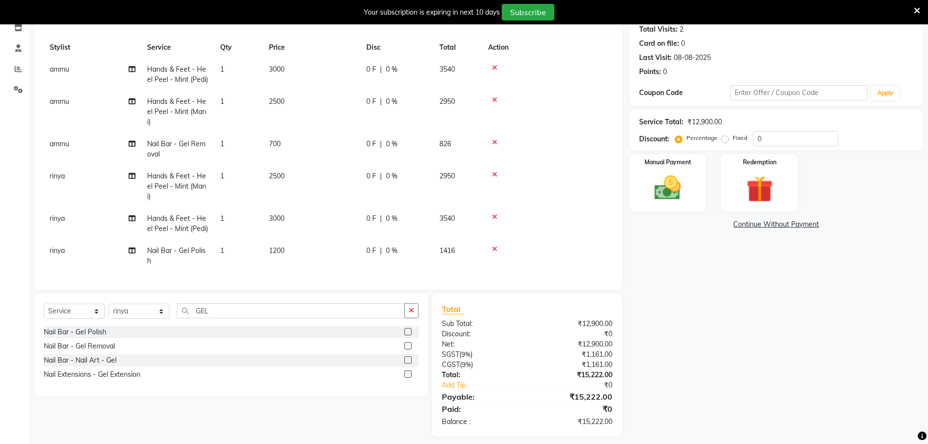
click at [303, 244] on td "1200" at bounding box center [311, 256] width 97 height 32
select select "63714"
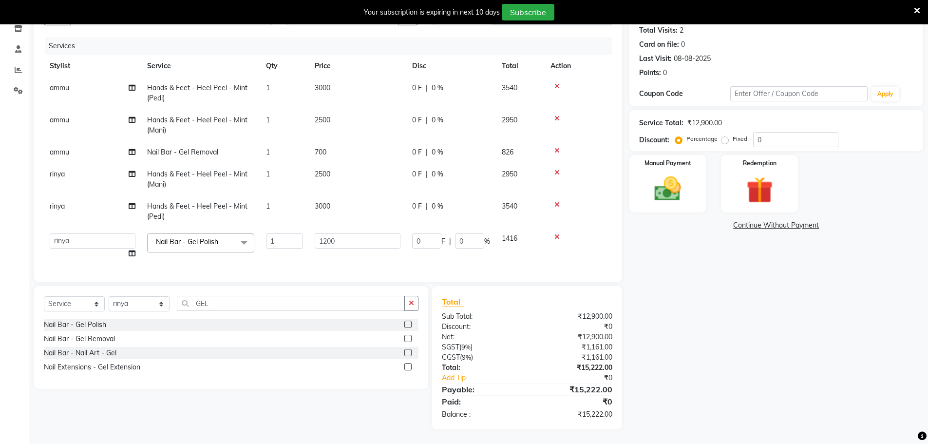
scroll to position [0, 0]
click at [354, 239] on input "1200" at bounding box center [358, 240] width 86 height 15
type input "1"
type input "1500"
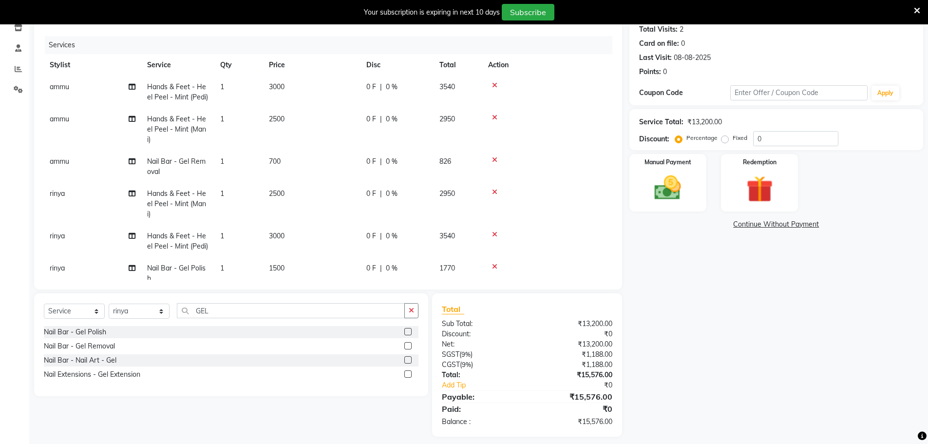
click at [241, 264] on td "1" at bounding box center [238, 273] width 49 height 32
select select "63714"
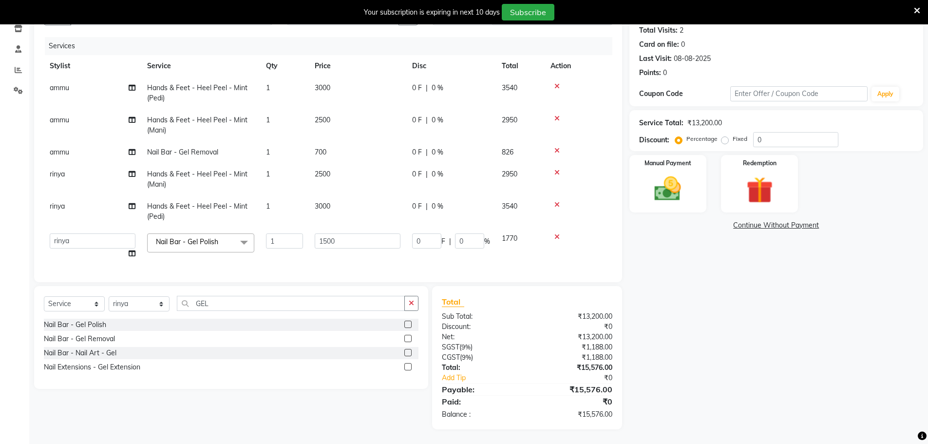
scroll to position [109, 0]
click at [280, 233] on input "1" at bounding box center [284, 240] width 37 height 15
type input "3"
click at [707, 336] on div "Name: Manij Membership: No Active Membership Total Visits: 2 Card on file: 0 La…" at bounding box center [779, 209] width 301 height 440
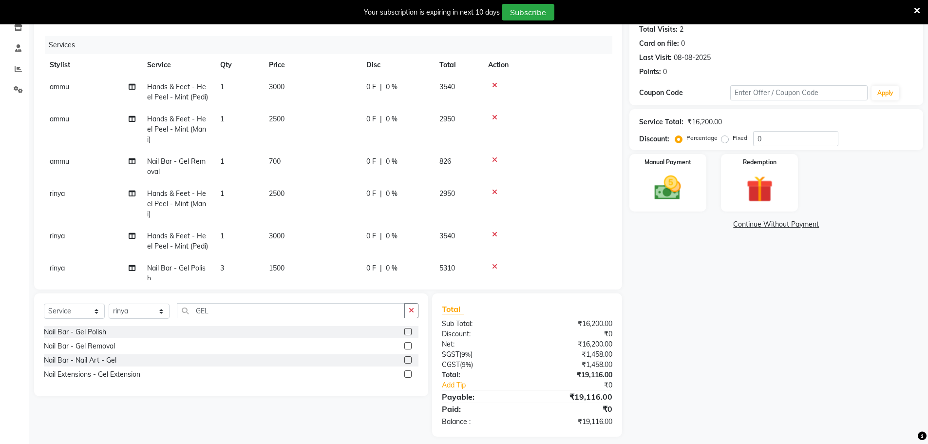
scroll to position [116, 0]
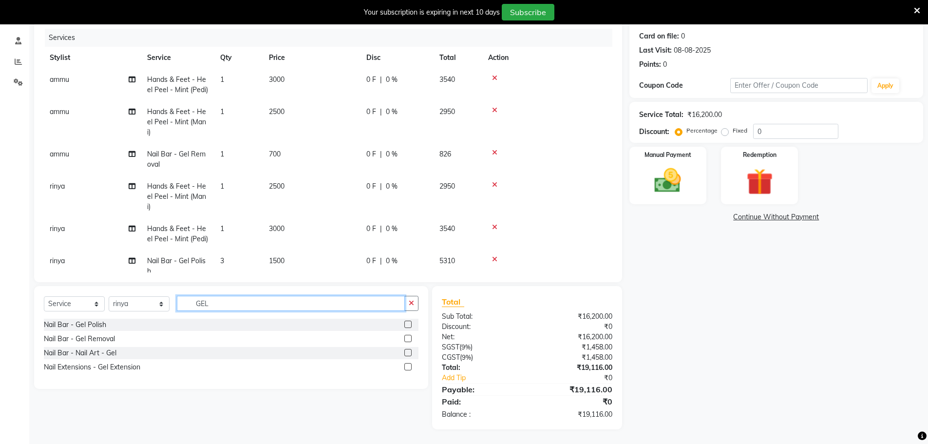
click at [225, 305] on input "GEL" at bounding box center [291, 303] width 228 height 15
click at [406, 322] on label at bounding box center [407, 323] width 7 height 7
click at [406, 322] on input "checkbox" at bounding box center [407, 324] width 6 height 6
checkbox input "false"
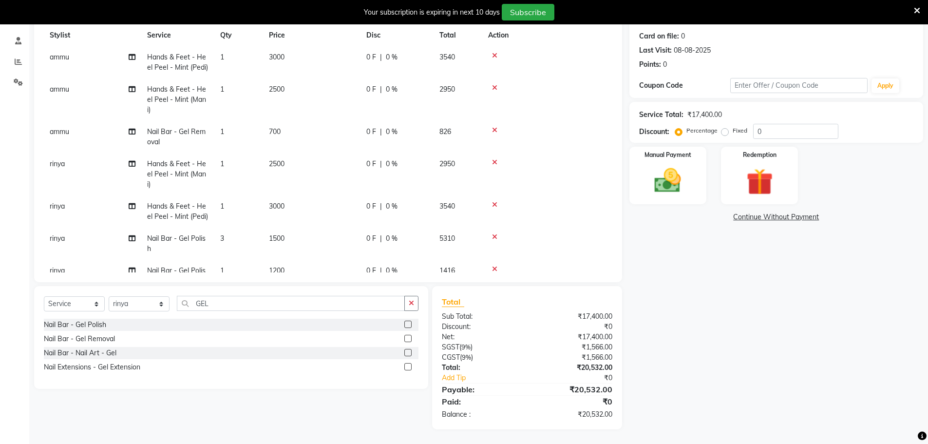
scroll to position [57, 0]
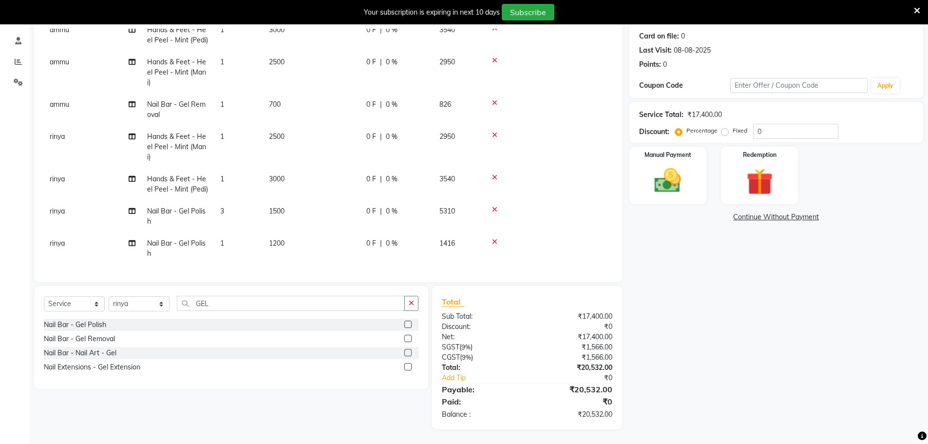
click at [300, 236] on td "1200" at bounding box center [311, 248] width 97 height 32
select select "63714"
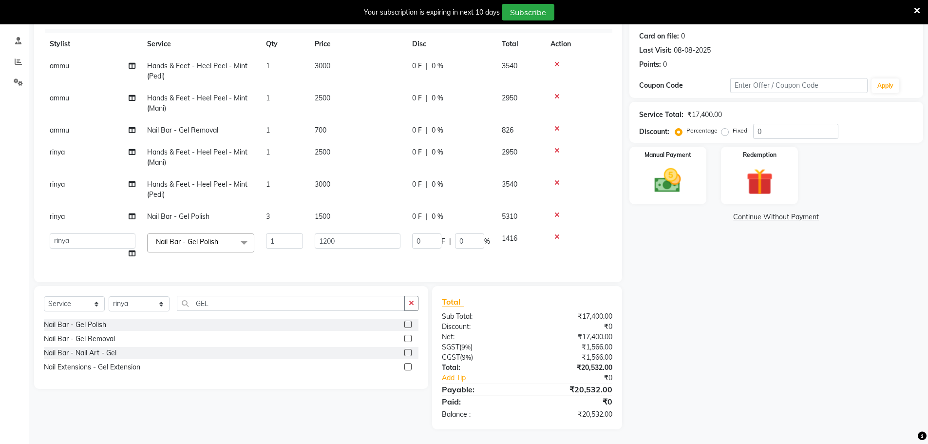
scroll to position [21, 0]
click at [352, 233] on input "1200" at bounding box center [358, 240] width 86 height 15
type input "1"
type input "750"
click at [745, 381] on div "Name: Manij Membership: No Active Membership Total Visits: 2 Card on file: 0 La…" at bounding box center [779, 205] width 301 height 448
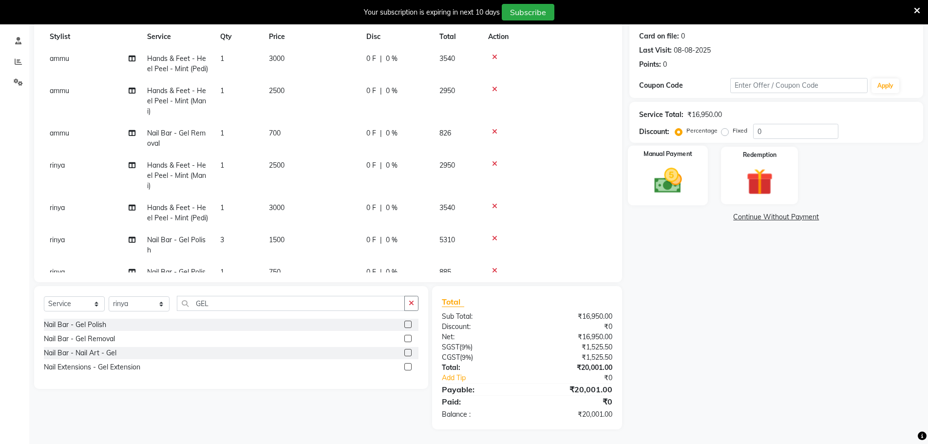
click at [671, 182] on img at bounding box center [667, 181] width 45 height 32
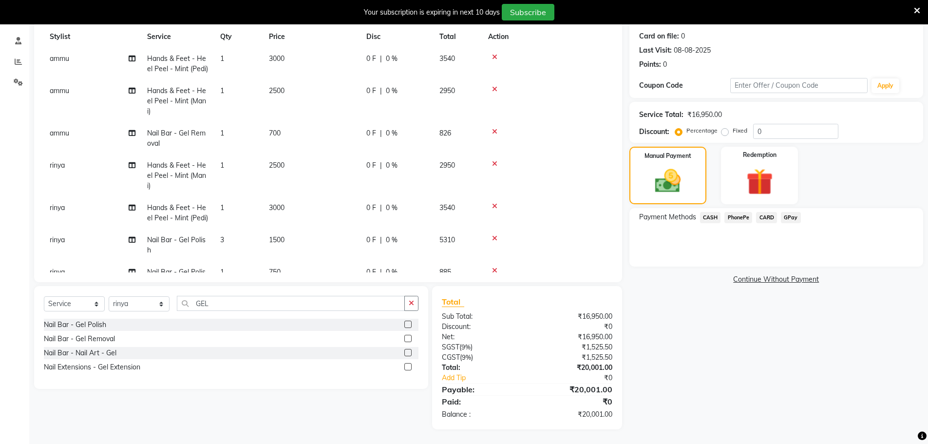
click at [766, 217] on span "CARD" at bounding box center [766, 217] width 21 height 11
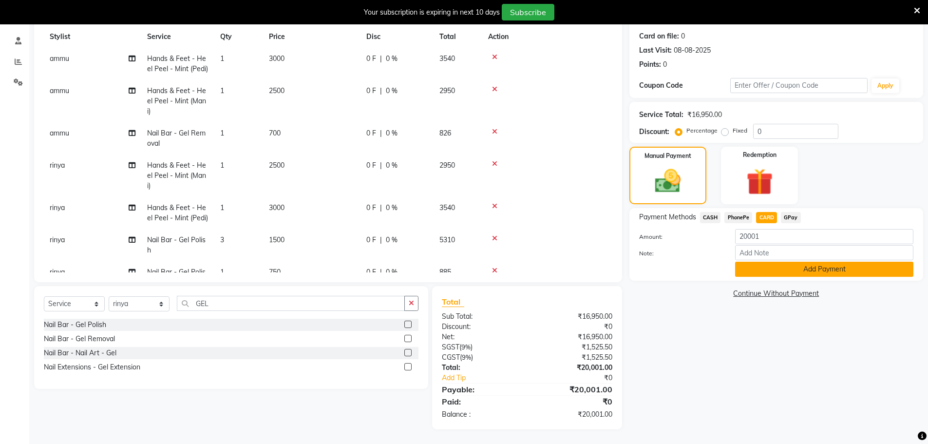
click at [777, 273] on button "Add Payment" at bounding box center [824, 268] width 178 height 15
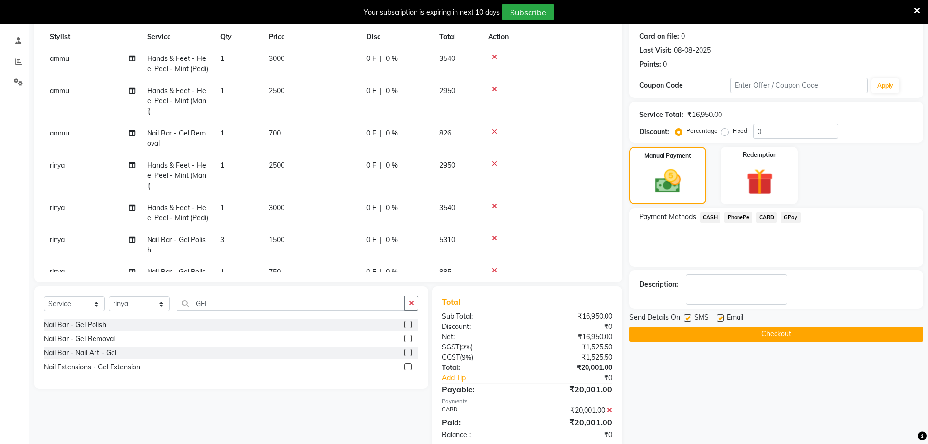
click at [768, 335] on button "Checkout" at bounding box center [776, 333] width 294 height 15
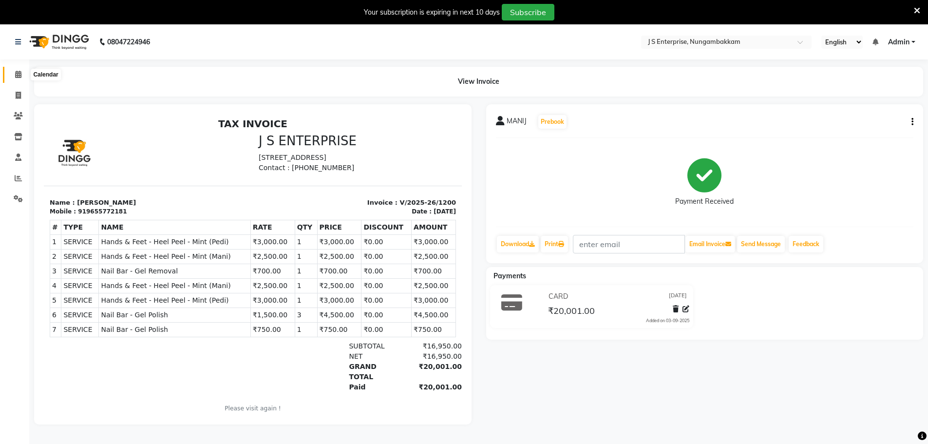
click at [18, 72] on icon at bounding box center [18, 74] width 6 height 7
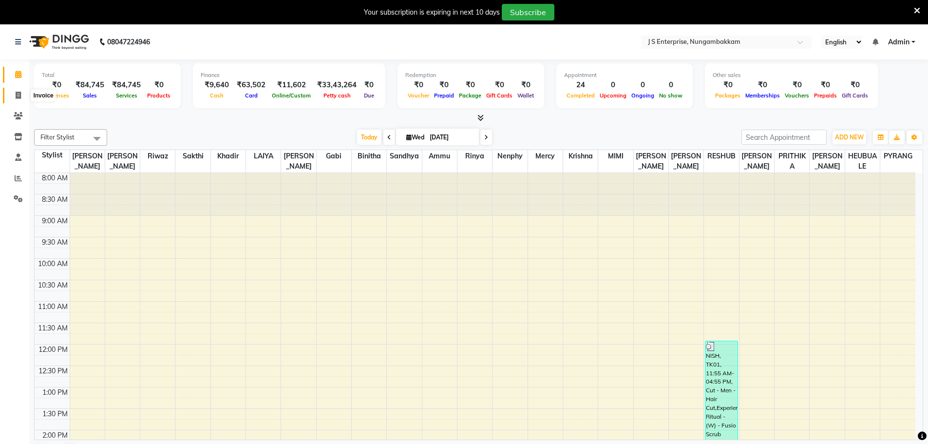
click at [17, 95] on icon at bounding box center [18, 95] width 5 height 7
select select "service"
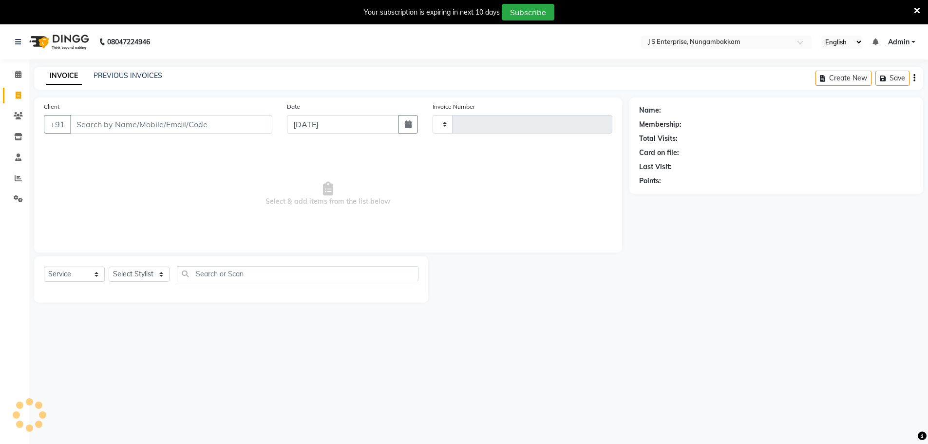
type input "1201"
select select "7359"
click at [105, 125] on input "Client" at bounding box center [171, 124] width 202 height 19
click at [18, 86] on li "Invoice" at bounding box center [14, 95] width 29 height 21
click at [17, 94] on icon at bounding box center [18, 95] width 5 height 7
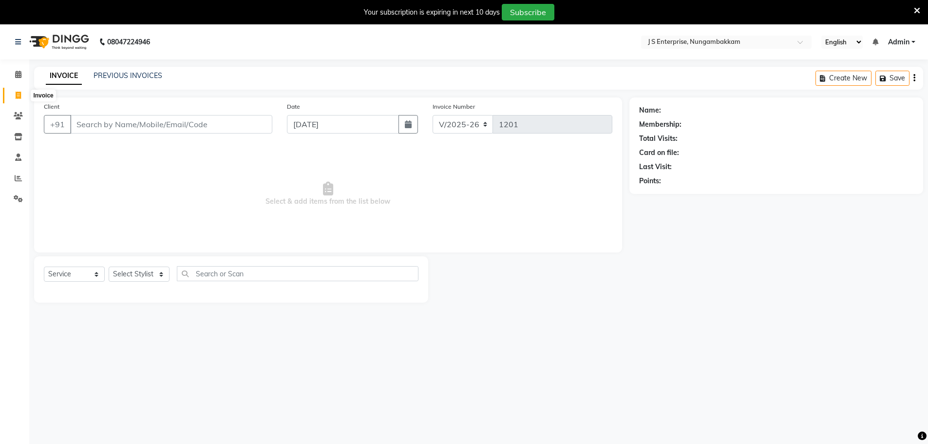
select select "7359"
select select "service"
click at [118, 124] on input "Client" at bounding box center [171, 124] width 202 height 19
type input "9863605433"
click at [251, 124] on span "Add Client" at bounding box center [247, 124] width 38 height 10
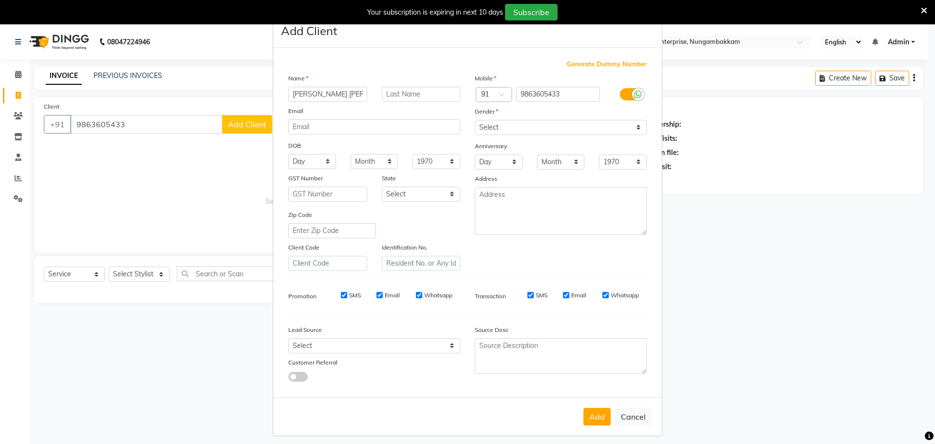
type input "[PERSON_NAME] [PERSON_NAME]"
click at [497, 127] on select "Select [DEMOGRAPHIC_DATA] [DEMOGRAPHIC_DATA] Other Prefer Not To Say" at bounding box center [561, 127] width 172 height 15
select select "[DEMOGRAPHIC_DATA]"
click at [475, 120] on select "Select [DEMOGRAPHIC_DATA] [DEMOGRAPHIC_DATA] Other Prefer Not To Say" at bounding box center [561, 127] width 172 height 15
drag, startPoint x: 596, startPoint y: 415, endPoint x: 592, endPoint y: 409, distance: 6.8
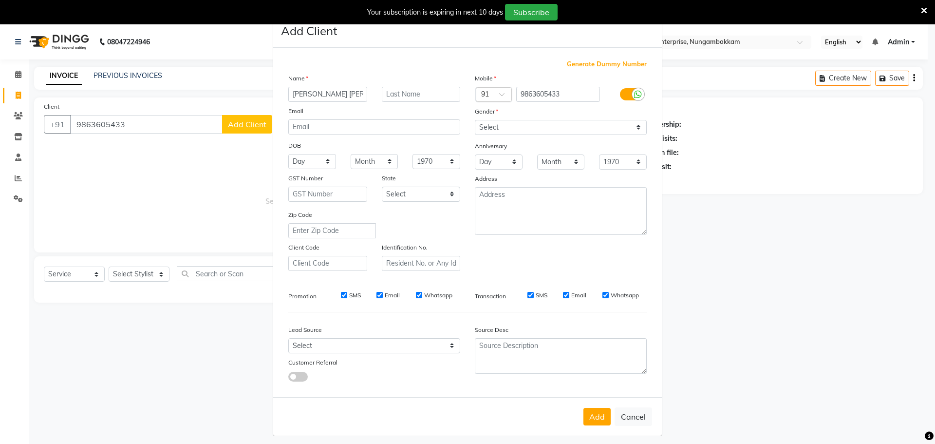
click at [596, 413] on button "Add" at bounding box center [596, 417] width 27 height 18
select select
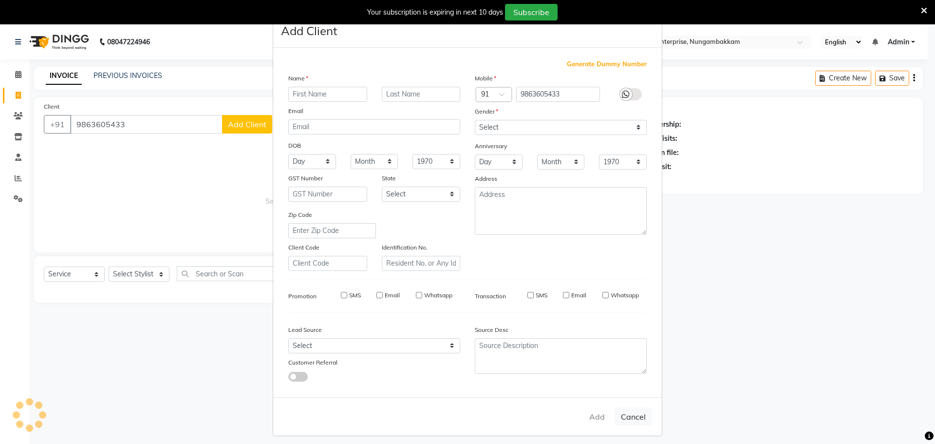
select select
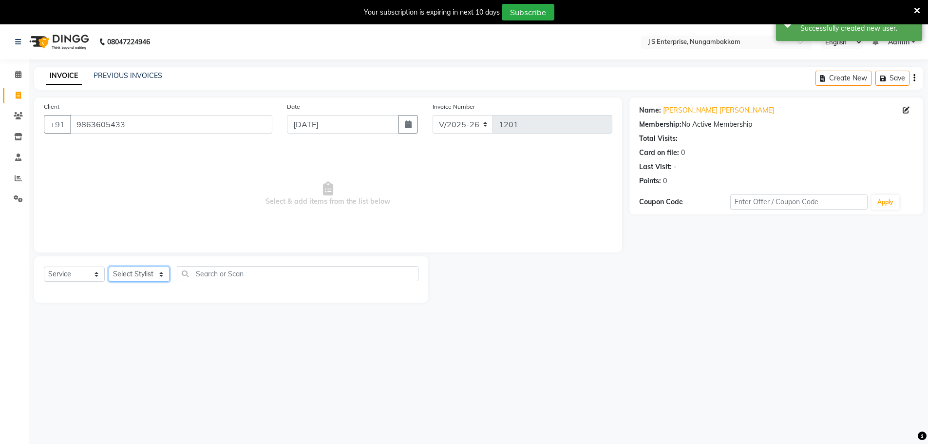
click at [156, 277] on select "Select Stylist [PERSON_NAME] [PERSON_NAME] [PERSON_NAME] [PERSON_NAME] krishna …" at bounding box center [139, 273] width 61 height 15
click at [109, 266] on select "Select Stylist [PERSON_NAME] [PERSON_NAME] [PERSON_NAME] [PERSON_NAME] krishna …" at bounding box center [139, 273] width 61 height 15
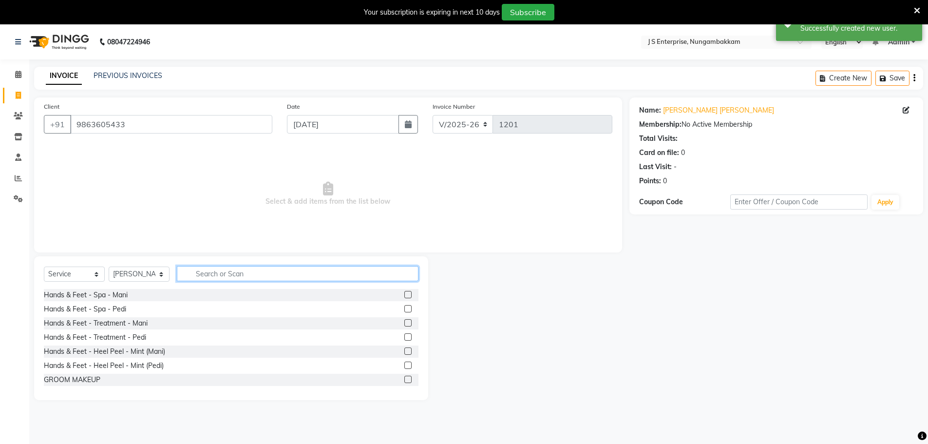
click at [204, 274] on input "text" at bounding box center [298, 273] width 242 height 15
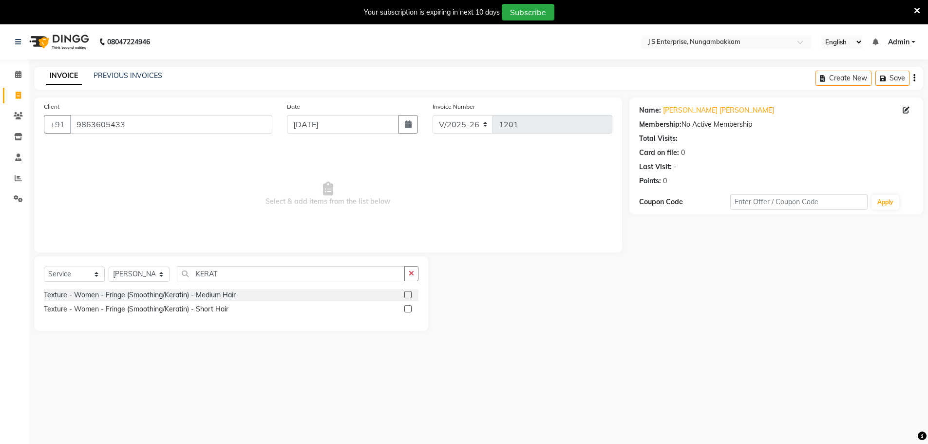
click at [406, 293] on label at bounding box center [407, 294] width 7 height 7
click at [406, 293] on input "checkbox" at bounding box center [407, 295] width 6 height 6
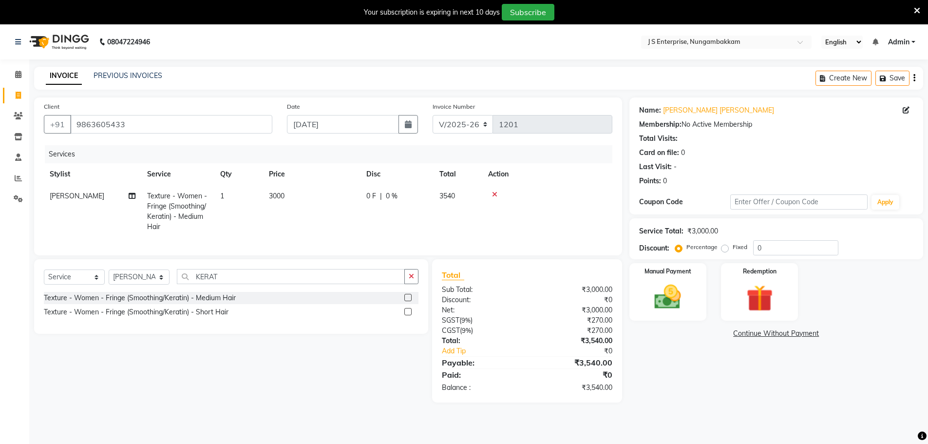
click at [301, 189] on td "3000" at bounding box center [311, 211] width 97 height 53
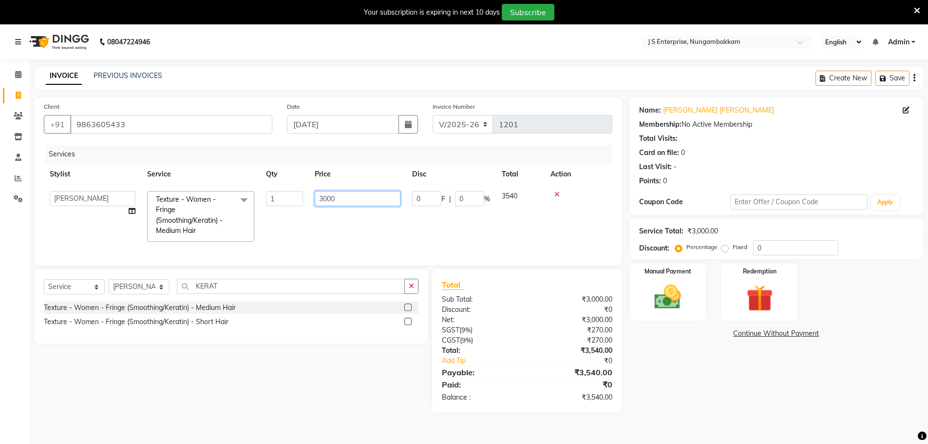
click at [354, 191] on input "3000" at bounding box center [358, 198] width 86 height 15
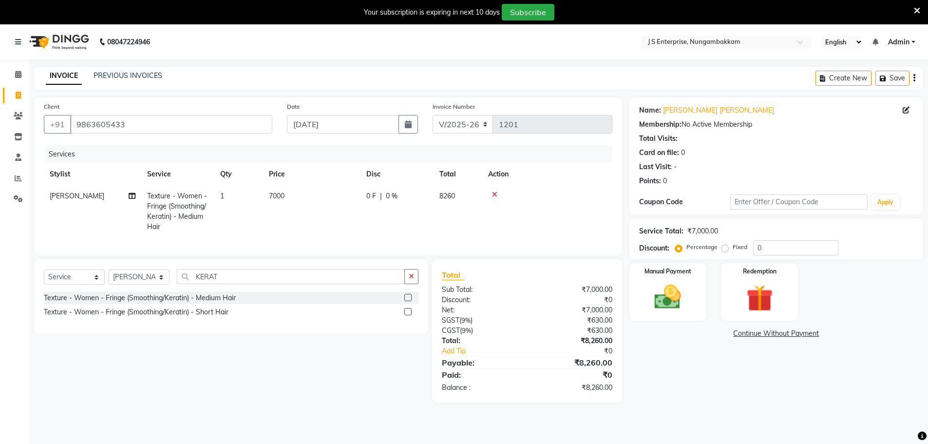
click at [683, 402] on div "Name: [PERSON_NAME] [PERSON_NAME] Membership: No Active Membership Total Visits…" at bounding box center [779, 249] width 301 height 305
click at [675, 299] on img at bounding box center [667, 297] width 45 height 32
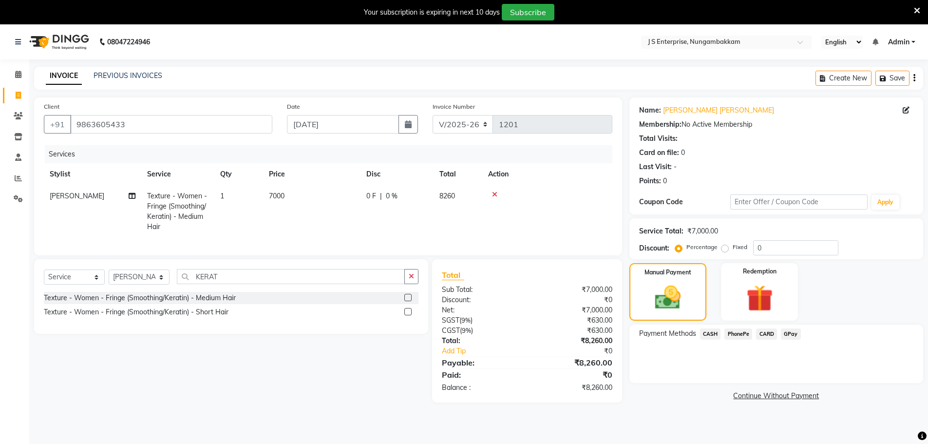
click at [790, 335] on span "GPay" at bounding box center [791, 333] width 20 height 11
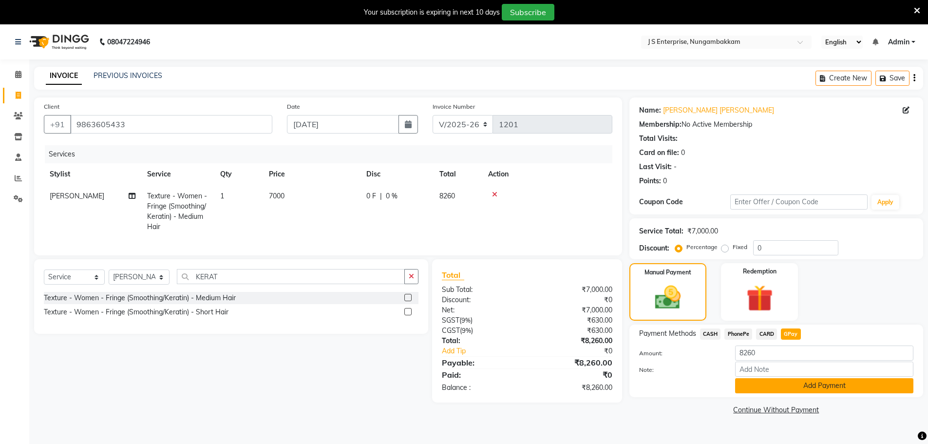
click at [796, 378] on button "Add Payment" at bounding box center [824, 385] width 178 height 15
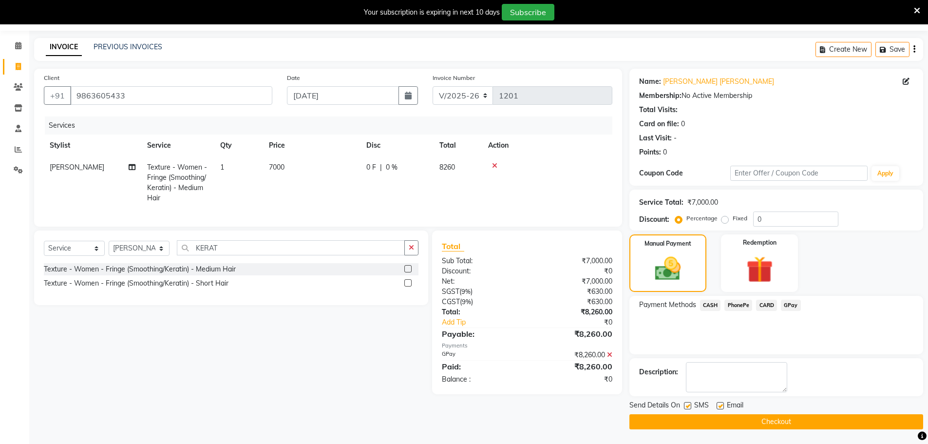
click at [748, 428] on button "Checkout" at bounding box center [776, 421] width 294 height 15
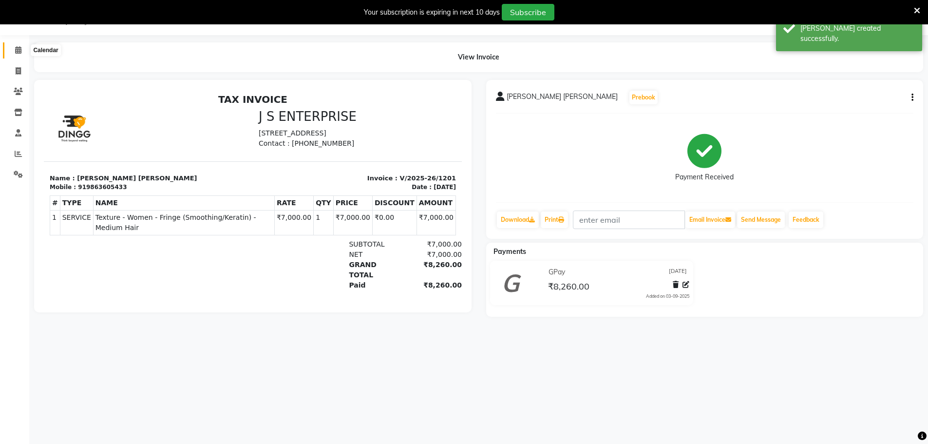
click at [23, 51] on app-home "08047224946 Select Location × J S Enterprise, Nungambakkam English ENGLISH Espa…" at bounding box center [464, 165] width 928 height 331
click at [23, 51] on span at bounding box center [18, 50] width 17 height 11
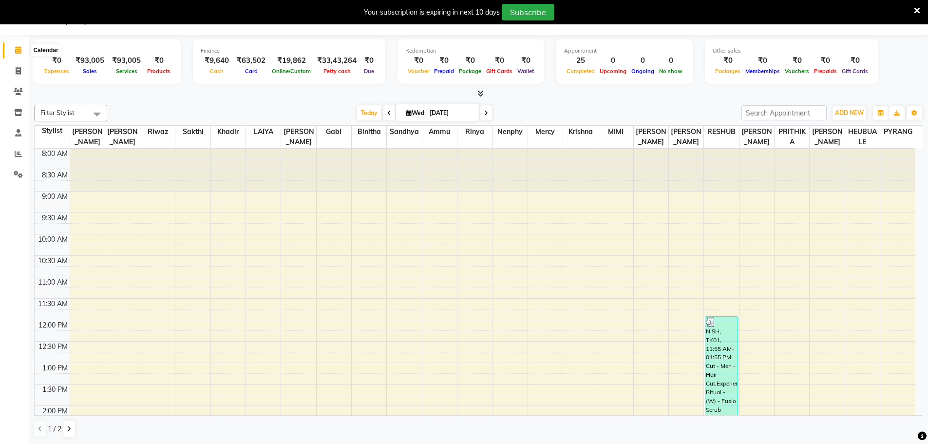
click at [16, 48] on icon at bounding box center [18, 49] width 6 height 7
click at [15, 67] on span at bounding box center [18, 71] width 17 height 11
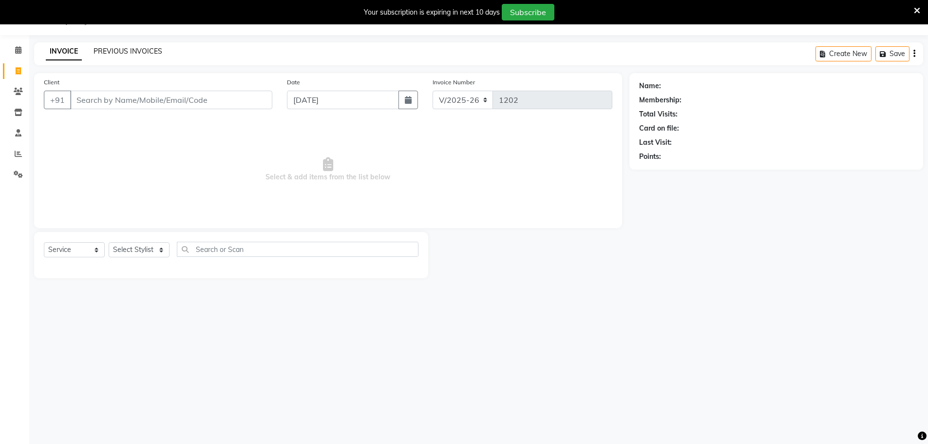
click at [113, 50] on link "PREVIOUS INVOICES" at bounding box center [127, 51] width 69 height 9
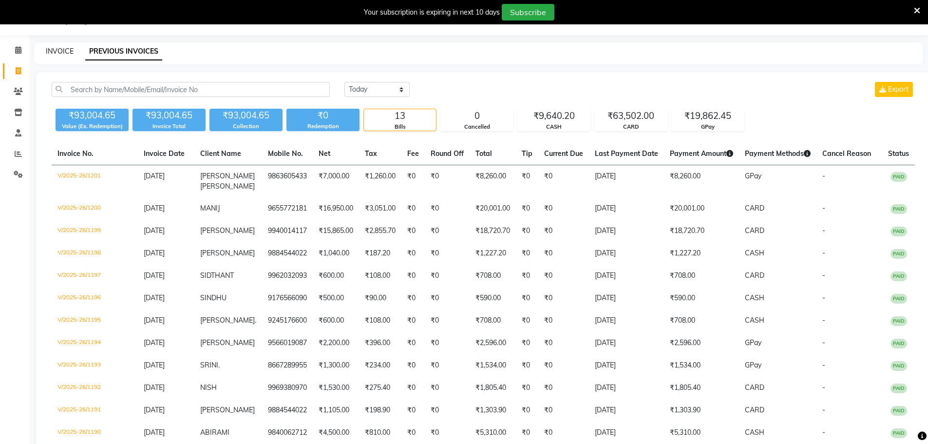
click at [56, 51] on link "INVOICE" at bounding box center [60, 51] width 28 height 9
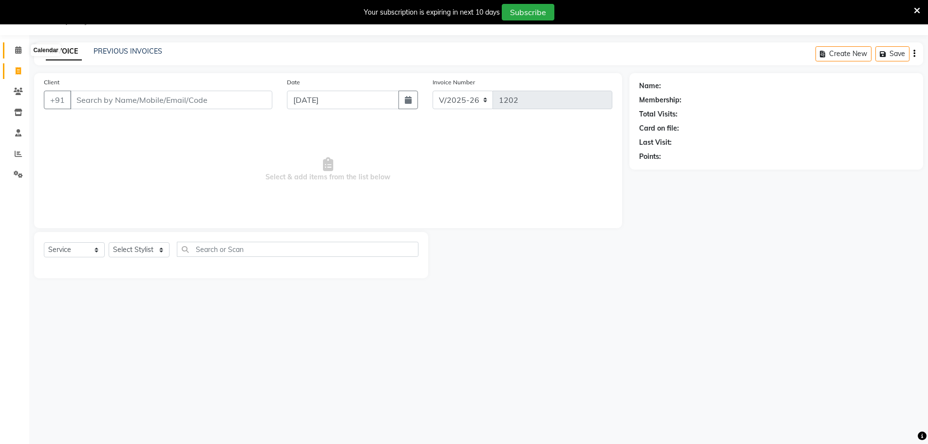
click at [20, 50] on icon at bounding box center [18, 49] width 6 height 7
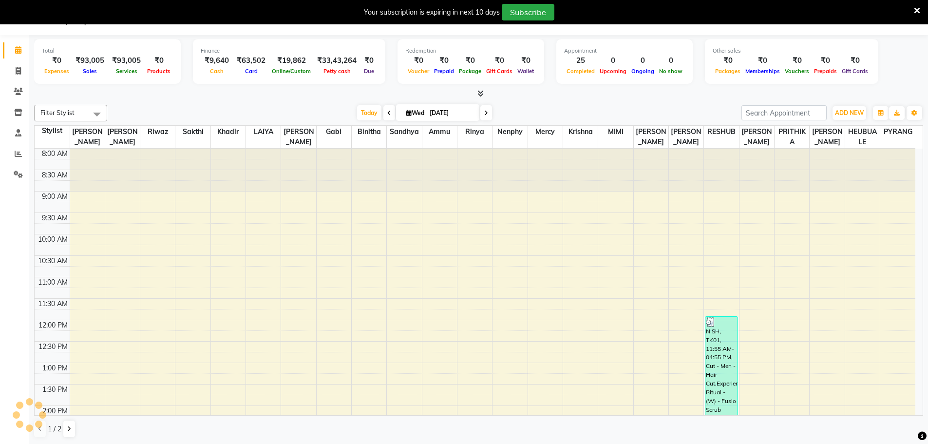
scroll to position [272, 0]
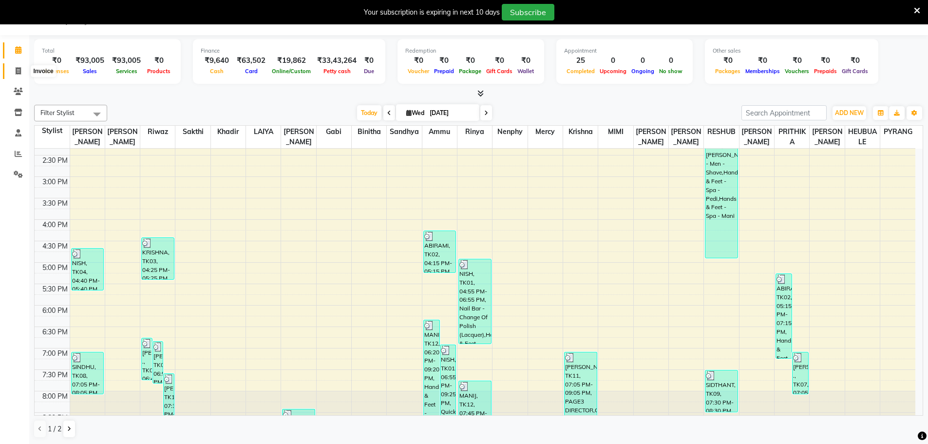
click at [19, 70] on icon at bounding box center [18, 70] width 5 height 7
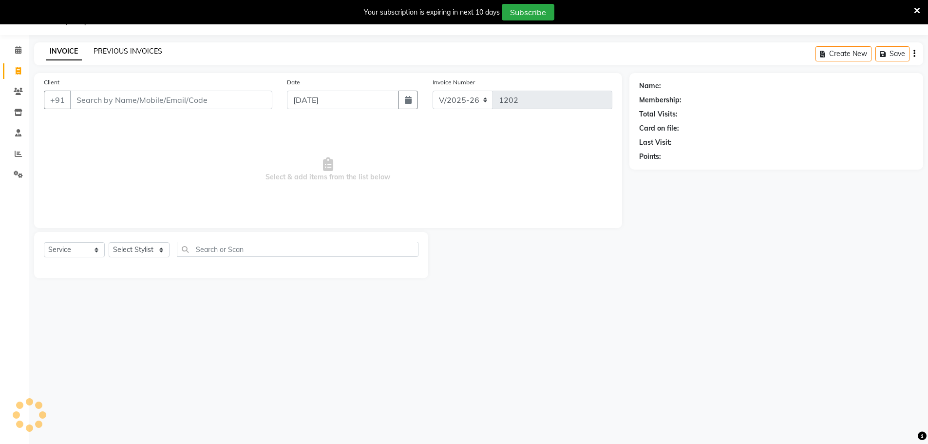
click at [122, 50] on link "PREVIOUS INVOICES" at bounding box center [127, 51] width 69 height 9
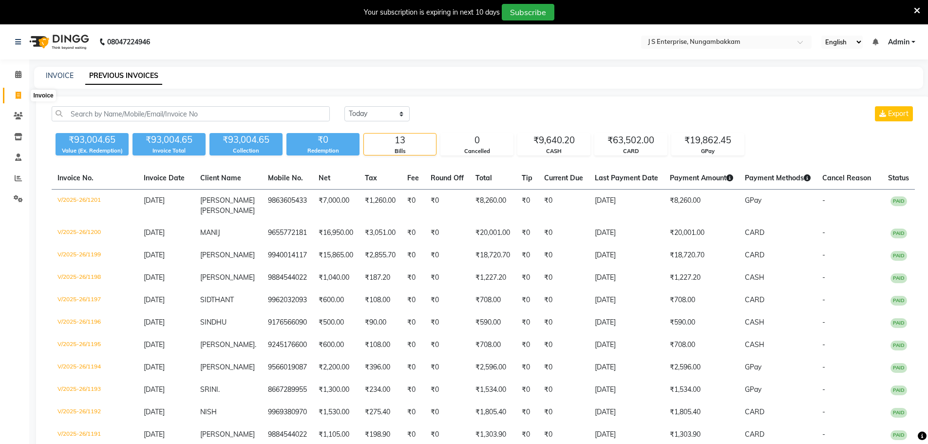
click at [19, 96] on icon at bounding box center [18, 95] width 5 height 7
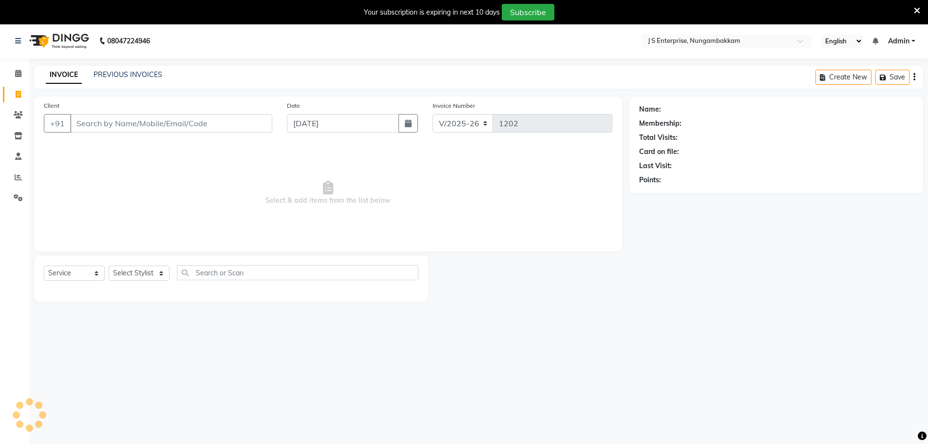
scroll to position [24, 0]
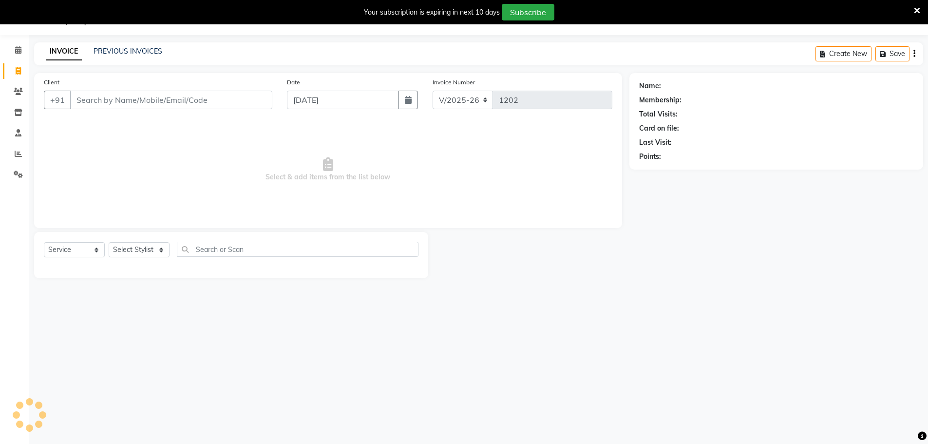
click at [165, 100] on input "Client" at bounding box center [171, 100] width 202 height 19
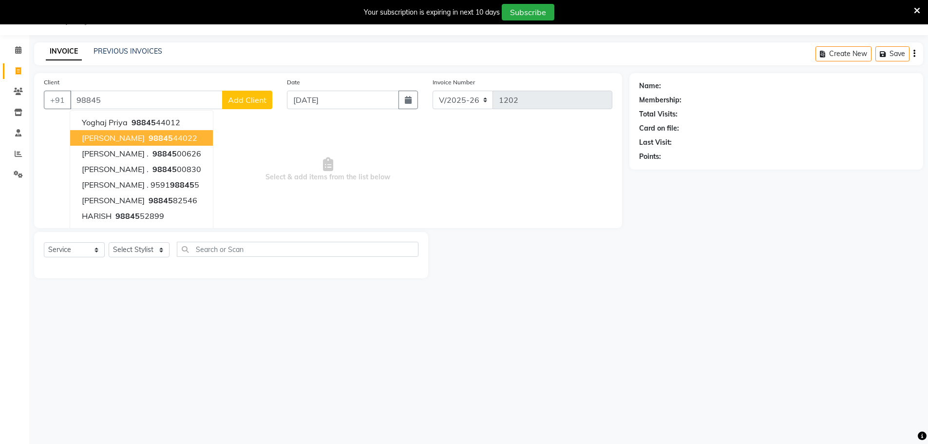
click at [149, 139] on span "98845" at bounding box center [161, 138] width 24 height 10
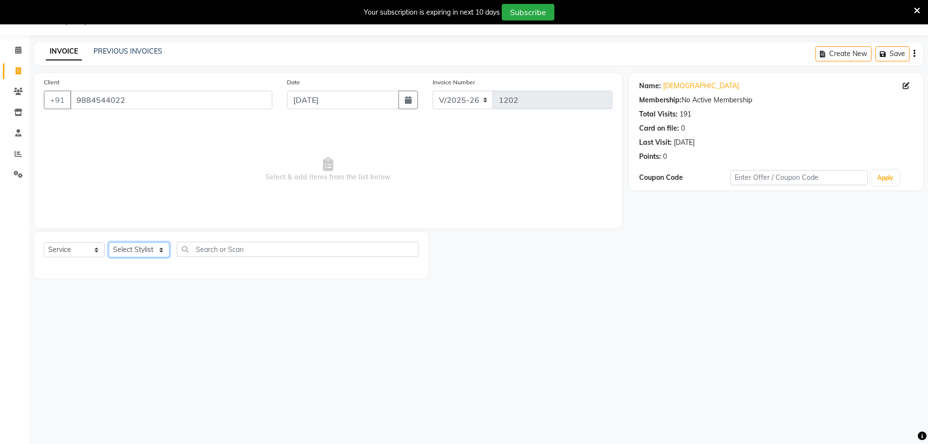
click at [147, 249] on select "Select Stylist [PERSON_NAME] [PERSON_NAME] [PERSON_NAME] [PERSON_NAME] krishna …" at bounding box center [139, 249] width 61 height 15
click at [109, 242] on select "Select Stylist [PERSON_NAME] [PERSON_NAME] [PERSON_NAME] [PERSON_NAME] krishna …" at bounding box center [139, 249] width 61 height 15
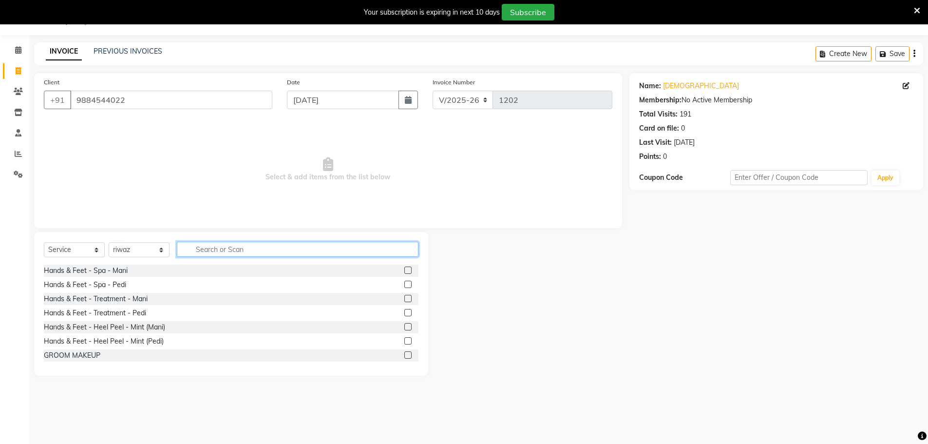
click at [203, 248] on input "text" at bounding box center [298, 249] width 242 height 15
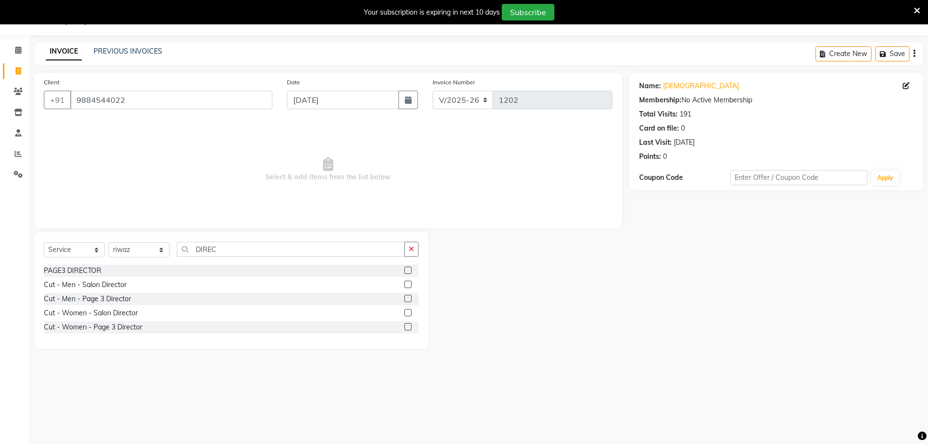
click at [405, 297] on label at bounding box center [407, 298] width 7 height 7
click at [405, 297] on input "checkbox" at bounding box center [407, 299] width 6 height 6
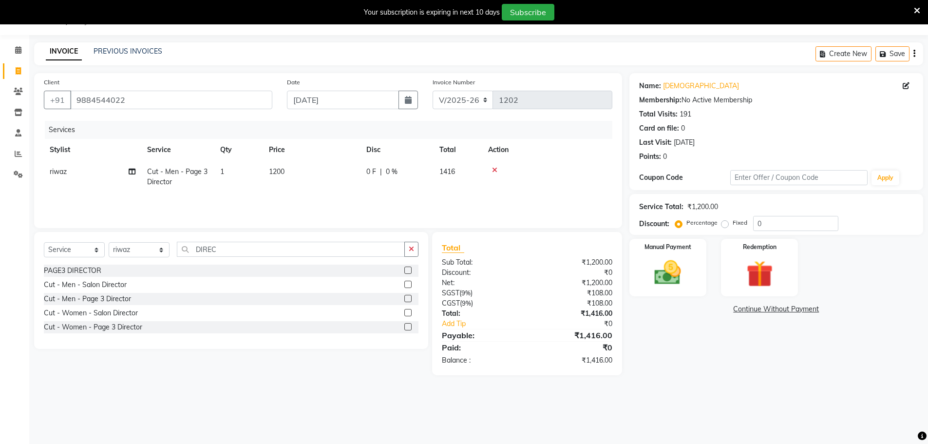
click at [309, 172] on td "1200" at bounding box center [311, 177] width 97 height 32
click at [370, 174] on input "1200" at bounding box center [358, 174] width 86 height 15
click at [687, 328] on div "Name: Krishna Membership: No Active Membership Total Visits: 191 Card on file: …" at bounding box center [779, 224] width 301 height 302
click at [761, 225] on input "0" at bounding box center [795, 223] width 85 height 15
click at [704, 339] on div "Name: Krishna Membership: No Active Membership Total Visits: 191 Card on file: …" at bounding box center [779, 224] width 301 height 302
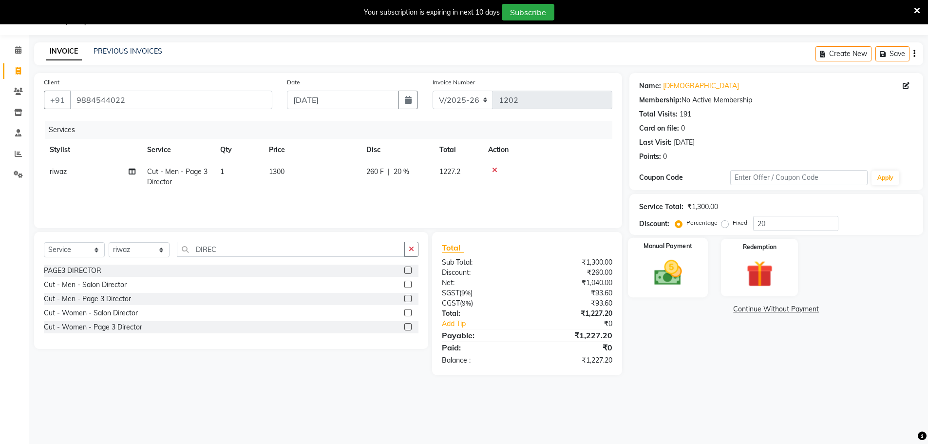
click at [679, 273] on img at bounding box center [667, 273] width 45 height 32
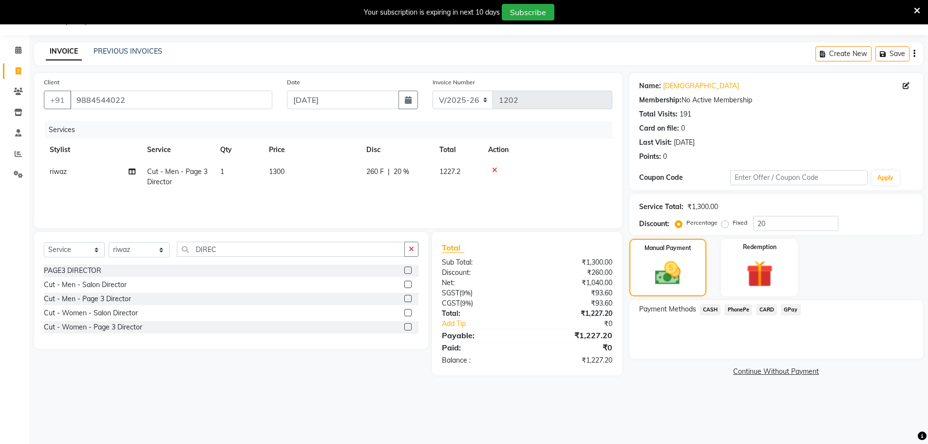
click at [771, 314] on span "CARD" at bounding box center [766, 309] width 21 height 11
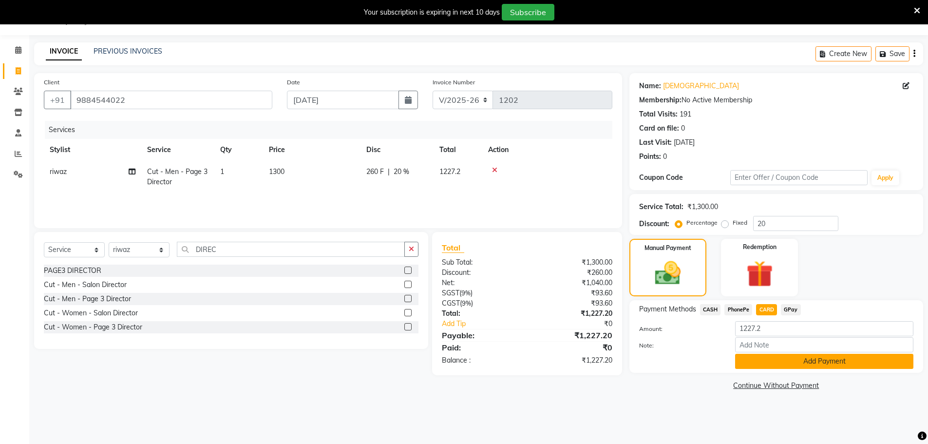
click at [770, 367] on button "Add Payment" at bounding box center [824, 361] width 178 height 15
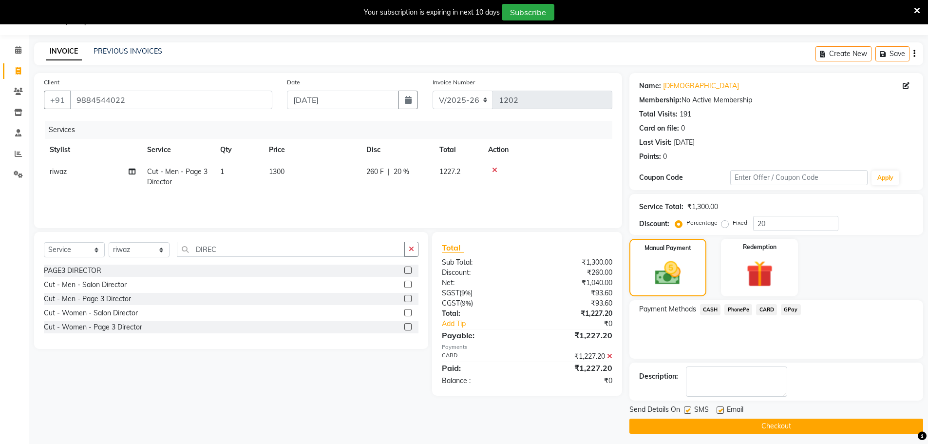
click at [740, 428] on button "Checkout" at bounding box center [776, 425] width 294 height 15
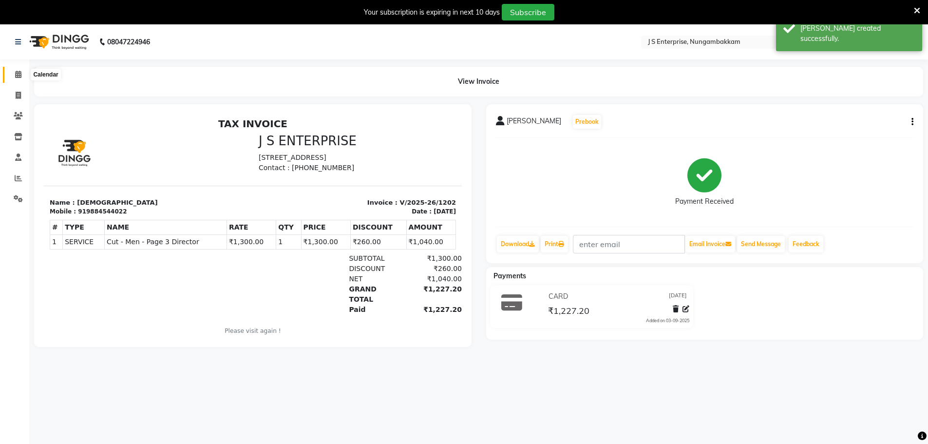
click at [14, 74] on span at bounding box center [18, 74] width 17 height 11
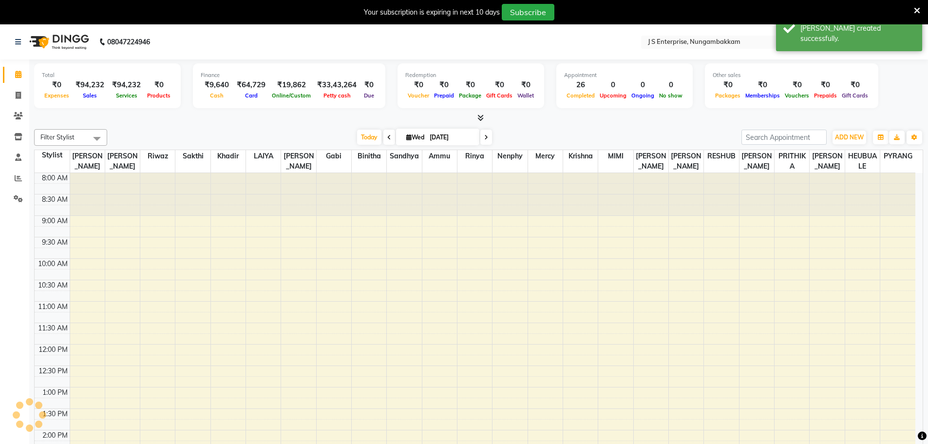
scroll to position [272, 0]
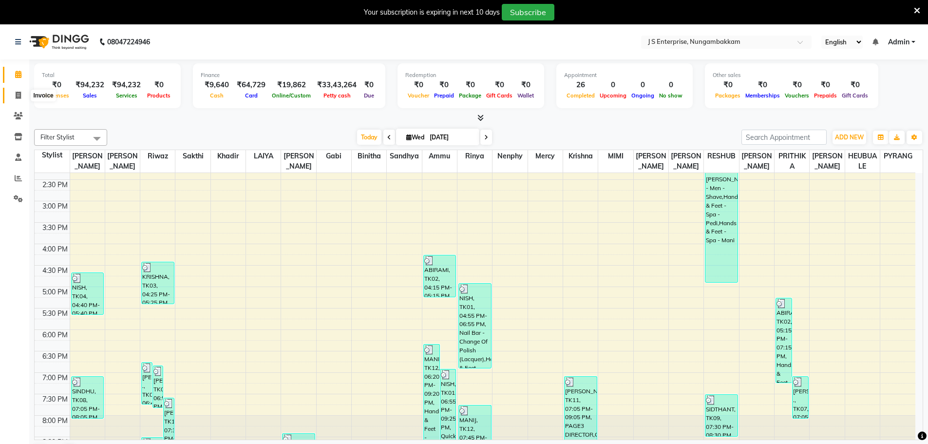
drag, startPoint x: 13, startPoint y: 93, endPoint x: 18, endPoint y: 95, distance: 5.2
click at [13, 93] on span at bounding box center [18, 95] width 17 height 11
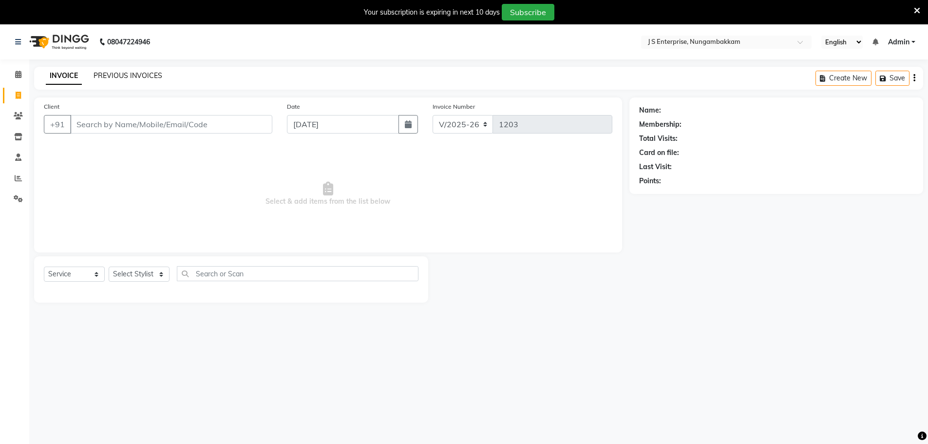
click at [135, 74] on link "PREVIOUS INVOICES" at bounding box center [127, 75] width 69 height 9
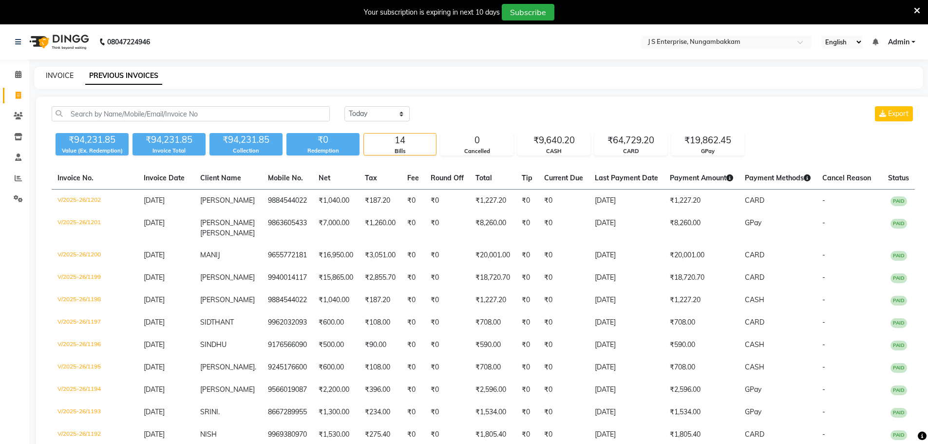
click at [52, 76] on link "INVOICE" at bounding box center [60, 75] width 28 height 9
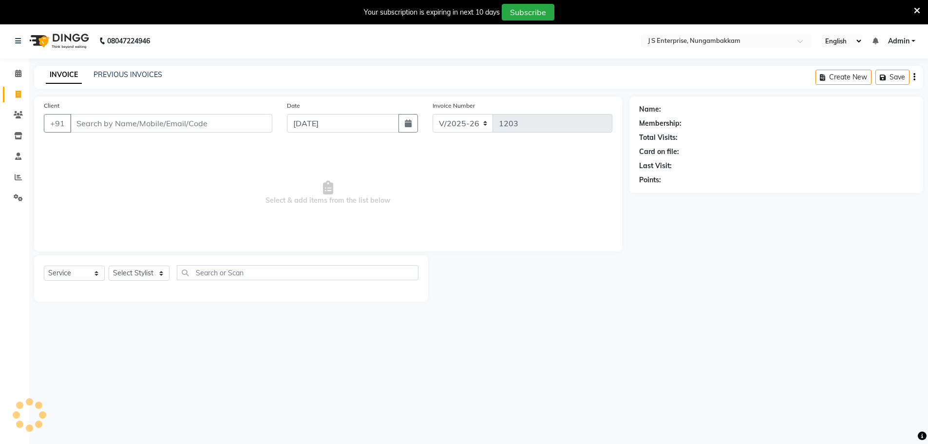
scroll to position [24, 0]
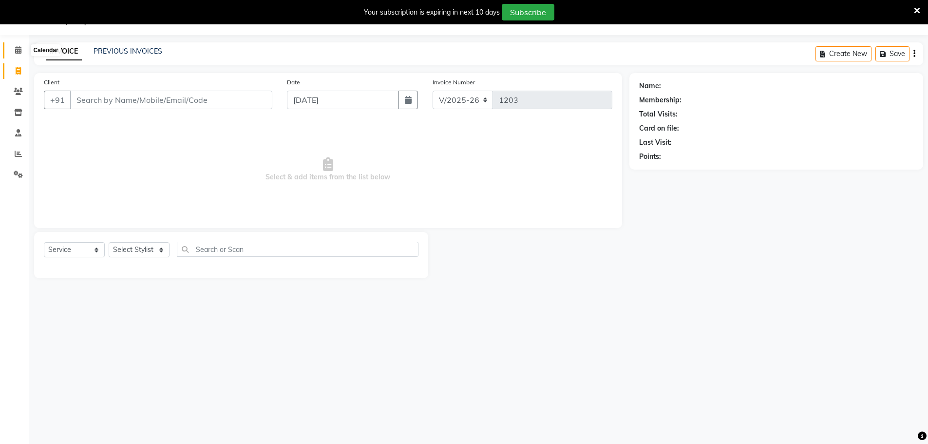
click at [15, 48] on icon at bounding box center [18, 49] width 6 height 7
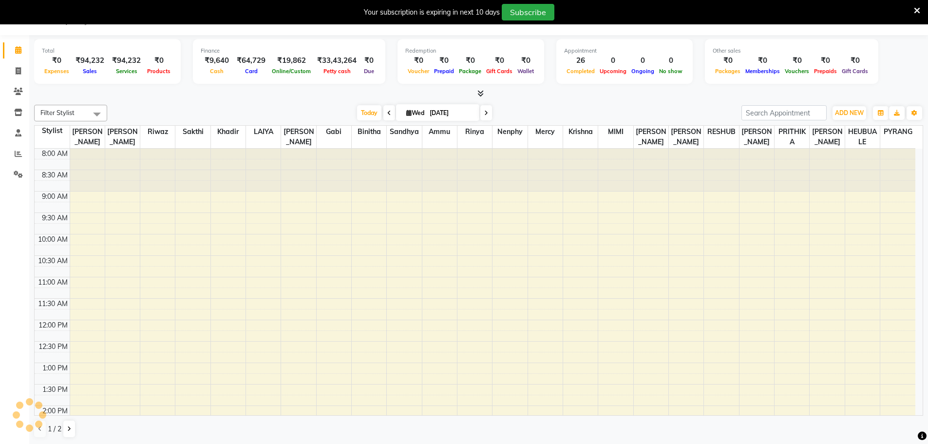
scroll to position [272, 0]
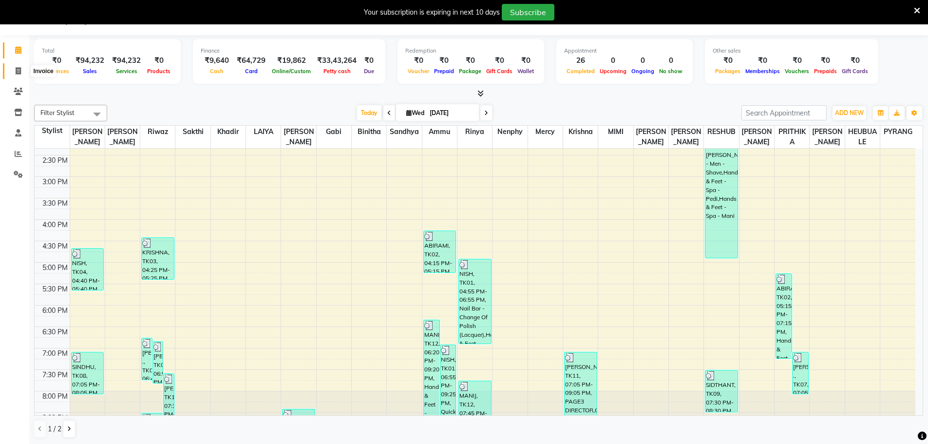
click at [21, 72] on span at bounding box center [18, 71] width 17 height 11
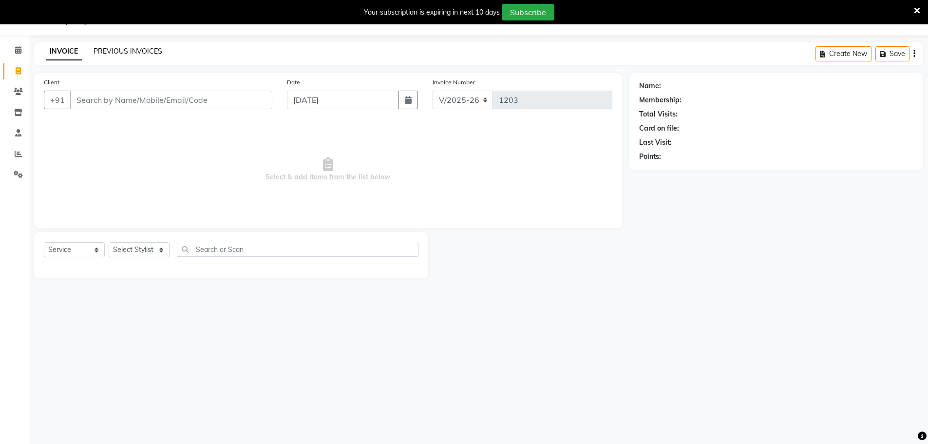
click at [136, 48] on link "PREVIOUS INVOICES" at bounding box center [127, 51] width 69 height 9
